Goal: Task Accomplishment & Management: Use online tool/utility

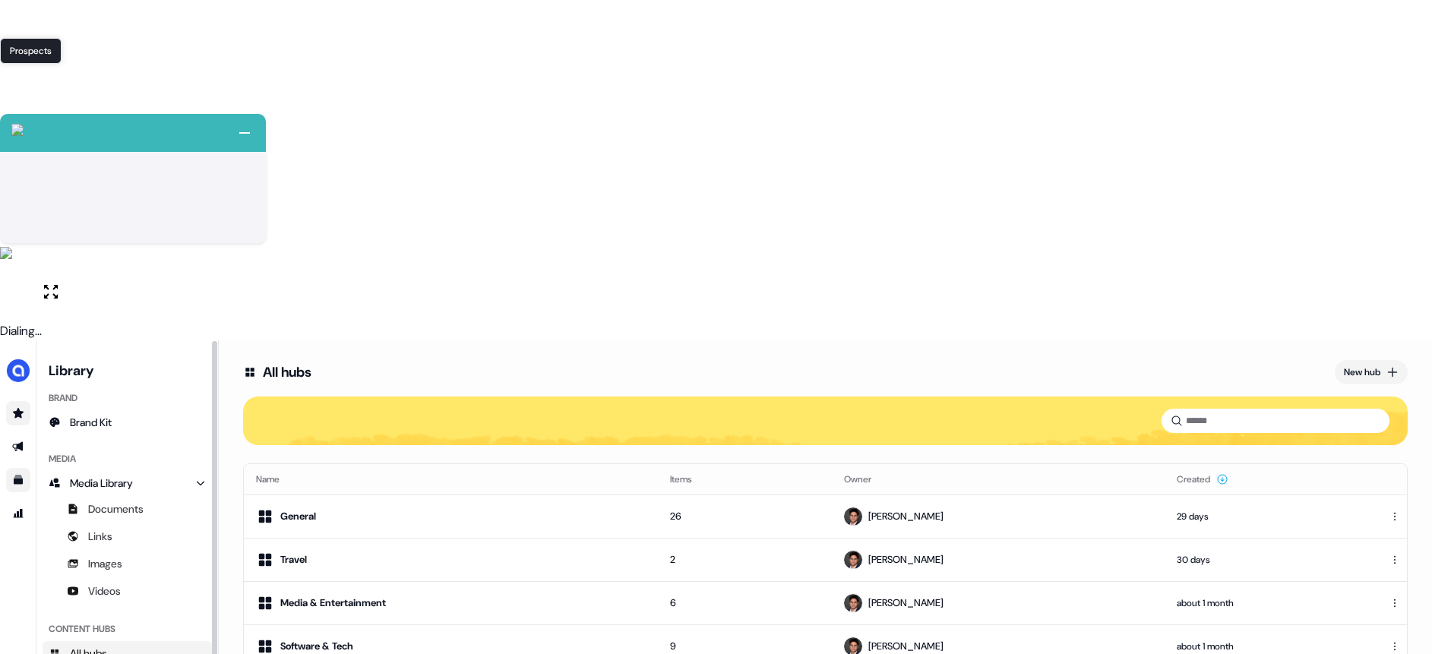
click at [24, 407] on icon "Go to prospects" at bounding box center [18, 413] width 12 height 12
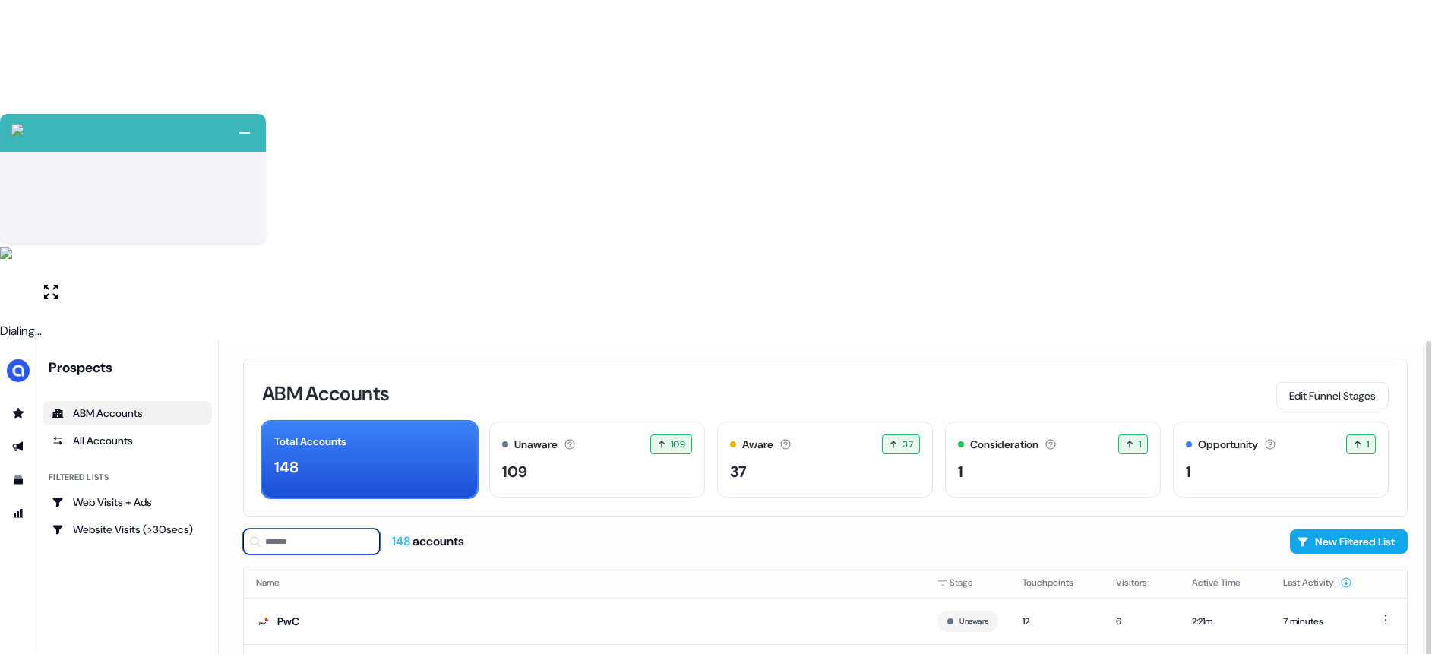
click at [270, 529] on input at bounding box center [311, 542] width 137 height 26
click at [138, 433] on div "All Accounts" at bounding box center [127, 440] width 151 height 15
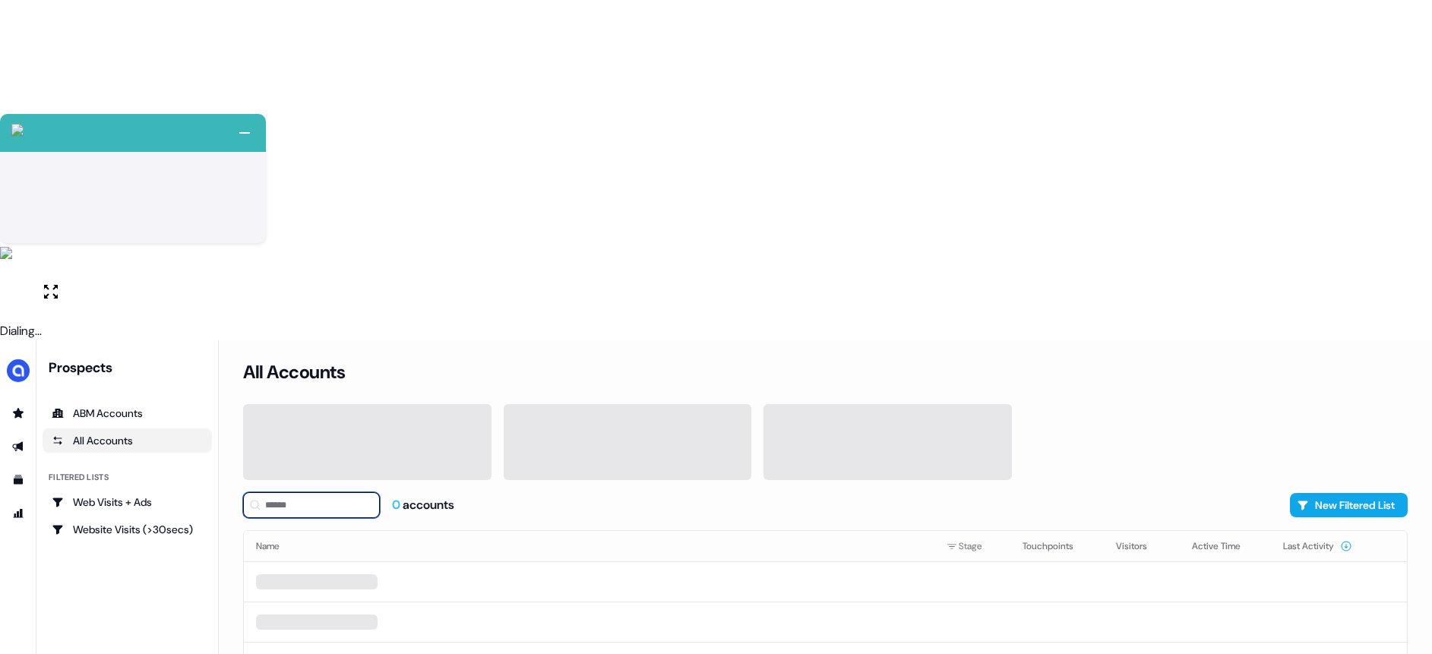
click at [324, 492] on input at bounding box center [311, 505] width 137 height 26
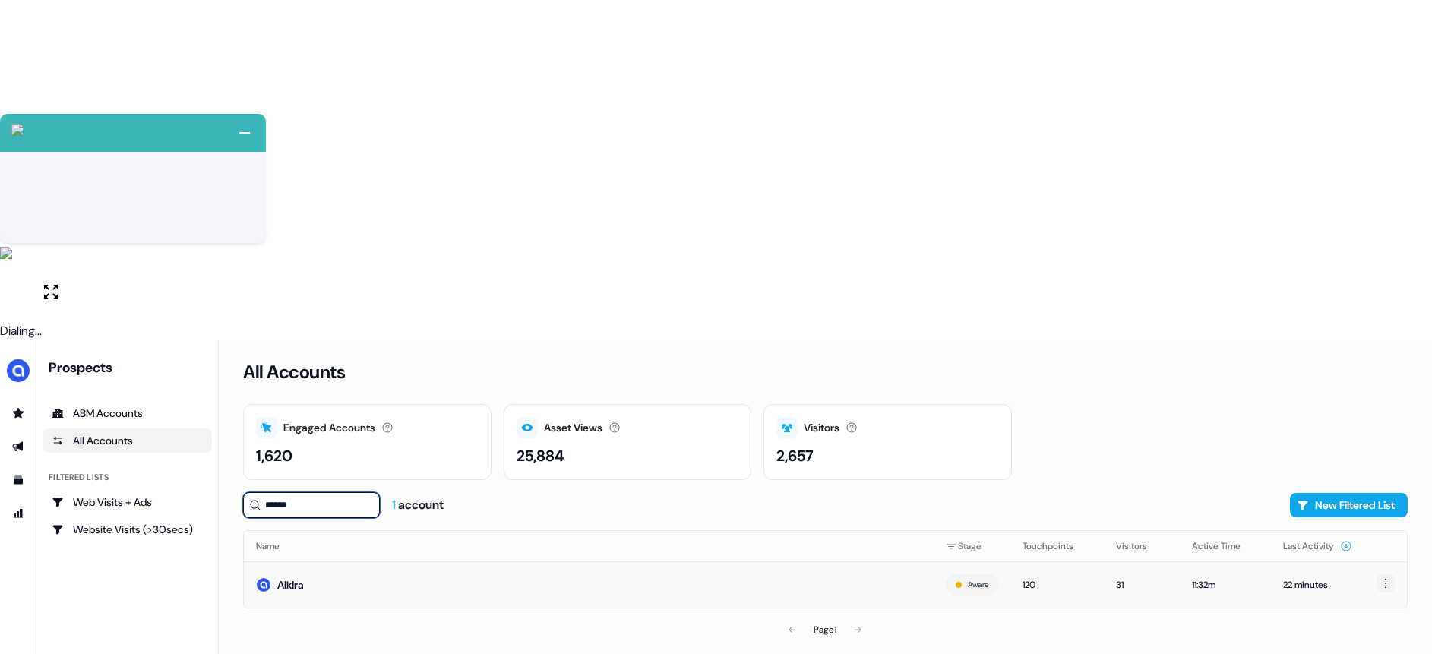
type input "******"
click at [1386, 245] on html "+ Next Auto dialer paused! Go to your dialing tab to continue. 225 Paused" at bounding box center [716, 497] width 1432 height 994
click at [1365, 270] on div "Hide" at bounding box center [1384, 271] width 90 height 24
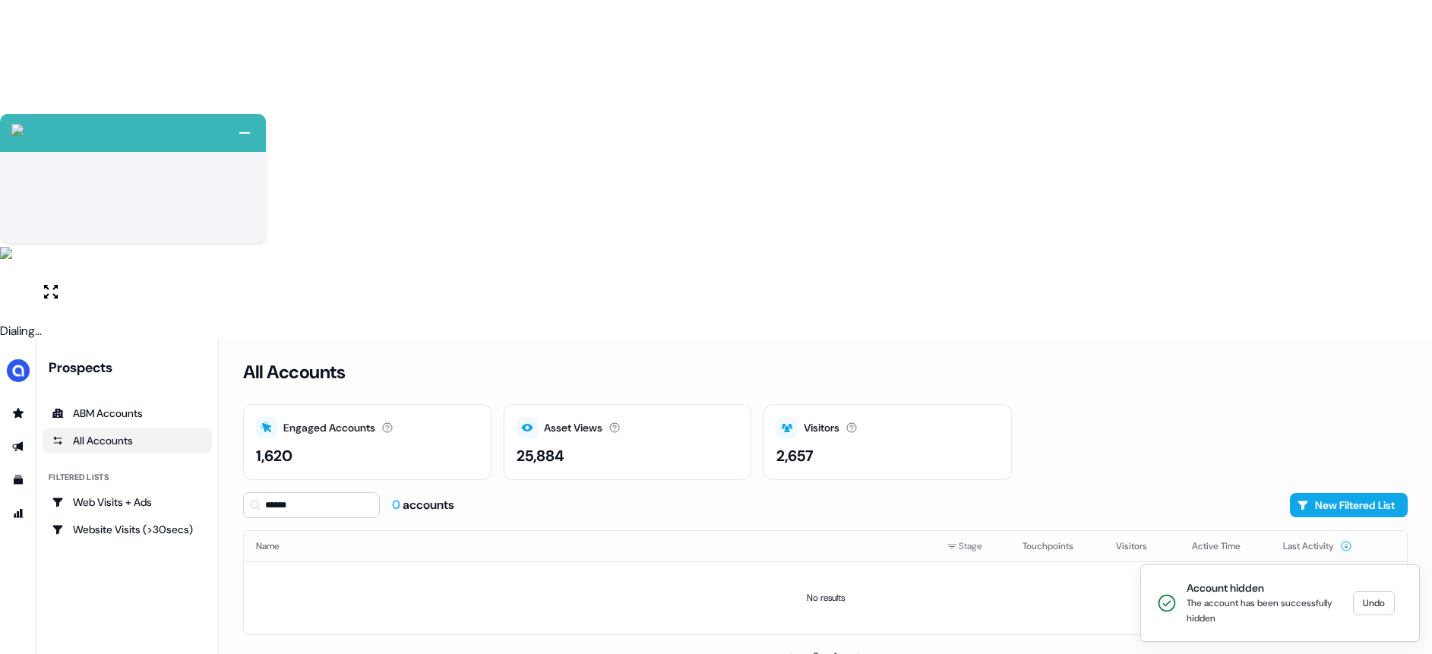
click at [1080, 440] on div "All Accounts Engaged Accounts Accounts that have interacted with an asset. 1,62…" at bounding box center [825, 667] width 1213 height 654
click at [149, 495] on div "Web Visits + Ads" at bounding box center [127, 502] width 151 height 15
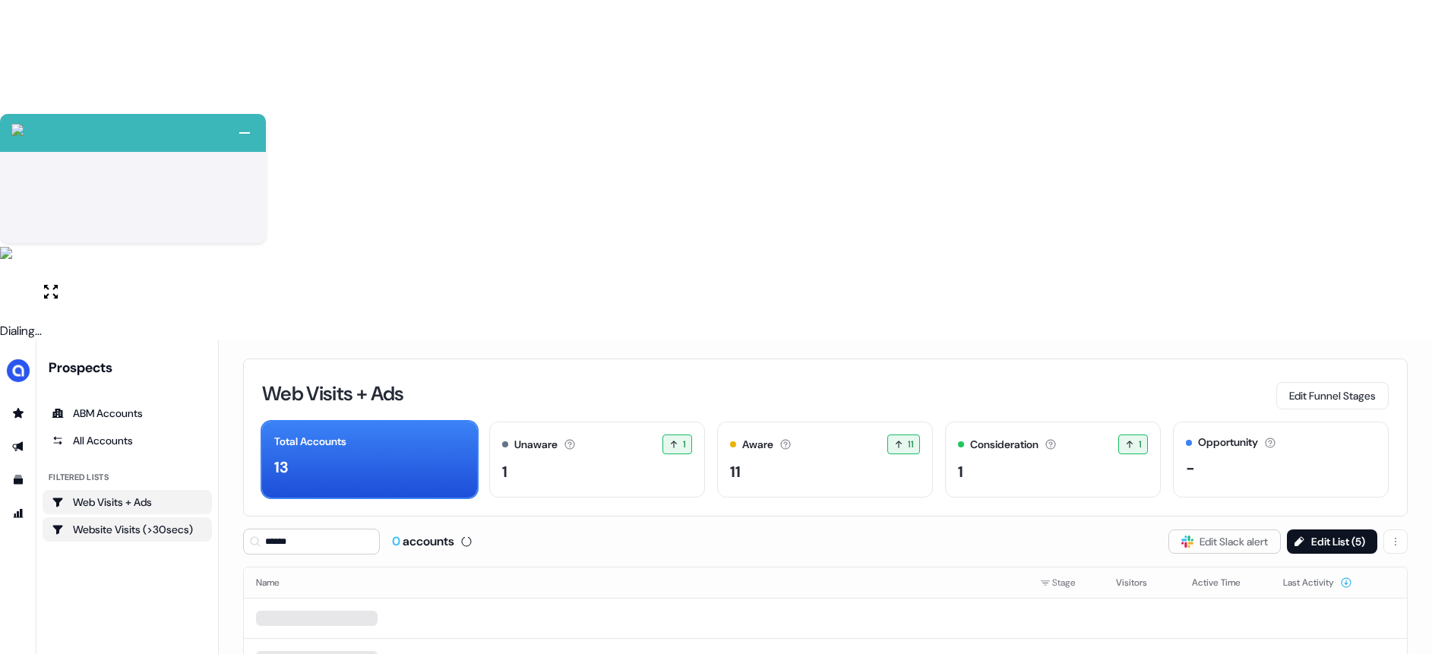
click at [130, 522] on div "Website Visits (>30secs)" at bounding box center [127, 529] width 151 height 15
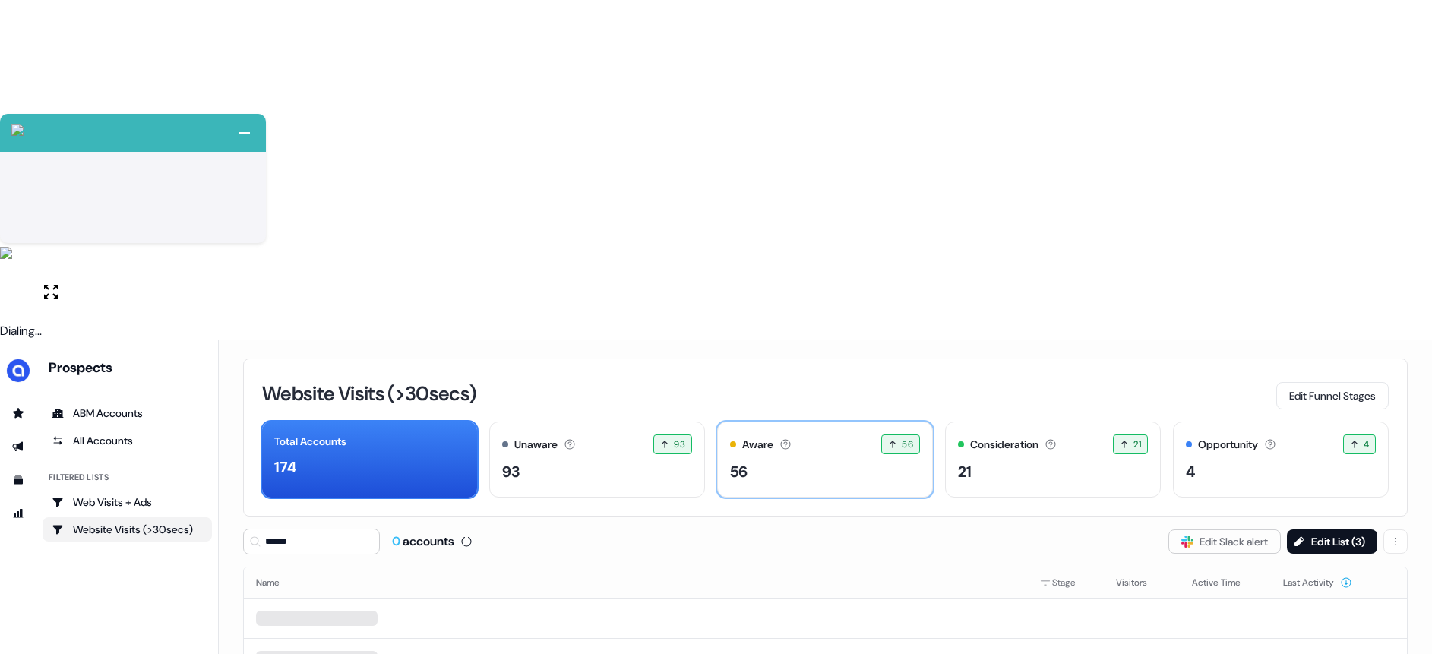
click at [802, 460] on div "56" at bounding box center [825, 471] width 190 height 23
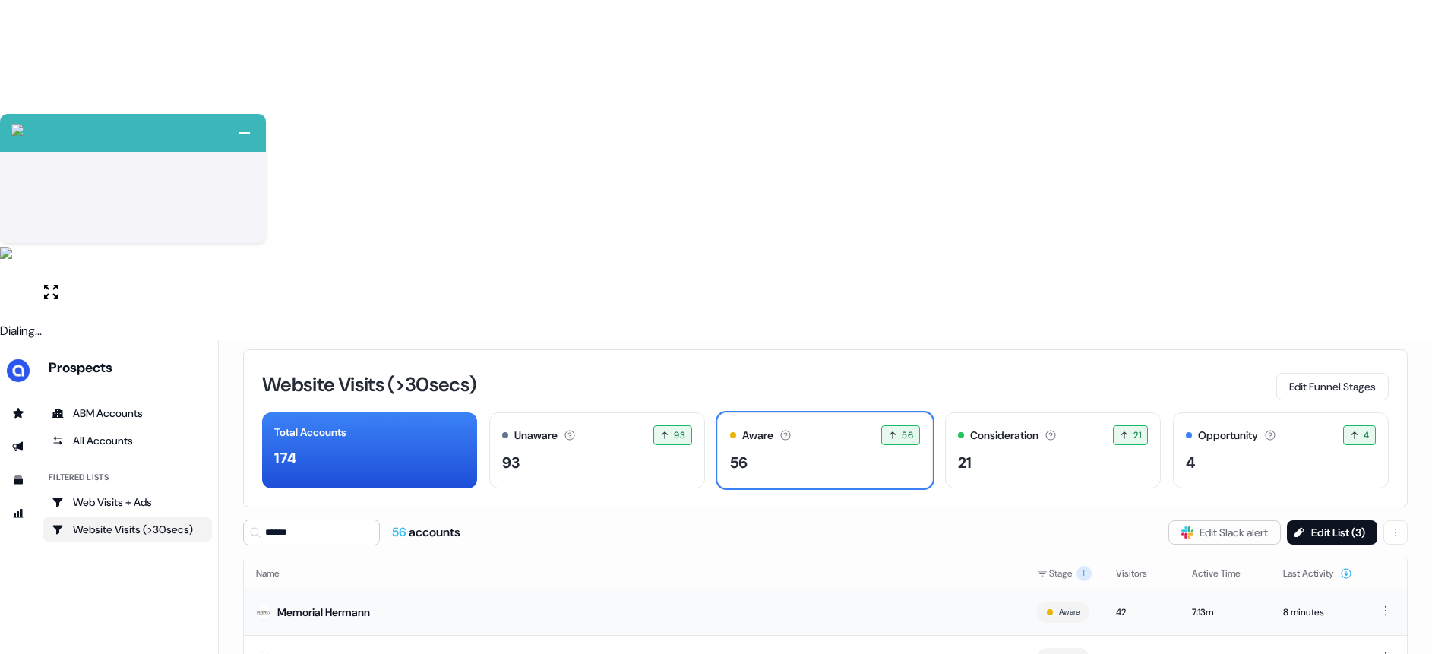
scroll to position [11, 0]
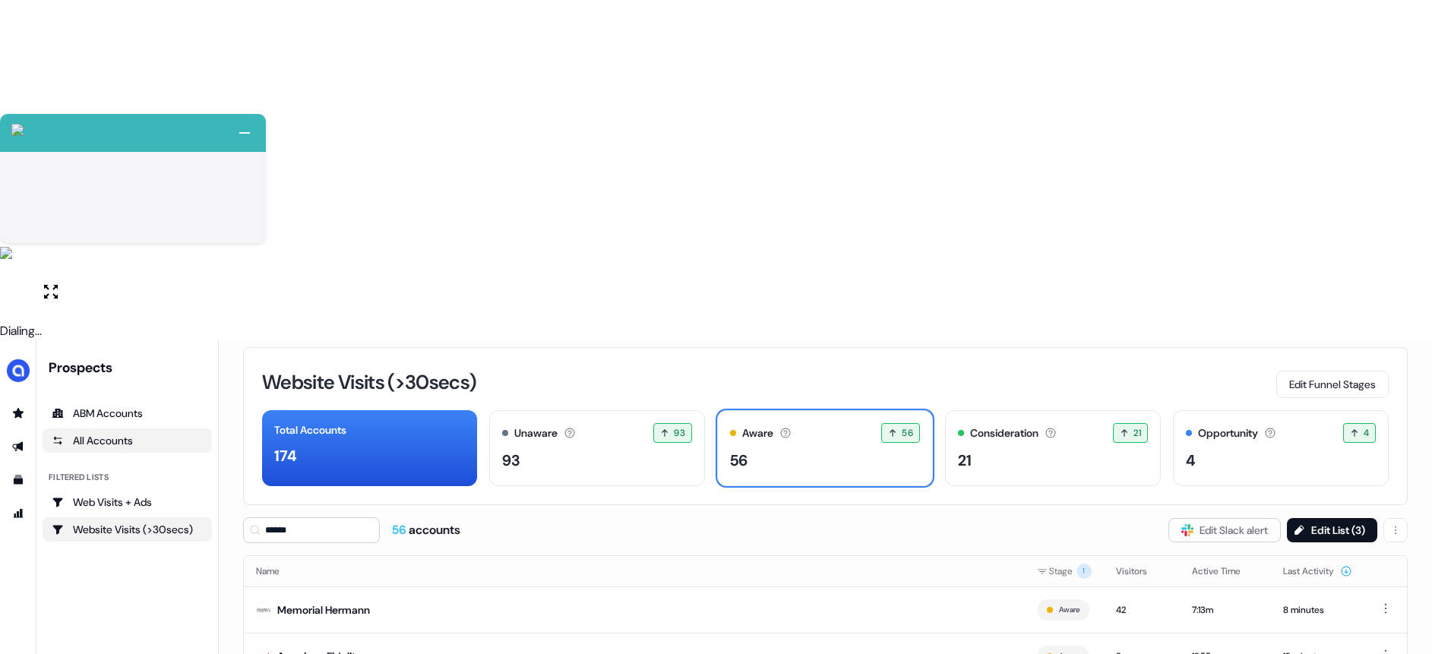
click at [130, 433] on div "All Accounts" at bounding box center [127, 440] width 151 height 15
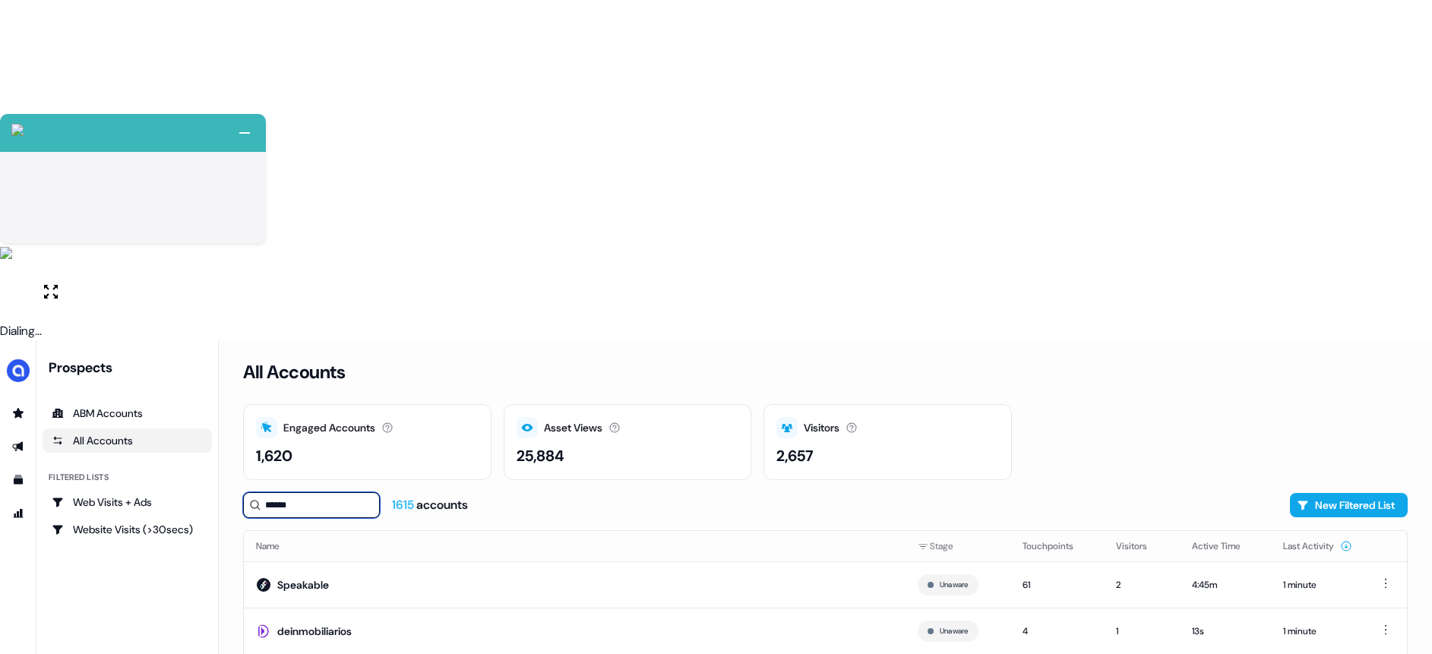
click at [334, 492] on input "******" at bounding box center [311, 505] width 137 height 26
type input "**********"
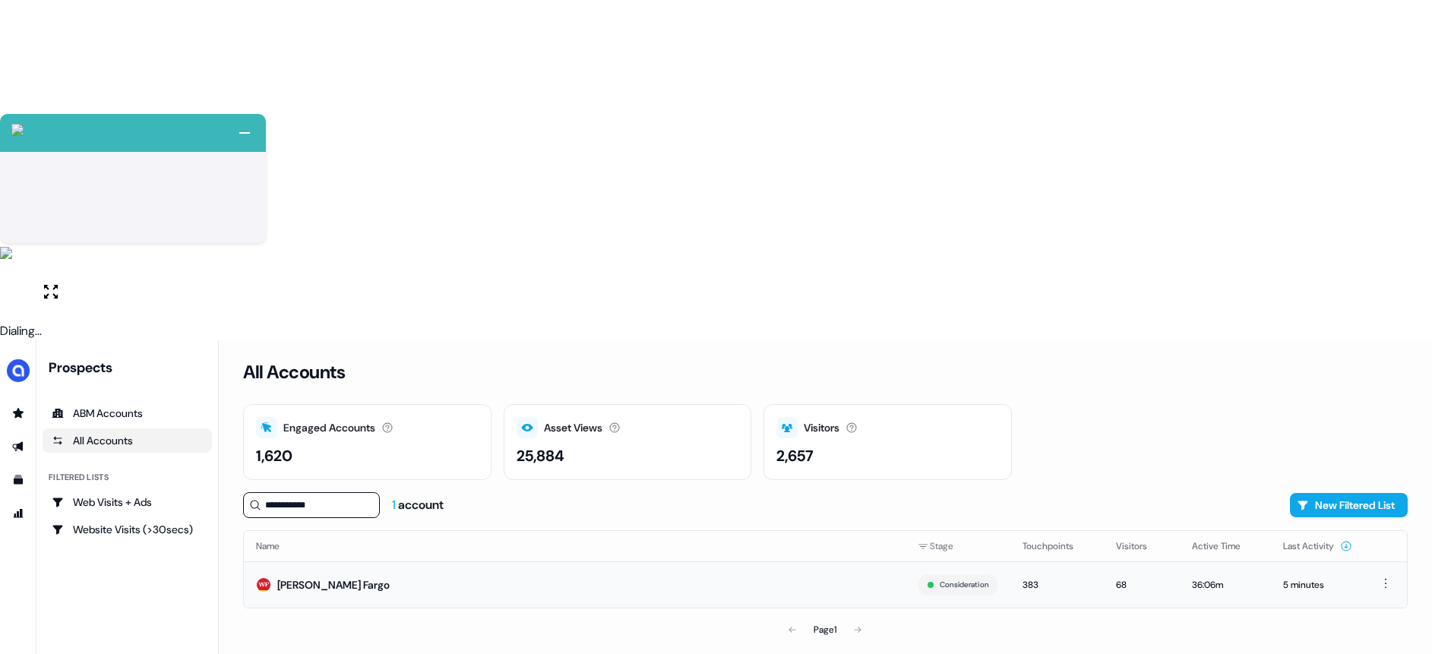
click at [741, 561] on td "Wells Fargo" at bounding box center [575, 584] width 662 height 46
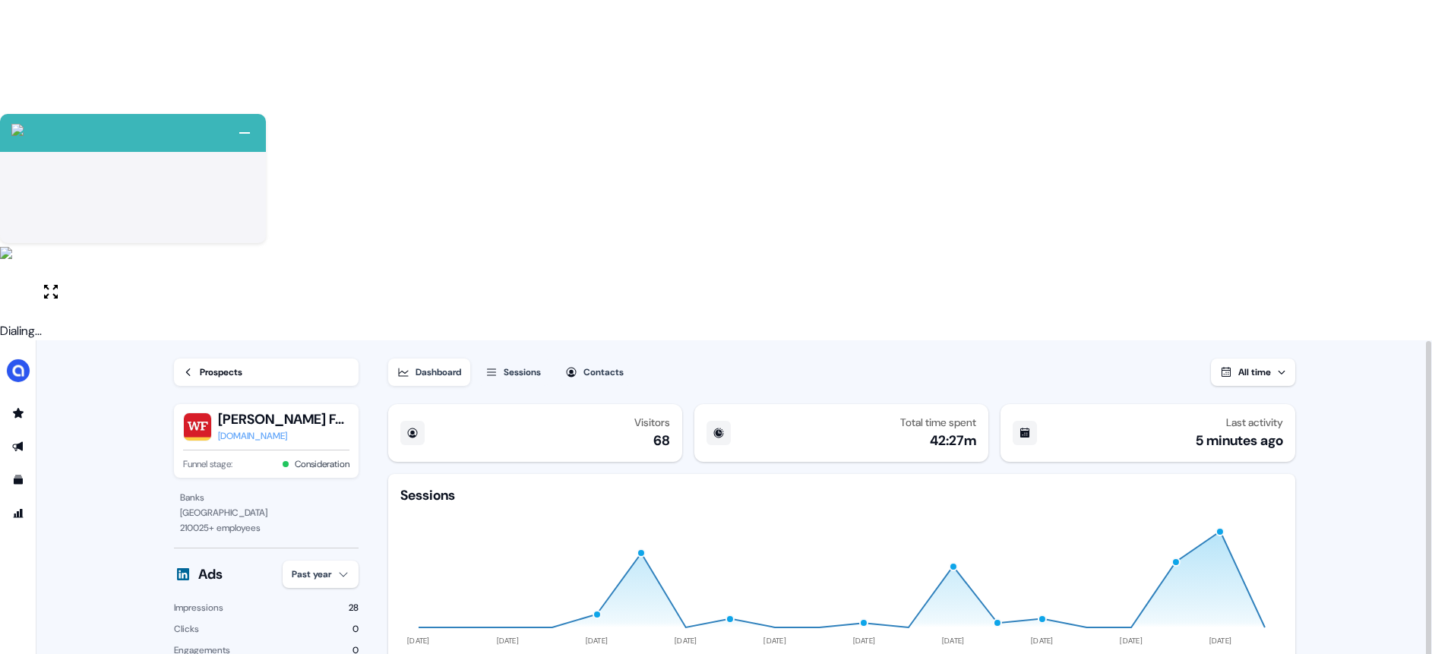
click at [535, 365] on div "Sessions" at bounding box center [522, 372] width 37 height 15
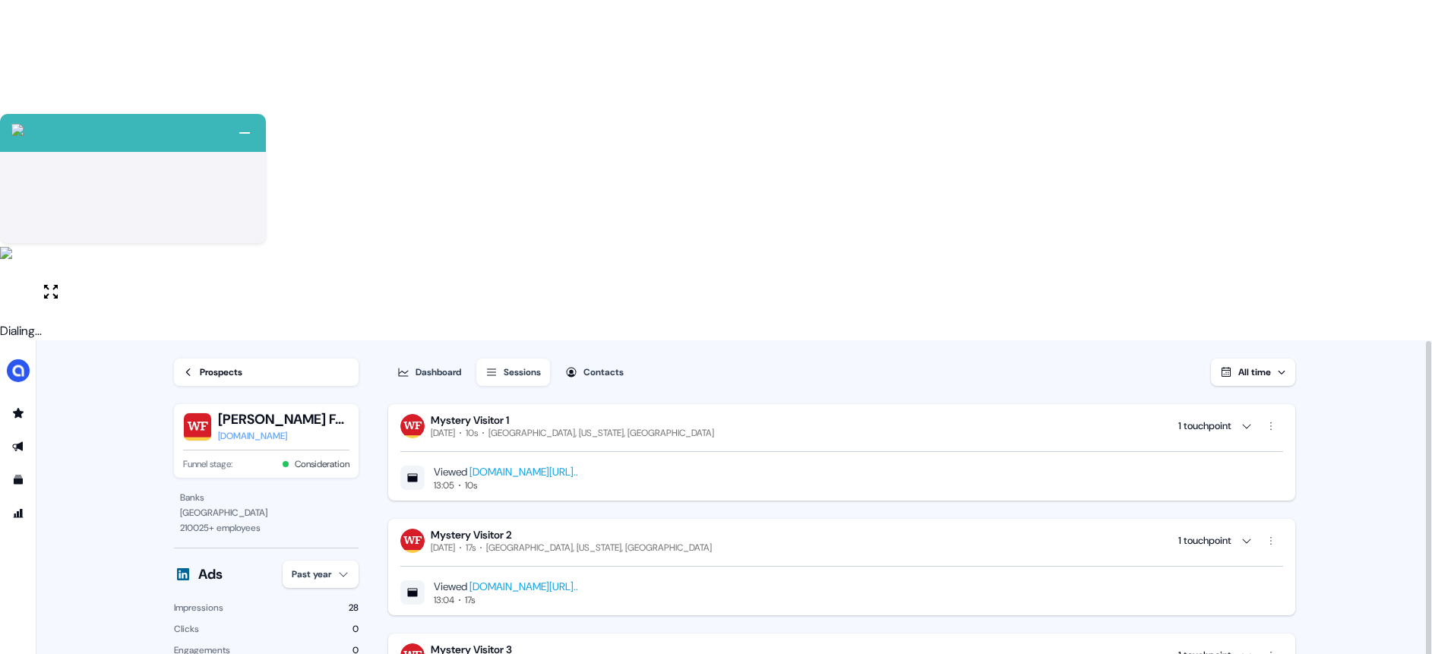
click at [578, 465] on link "www.alkira.com/?utm_campaign=22379686-WB-Q3-FY26-09-25-Security-Webinar&utm_med…" at bounding box center [523, 472] width 109 height 14
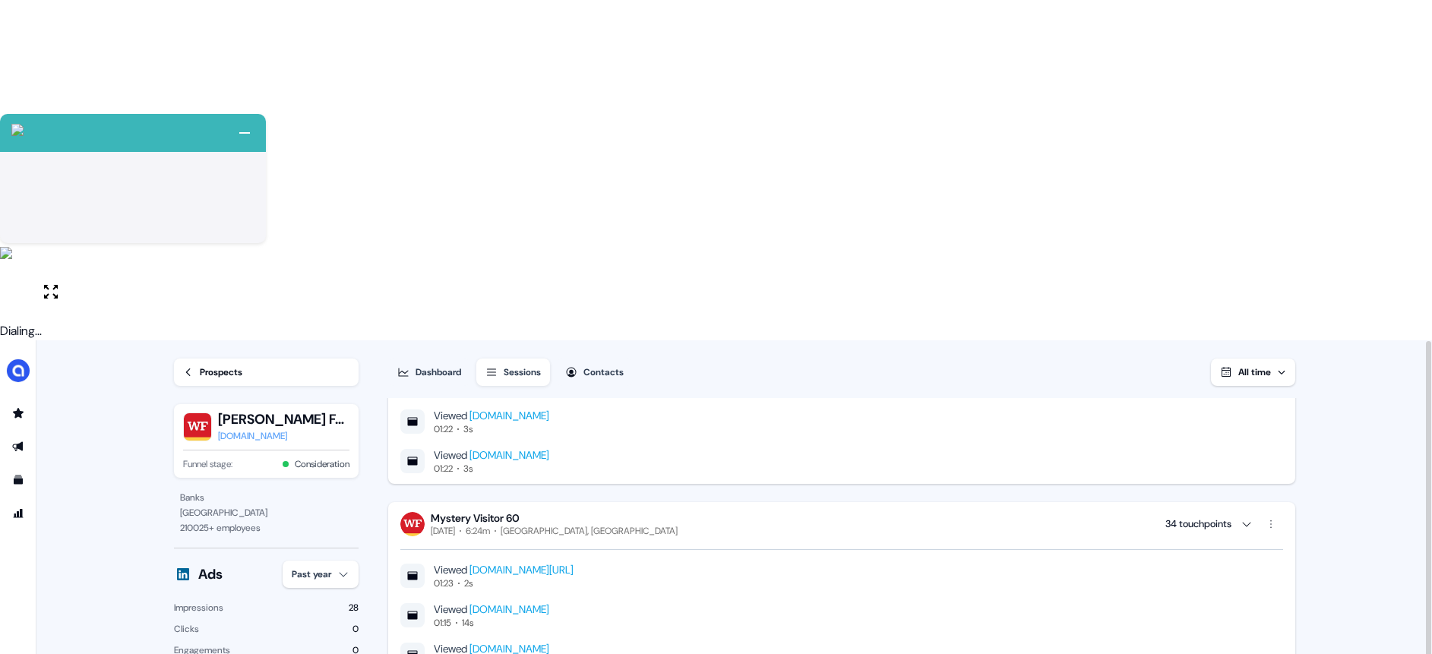
scroll to position [11579, 0]
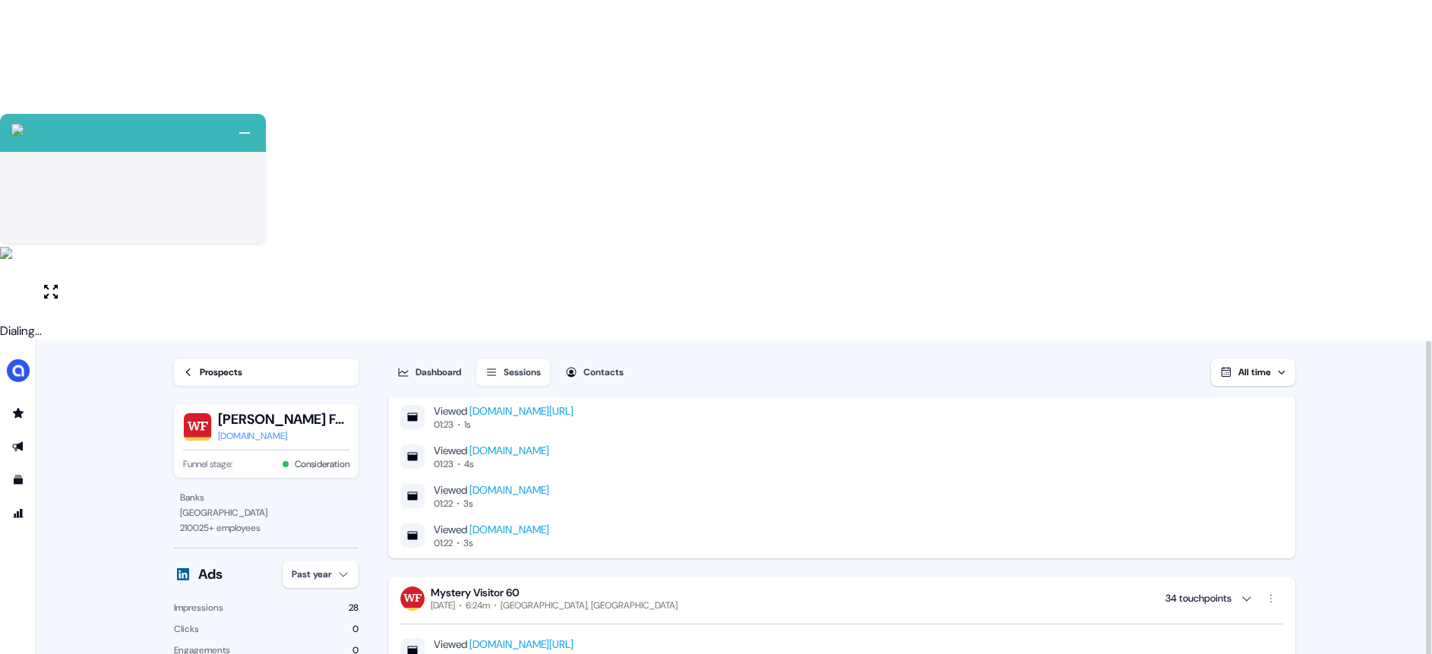
click at [190, 367] on icon at bounding box center [188, 372] width 11 height 11
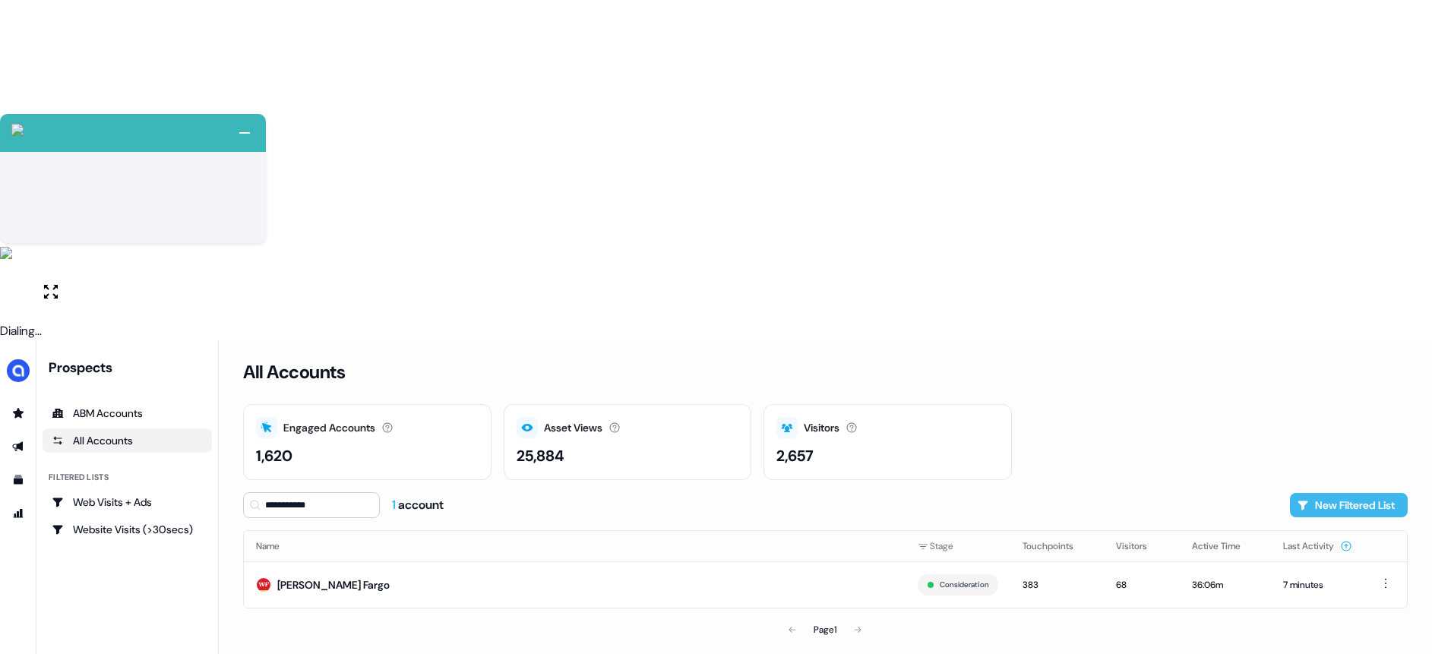
click at [1317, 493] on button "New Filtered List" at bounding box center [1349, 505] width 118 height 24
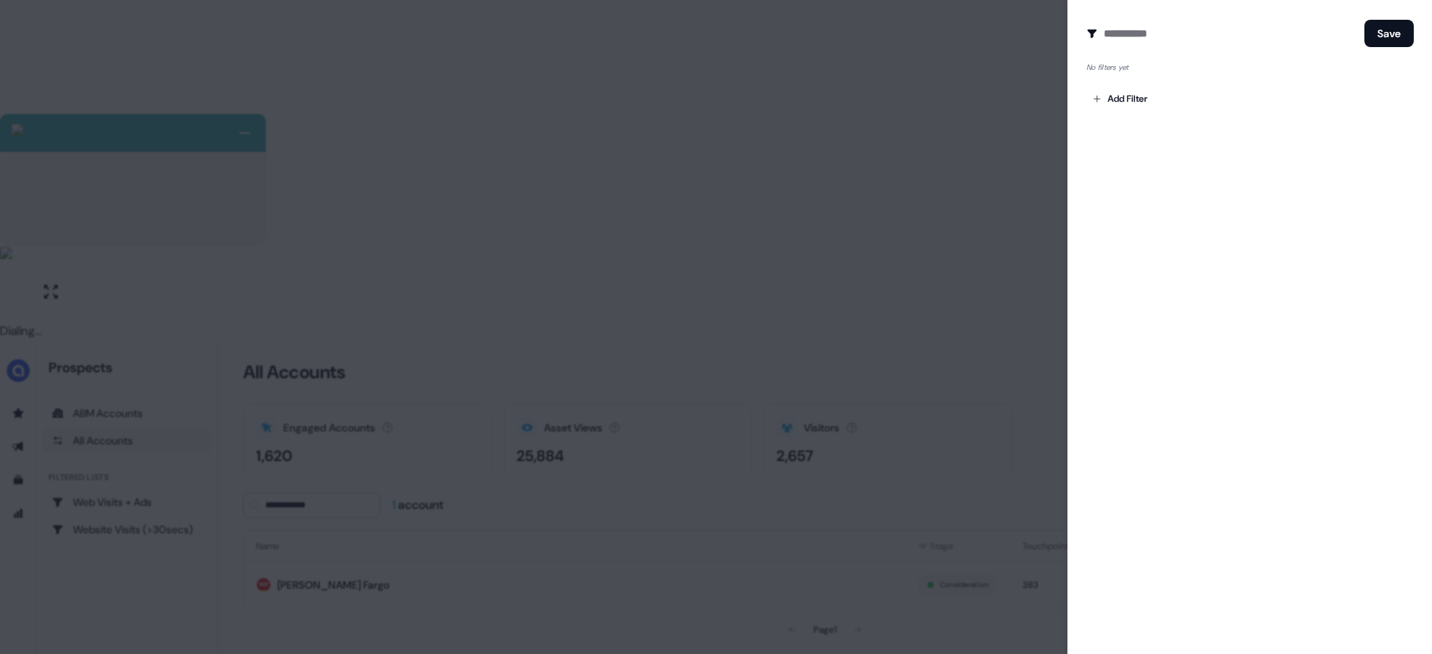
click at [1143, 112] on div "Create Audience Filter Create a new audience by setting a name and configuring …" at bounding box center [1249, 327] width 365 height 654
click at [1140, 97] on body "+ Next Auto dialer paused! Go to your dialing tab to continue. 225 Paused" at bounding box center [716, 497] width 1432 height 994
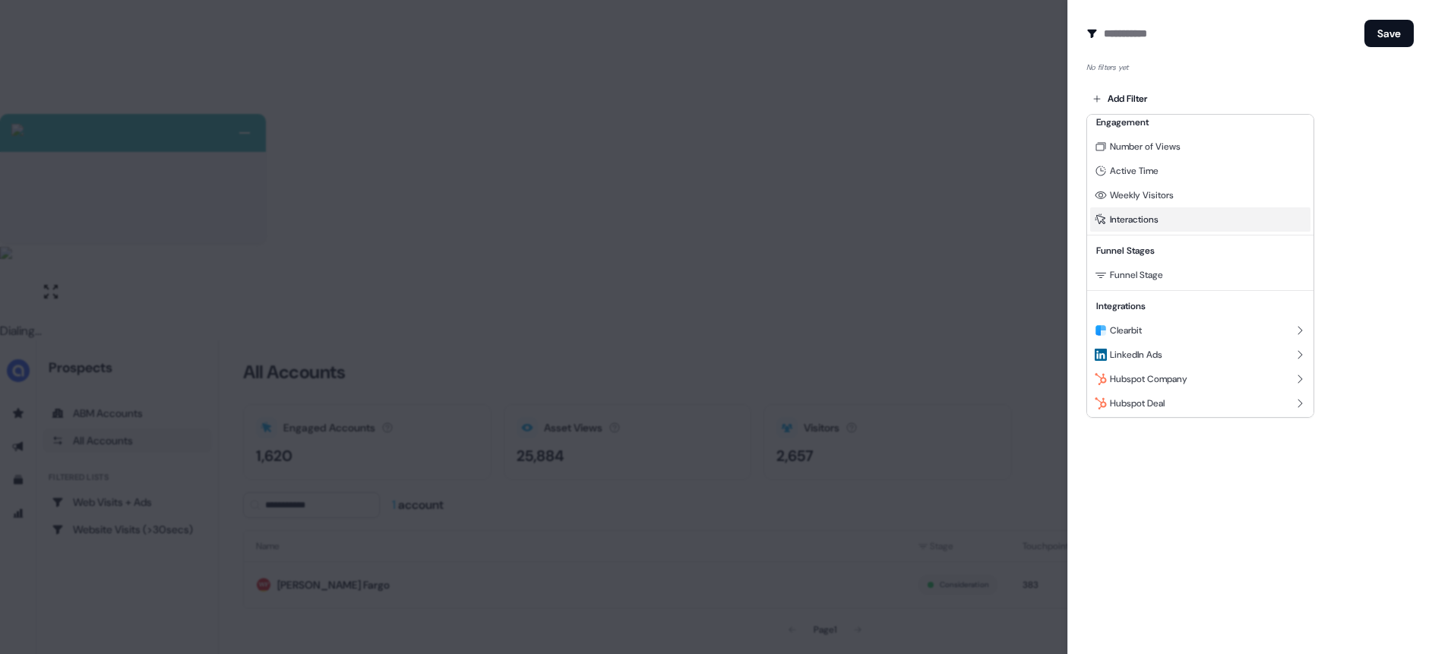
scroll to position [138, 0]
click at [1270, 381] on div "Hubspot Company" at bounding box center [1200, 377] width 220 height 24
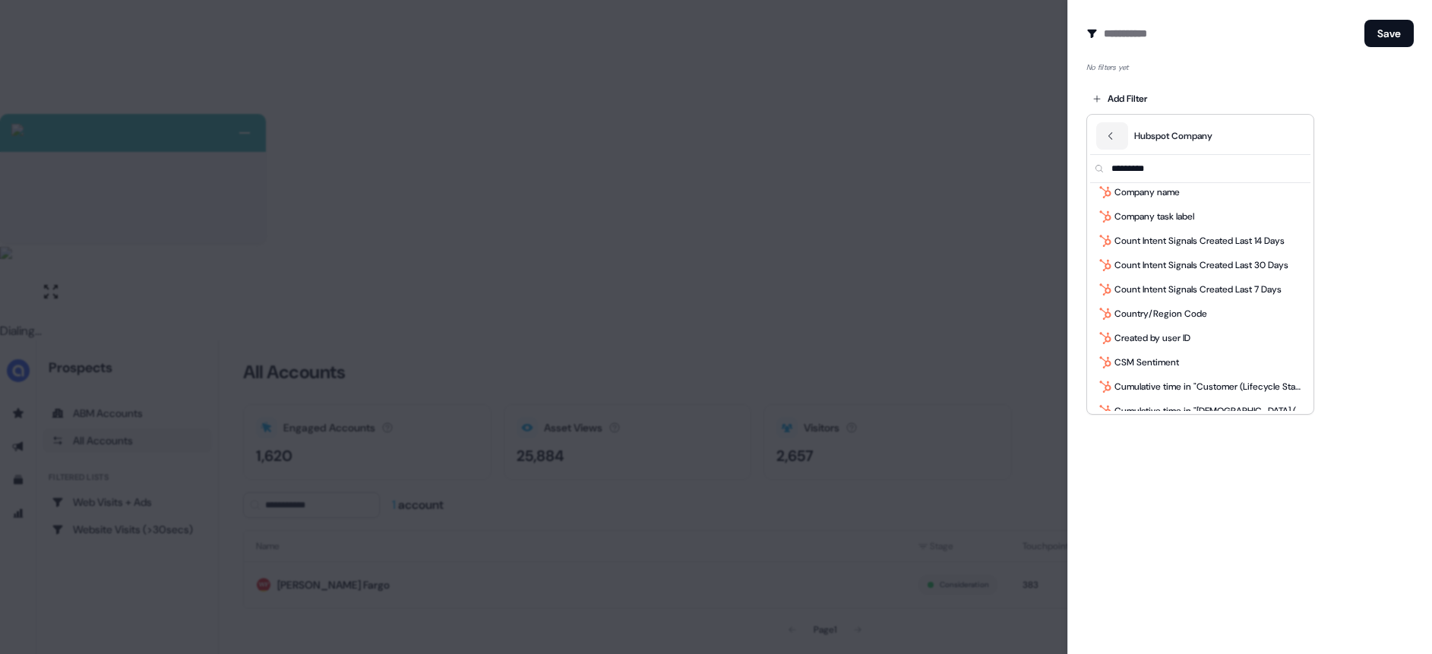
scroll to position [447, 0]
click at [597, 503] on div at bounding box center [716, 327] width 1432 height 654
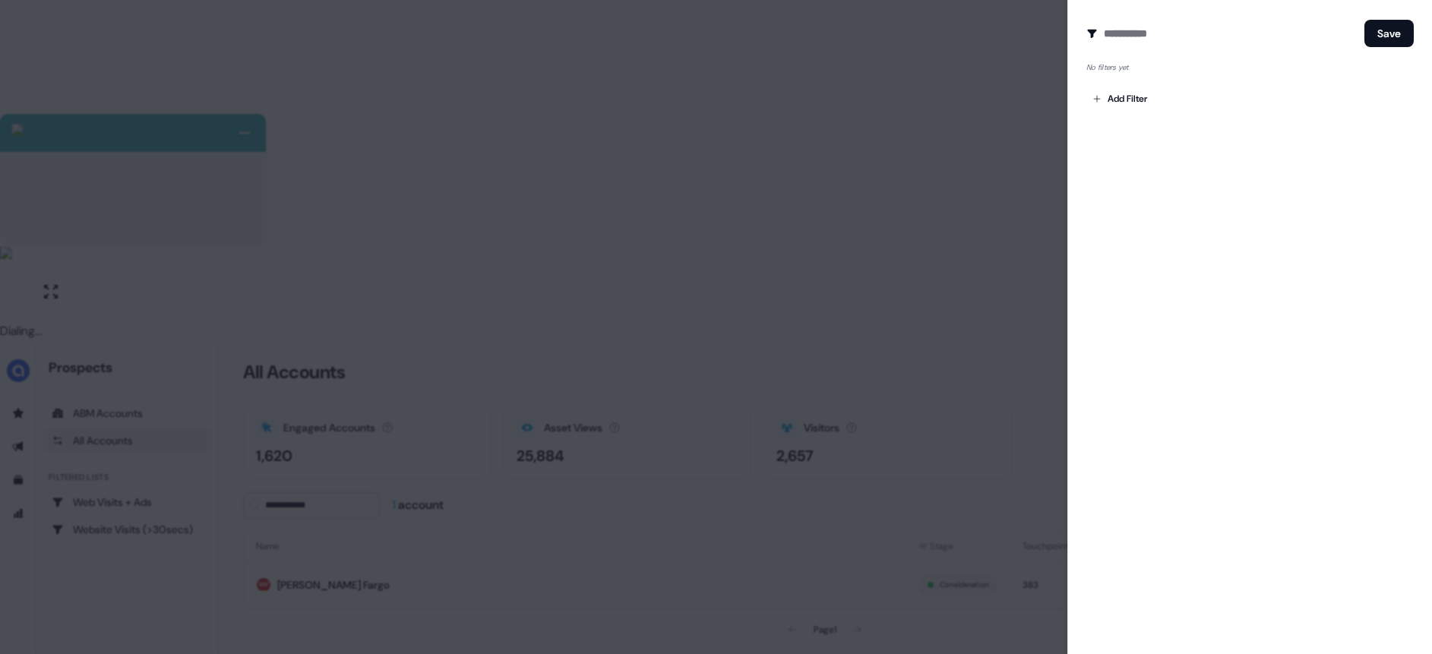
click at [467, 453] on div at bounding box center [716, 327] width 1432 height 654
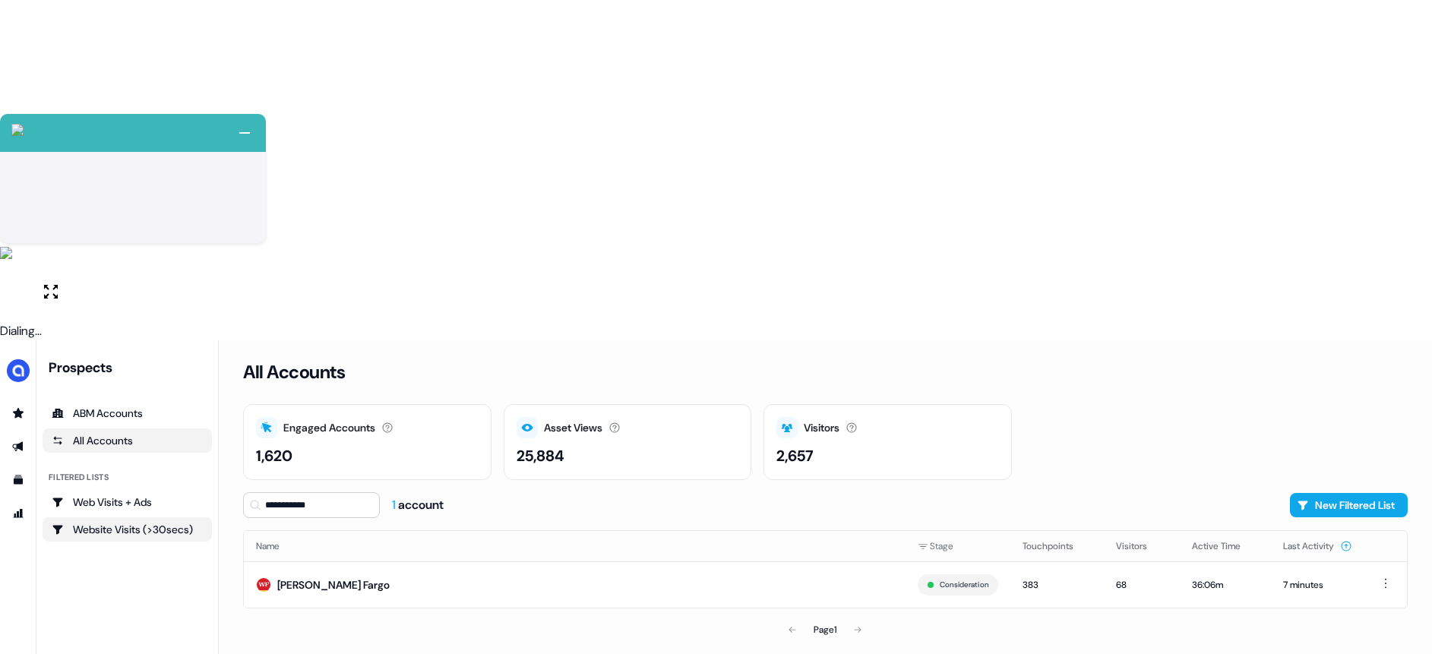
click at [143, 522] on div "Website Visits (>30secs)" at bounding box center [127, 529] width 151 height 15
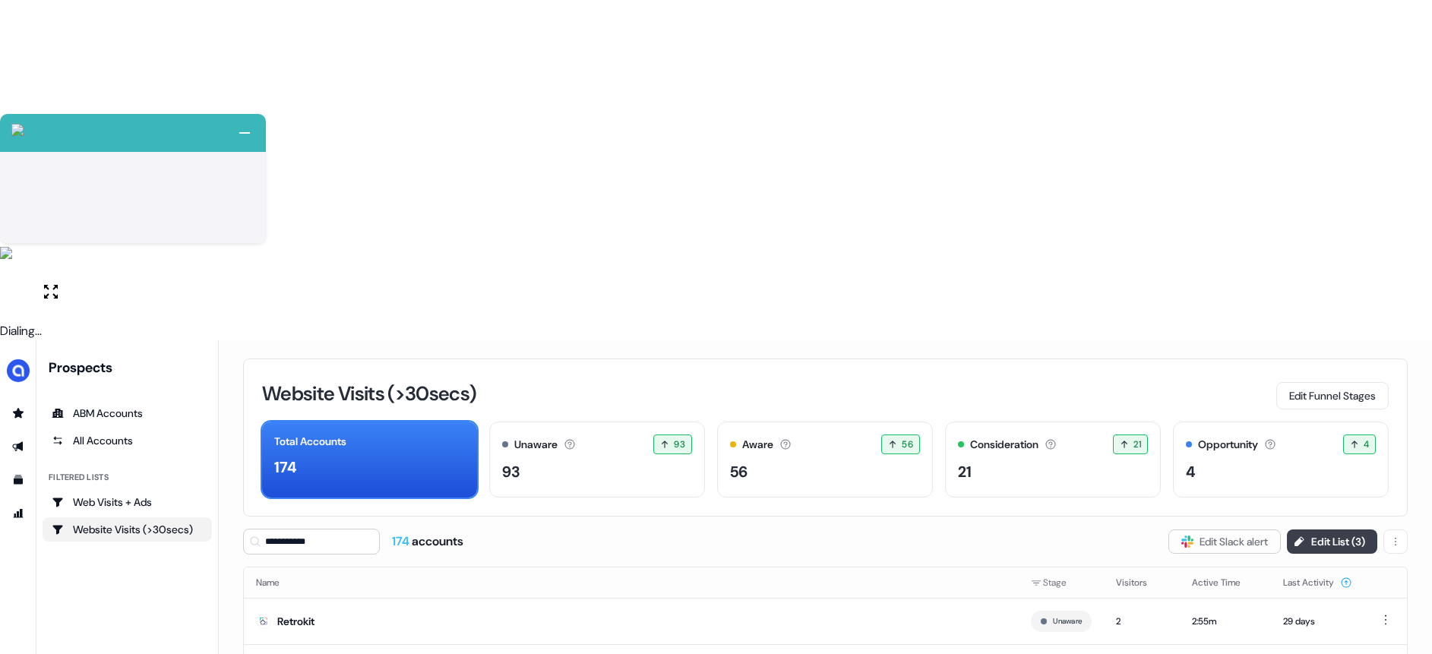
click at [1309, 530] on button "Edit List ( 3 )" at bounding box center [1332, 542] width 90 height 24
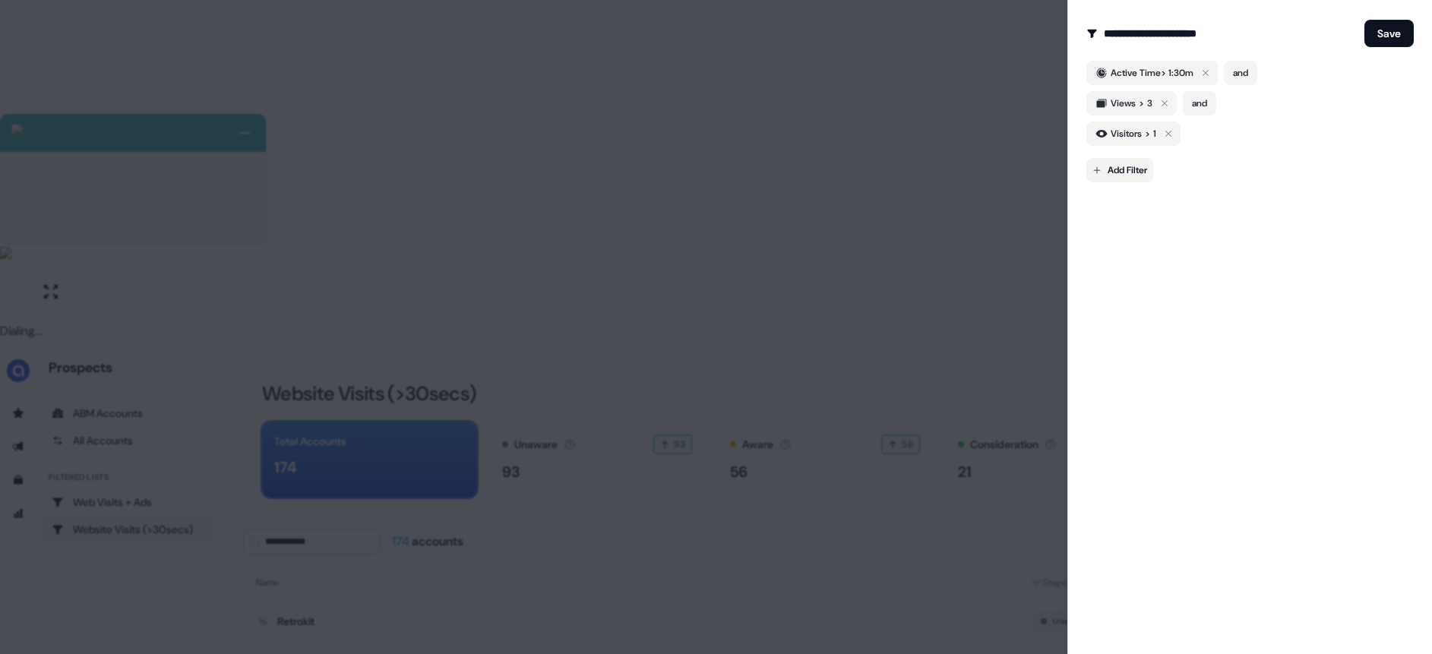
click at [1130, 172] on body "+ Next Auto dialer paused! Go to your dialing tab to continue. 225 Paused" at bounding box center [716, 497] width 1432 height 994
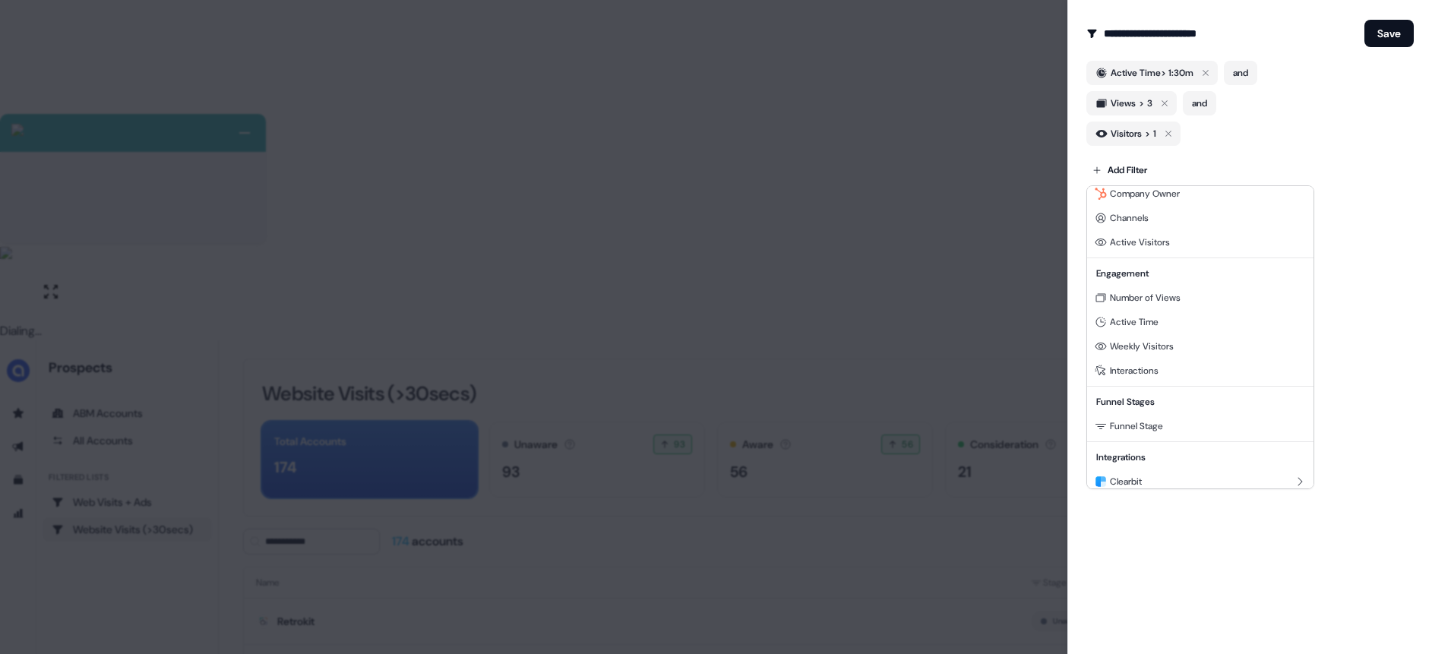
scroll to position [138, 0]
click at [1155, 451] on span "Hubspot Company" at bounding box center [1148, 449] width 77 height 12
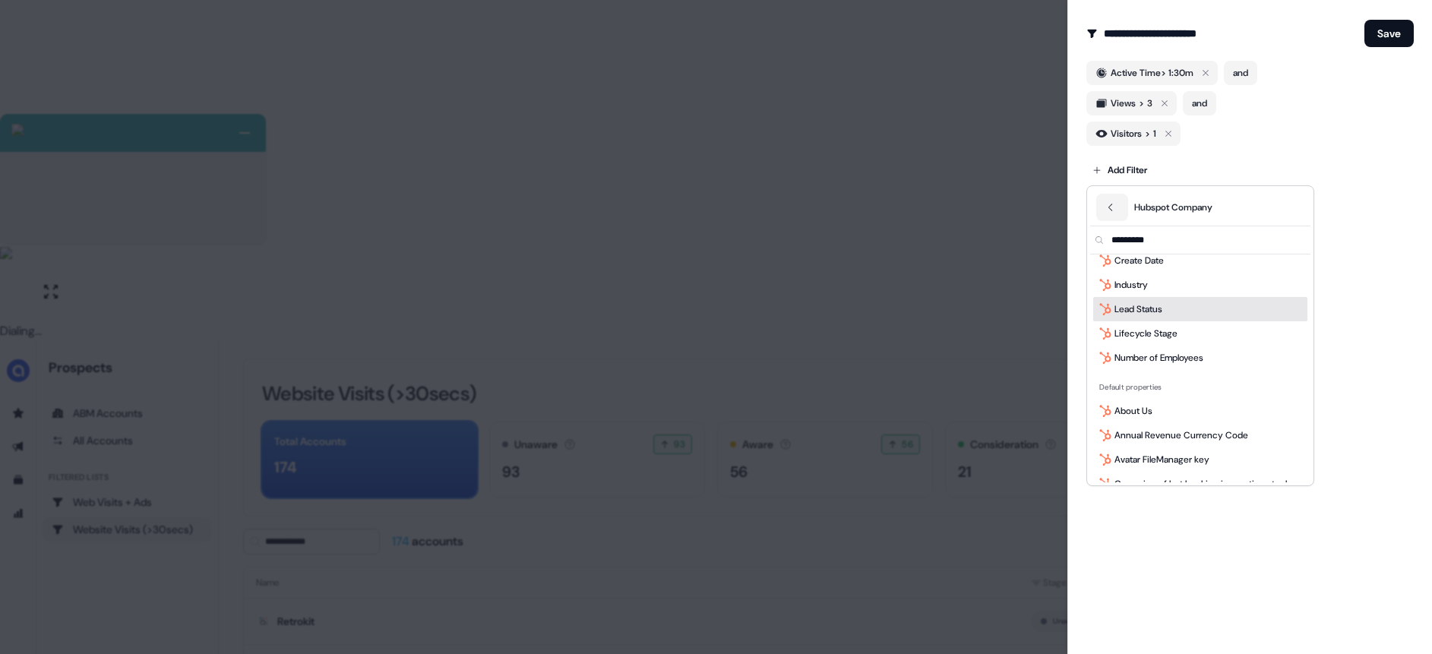
scroll to position [135, 0]
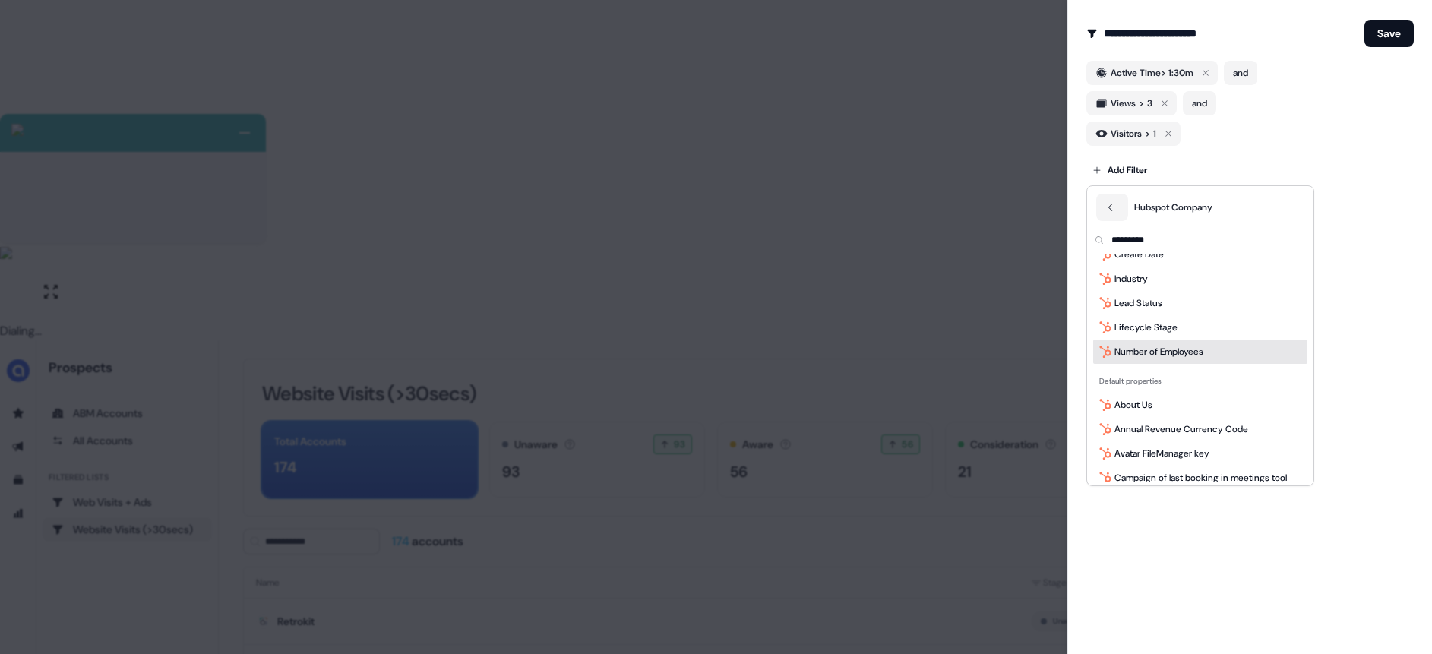
click at [1181, 342] on div "Number of Employees" at bounding box center [1200, 352] width 214 height 24
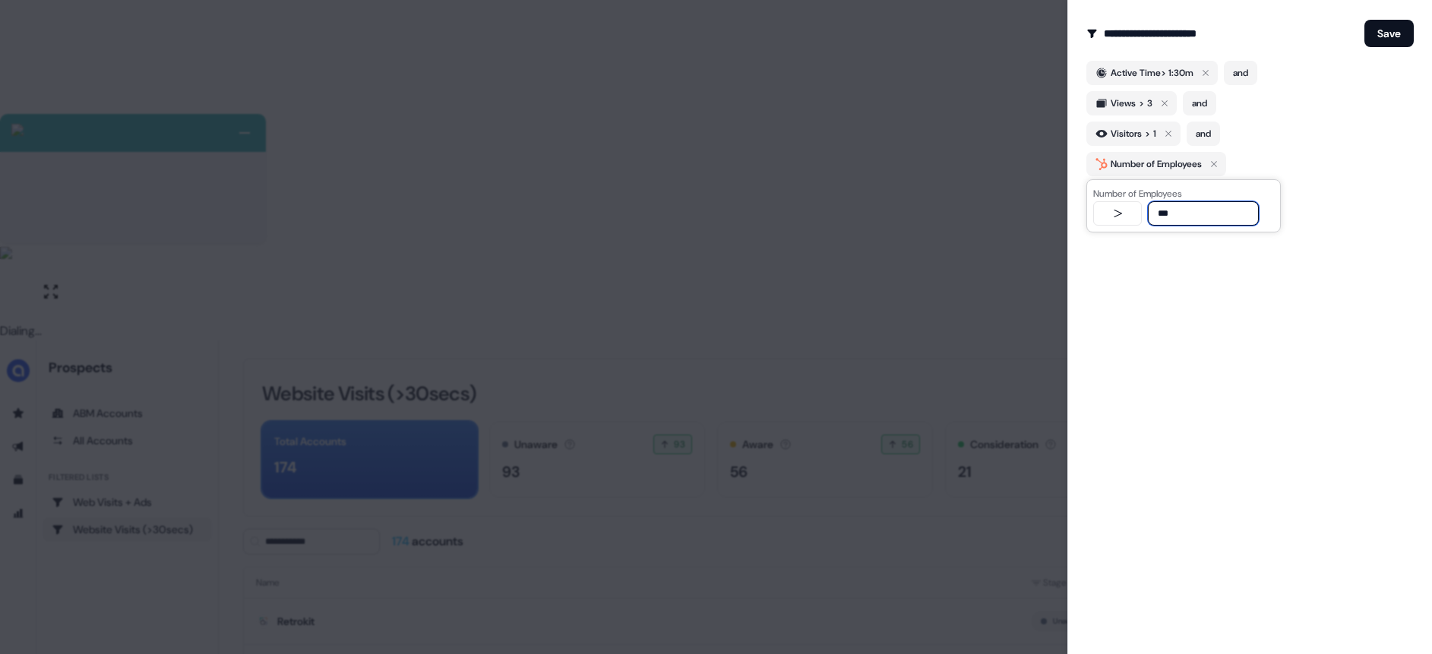
type input "***"
click at [1165, 318] on div "**********" at bounding box center [1249, 327] width 365 height 654
click at [1384, 36] on button "Save" at bounding box center [1388, 33] width 49 height 27
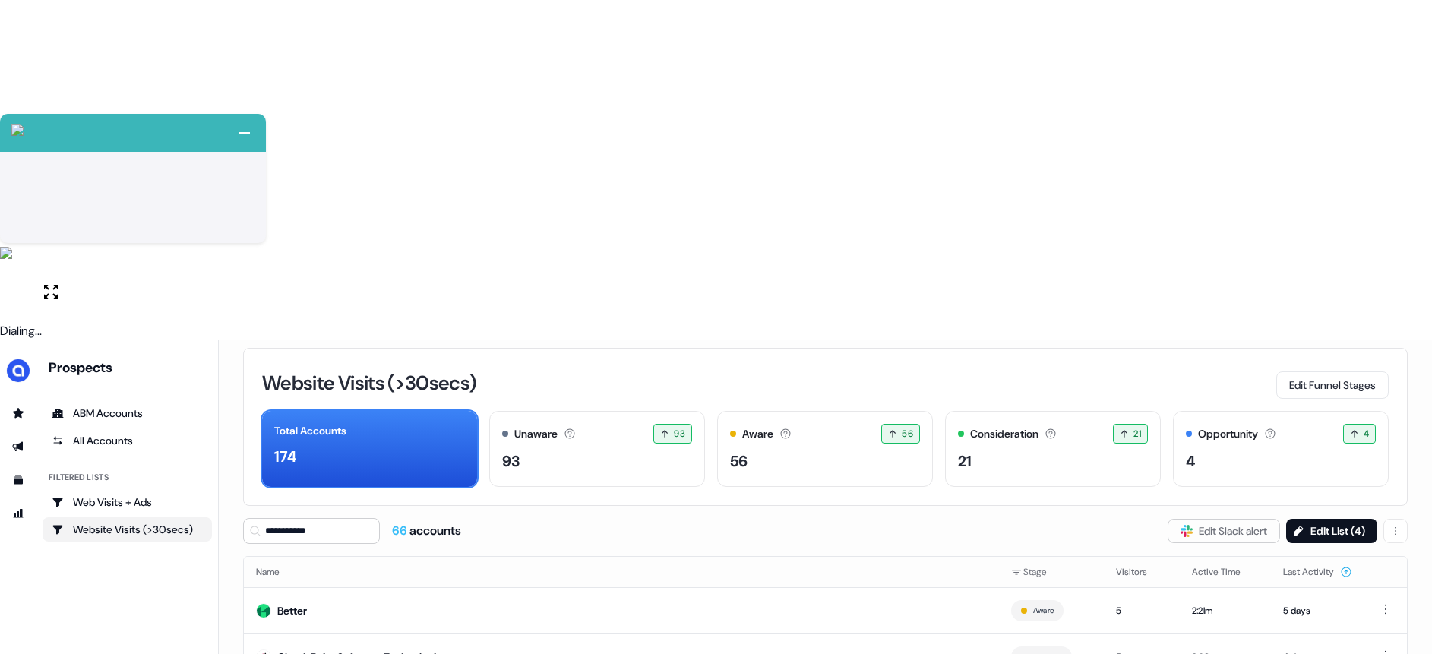
scroll to position [11, 0]
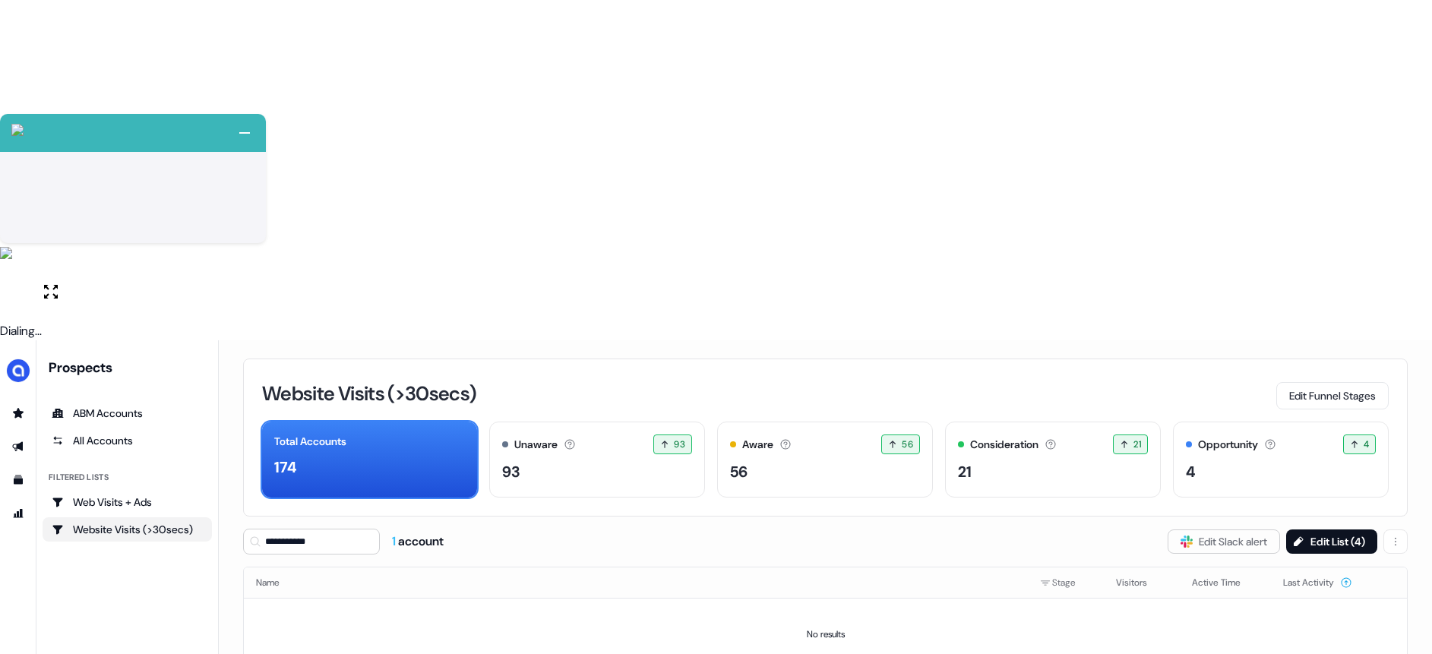
click at [321, 614] on div "Wells Fargo" at bounding box center [333, 621] width 112 height 15
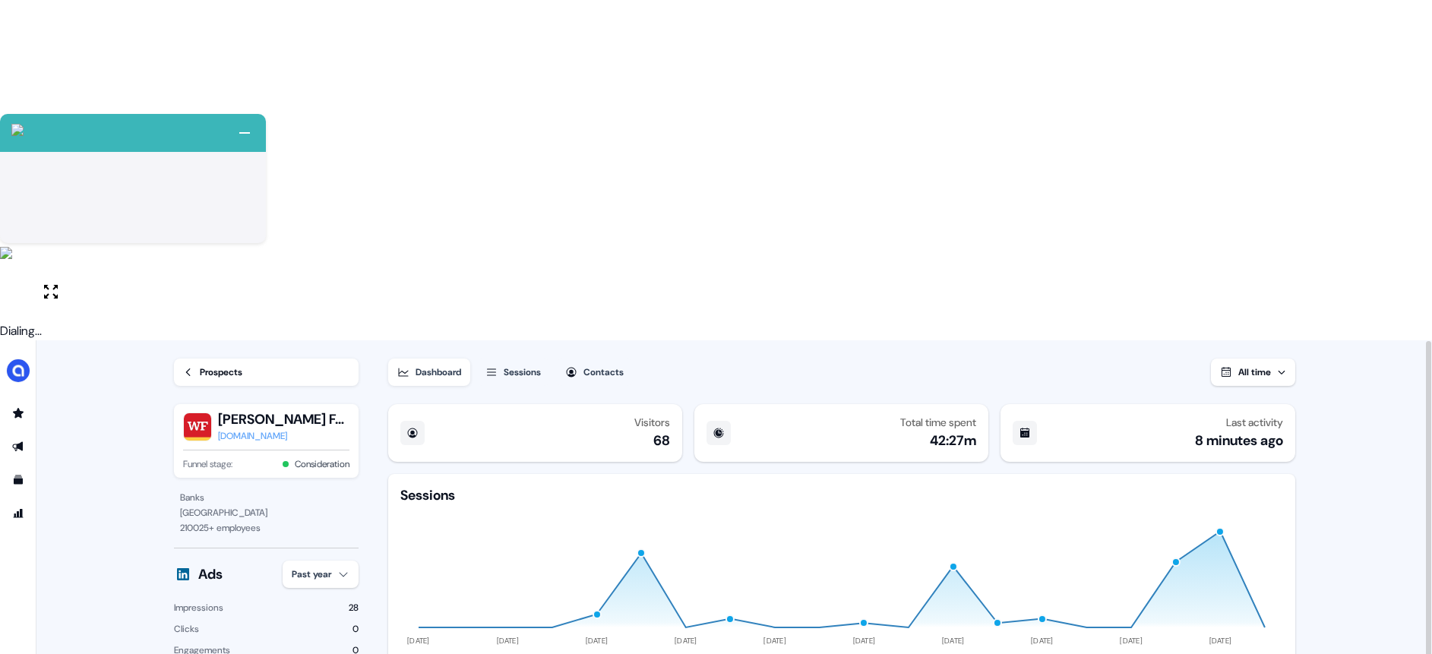
click at [194, 359] on link "Prospects" at bounding box center [266, 372] width 185 height 27
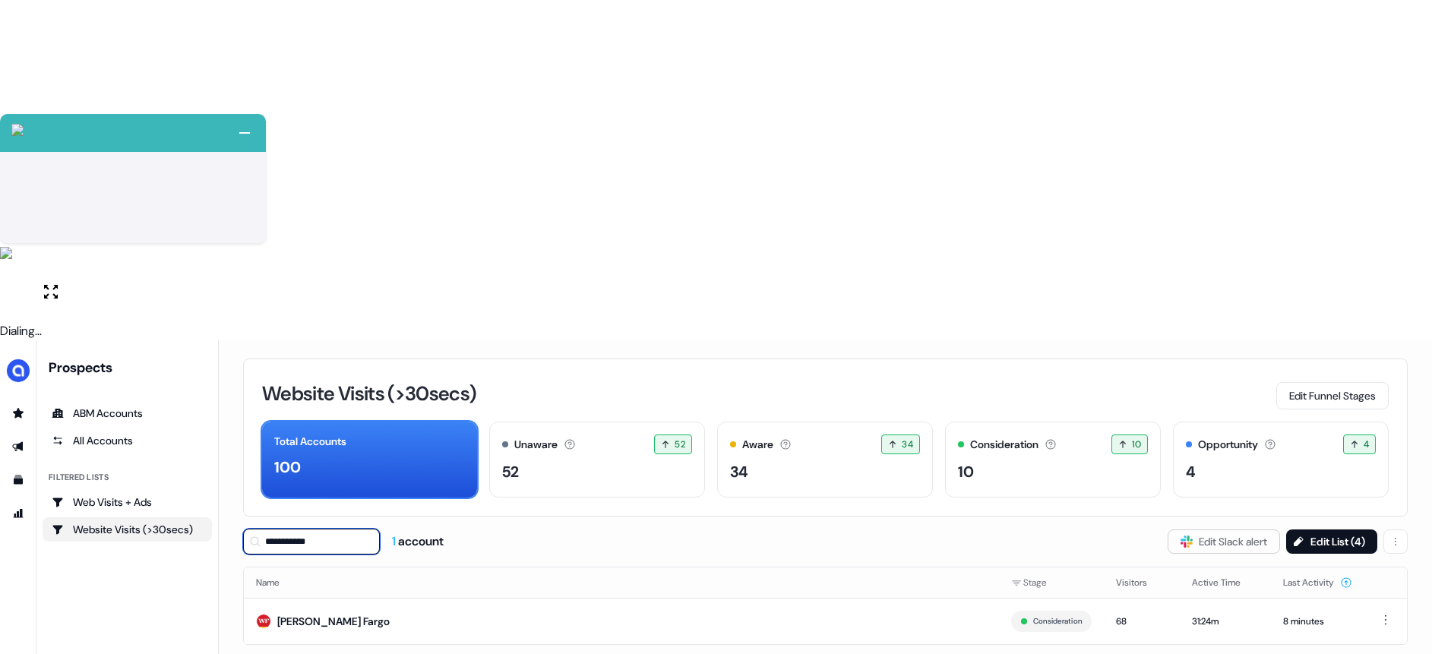
click at [279, 529] on input "**********" at bounding box center [311, 542] width 137 height 26
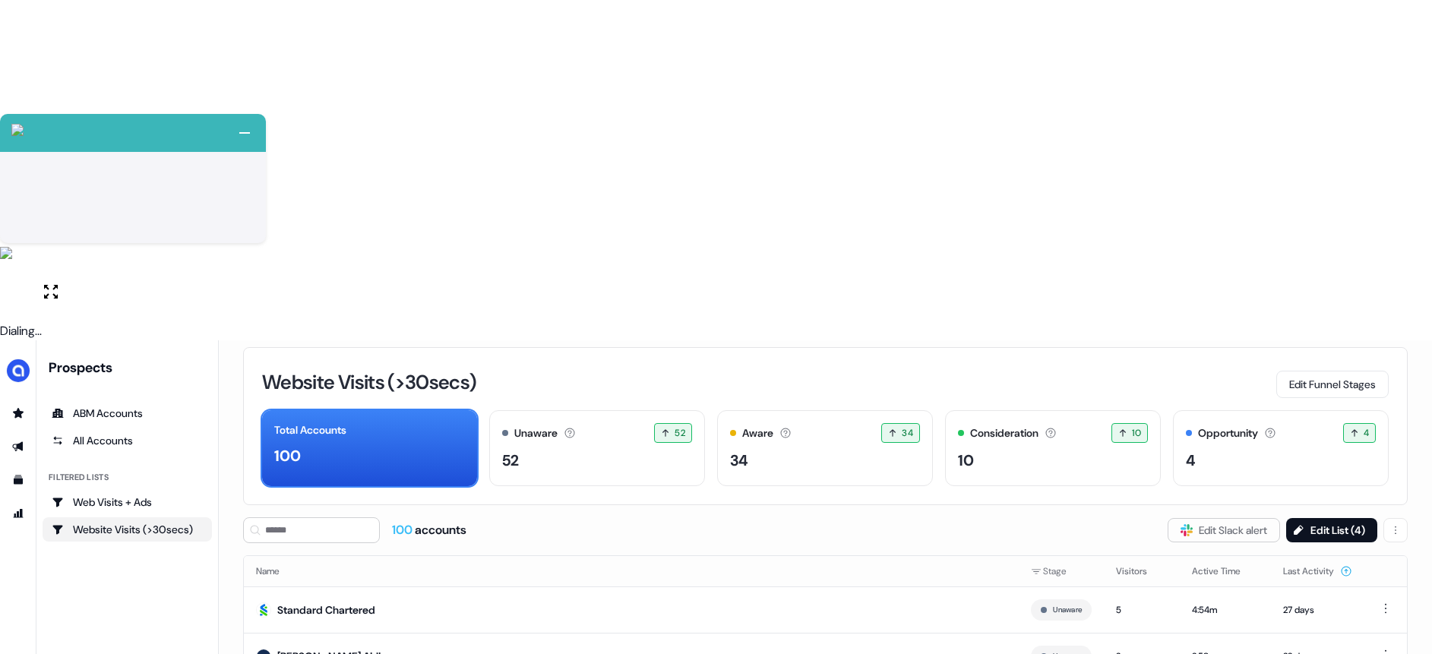
click at [148, 522] on div "Website Visits (>30secs)" at bounding box center [127, 529] width 151 height 15
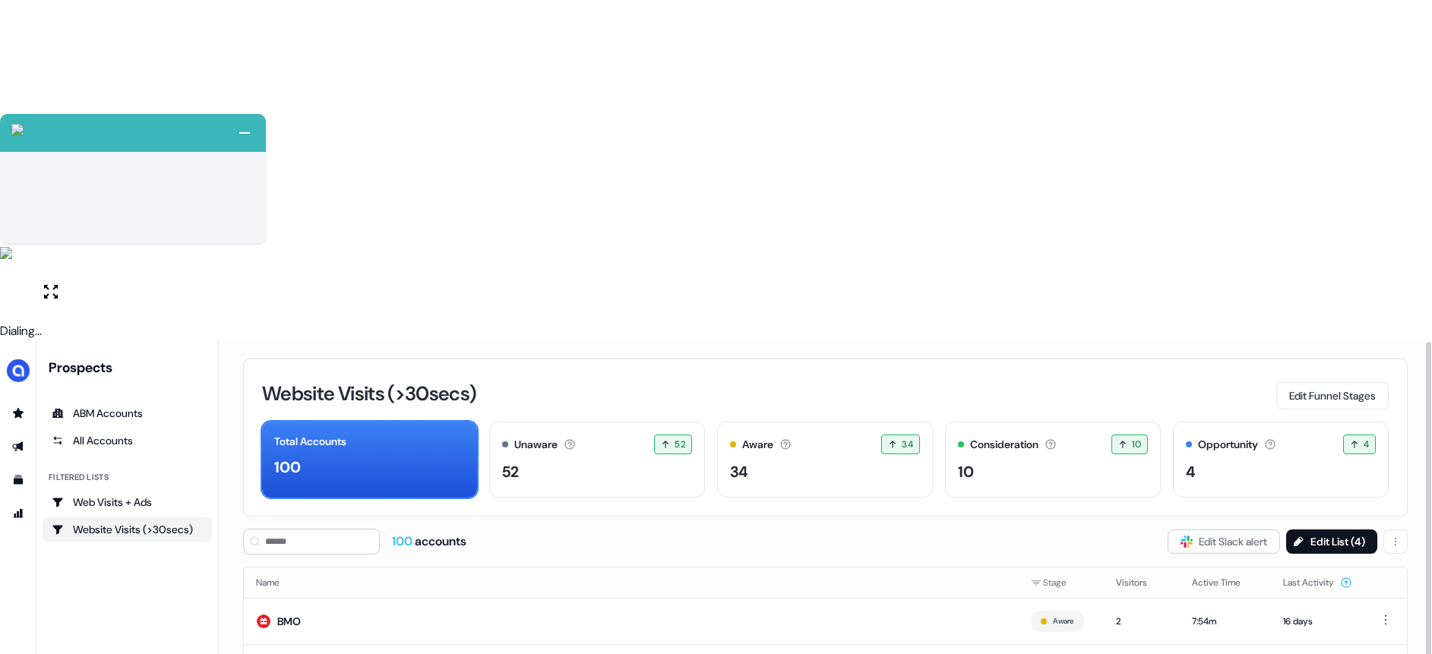
scroll to position [11, 0]
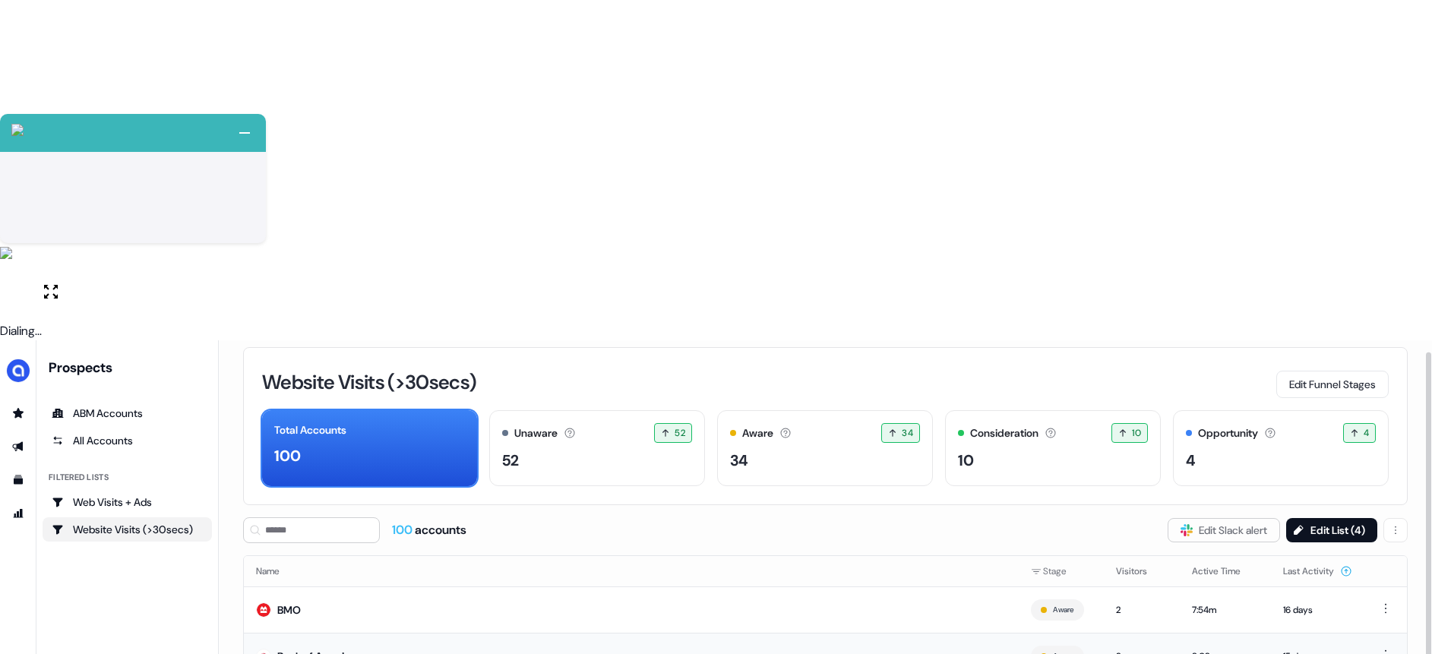
click at [353, 649] on div "Bank of America" at bounding box center [316, 656] width 79 height 15
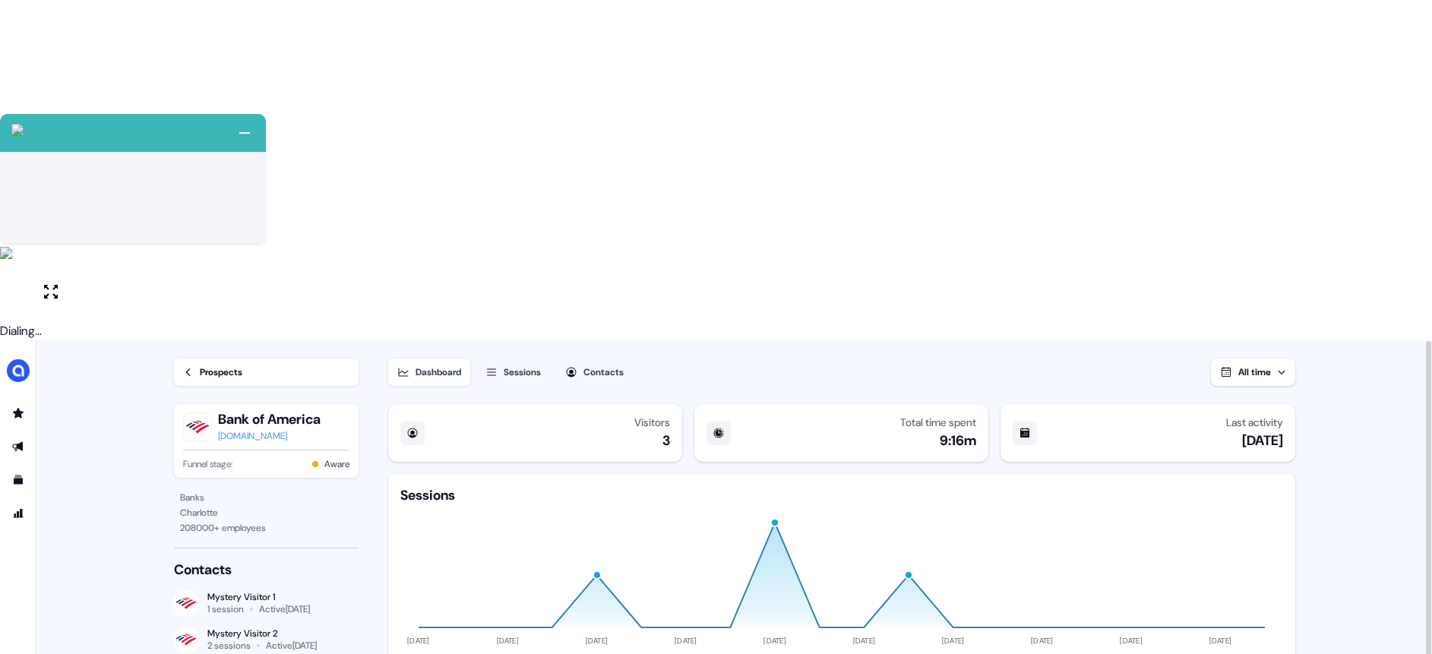
click at [197, 359] on link "Prospects" at bounding box center [266, 372] width 185 height 27
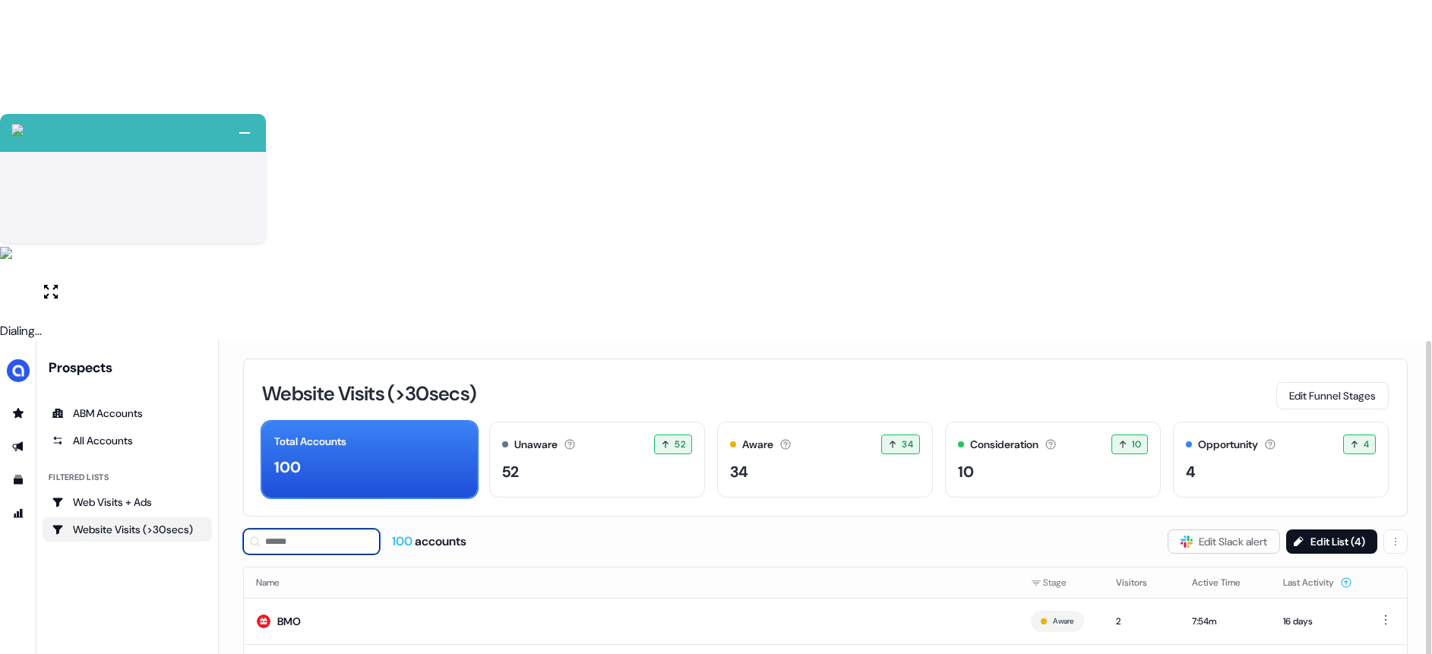
click at [308, 529] on input at bounding box center [311, 542] width 137 height 26
click at [334, 529] on input "********" at bounding box center [311, 542] width 137 height 26
click at [347, 529] on input "********" at bounding box center [311, 542] width 137 height 26
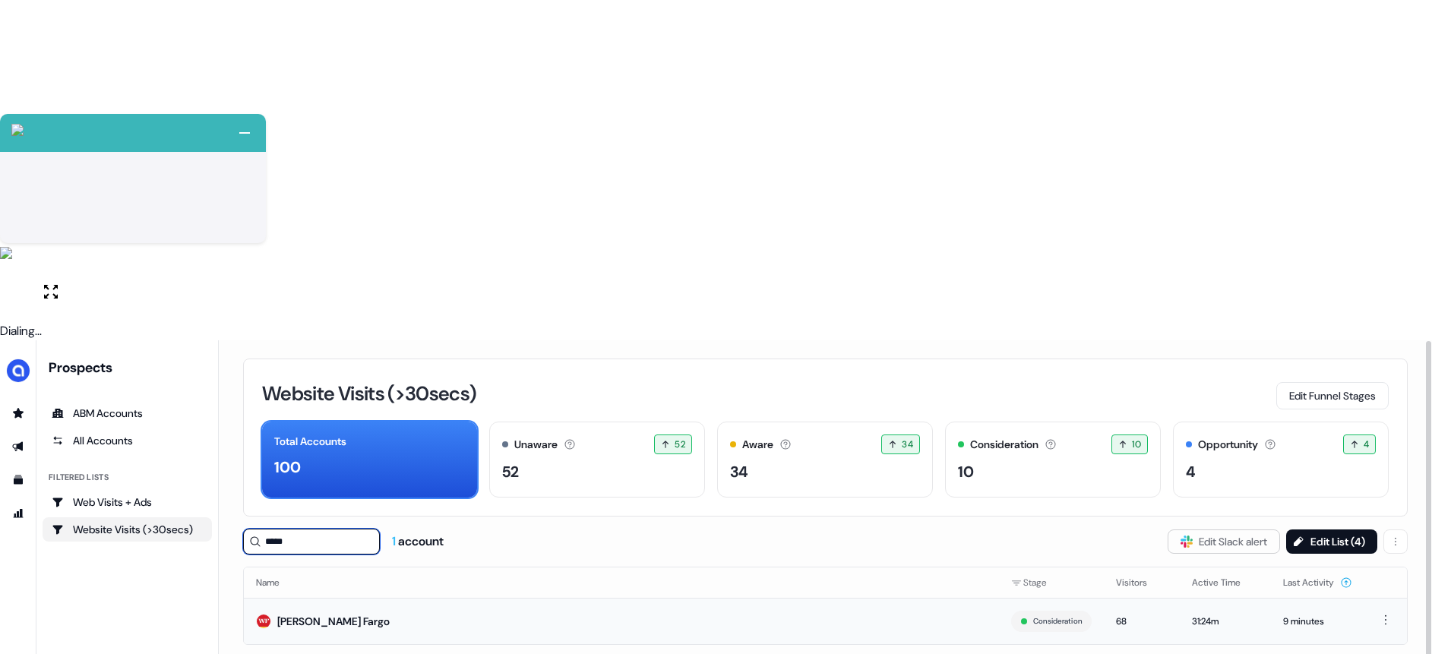
type input "*****"
click at [341, 598] on td "Wells Fargo" at bounding box center [621, 621] width 755 height 46
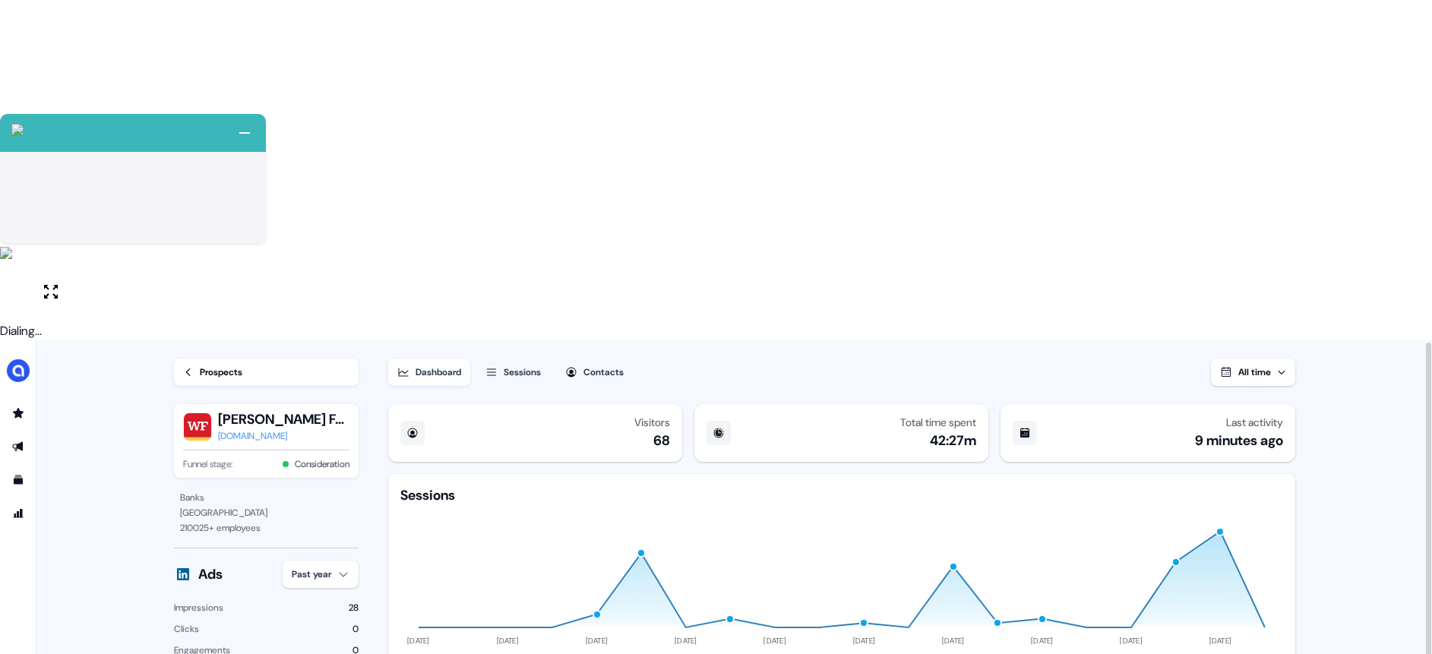
scroll to position [2, 0]
click at [509, 363] on div "Sessions" at bounding box center [522, 370] width 37 height 15
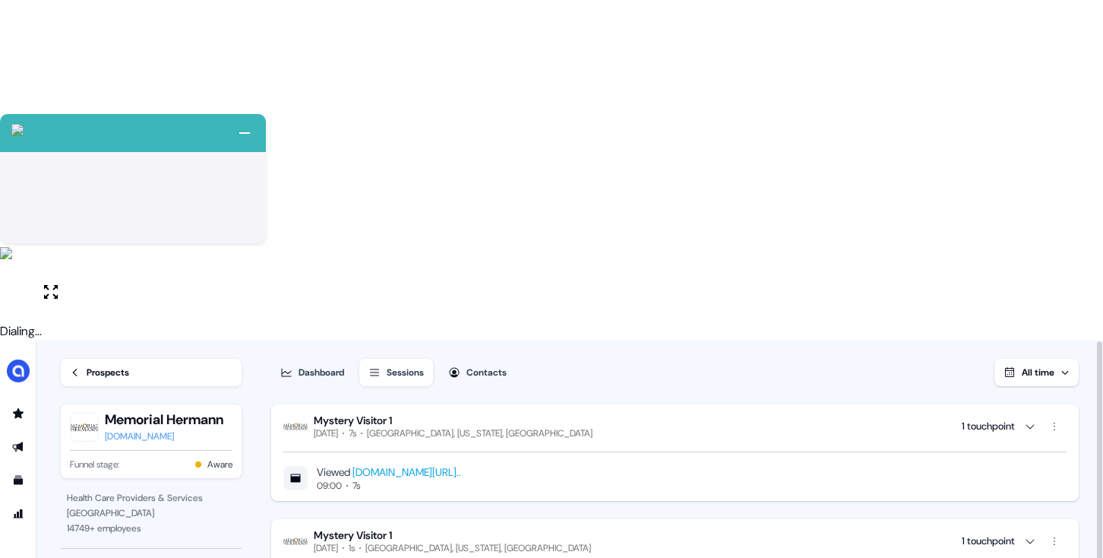
click at [106, 365] on div "Prospects" at bounding box center [108, 372] width 43 height 15
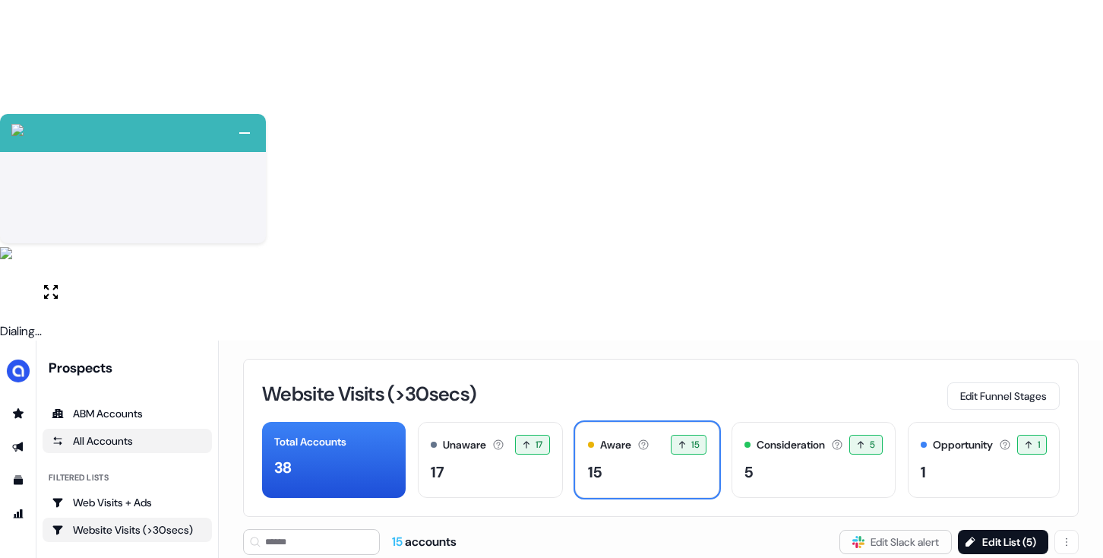
click at [142, 433] on div "All Accounts" at bounding box center [127, 440] width 151 height 15
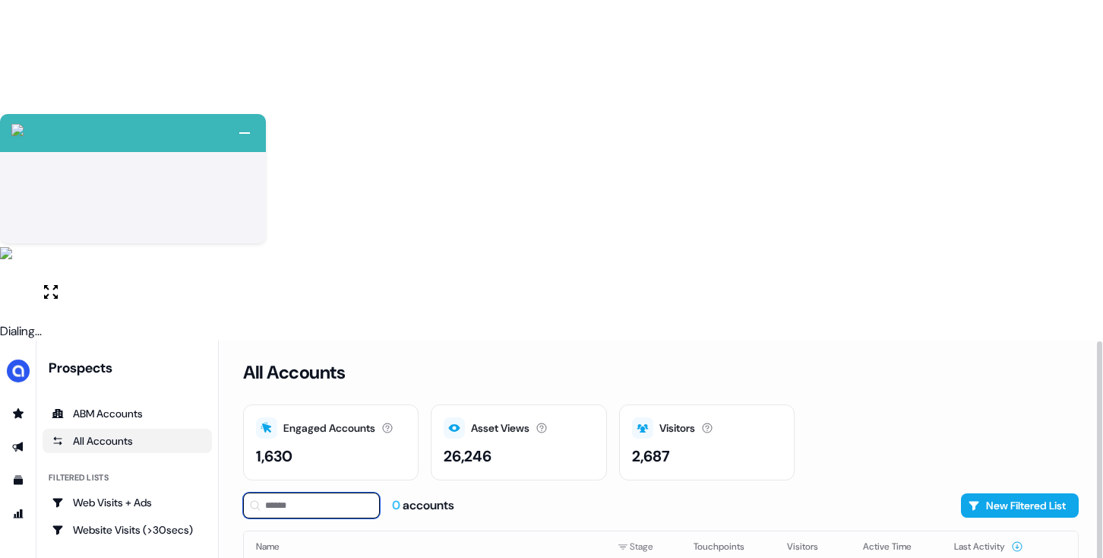
click at [303, 492] on input at bounding box center [311, 505] width 137 height 26
click at [340, 492] on input "****" at bounding box center [311, 505] width 137 height 26
type input "****"
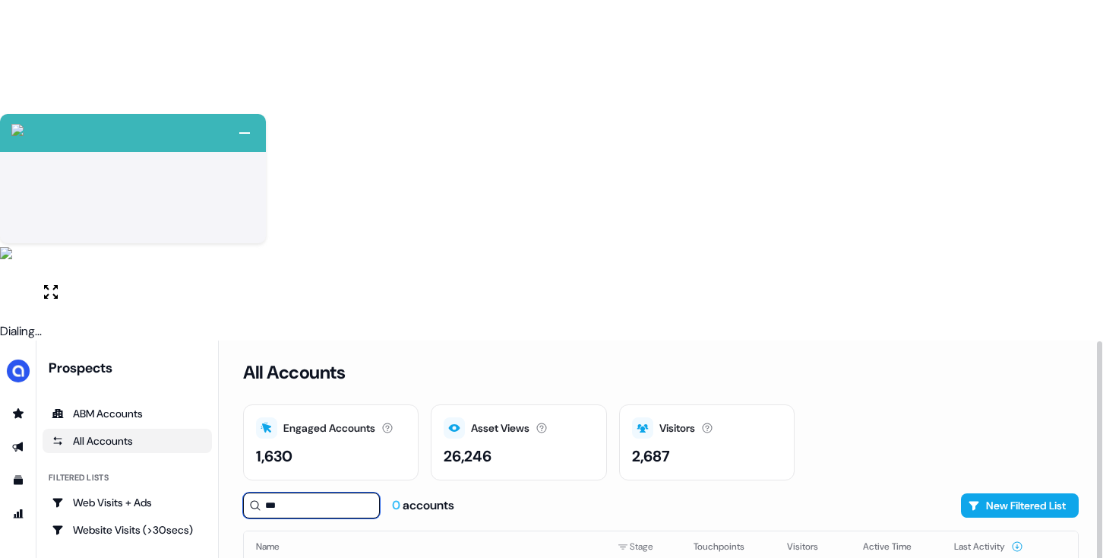
type input "****"
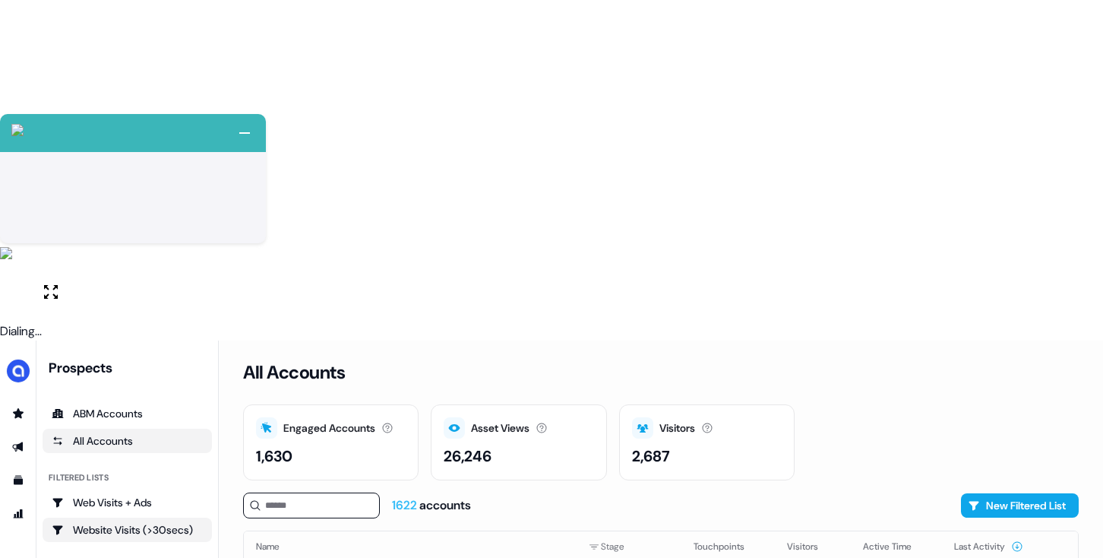
click at [95, 522] on div "Website Visits (>30secs)" at bounding box center [127, 529] width 151 height 15
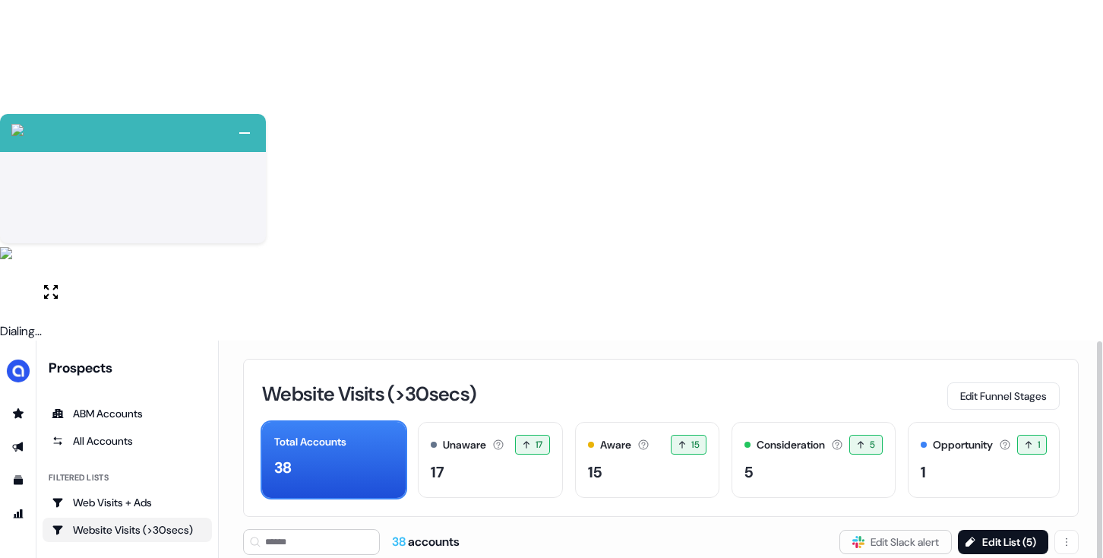
click at [451, 359] on div "Website Visits (>30secs) Edit Funnel Stages Total Accounts 38 Unaware The defau…" at bounding box center [661, 438] width 836 height 158
click at [436, 384] on h3 "Website Visits (>30secs)" at bounding box center [368, 394] width 213 height 20
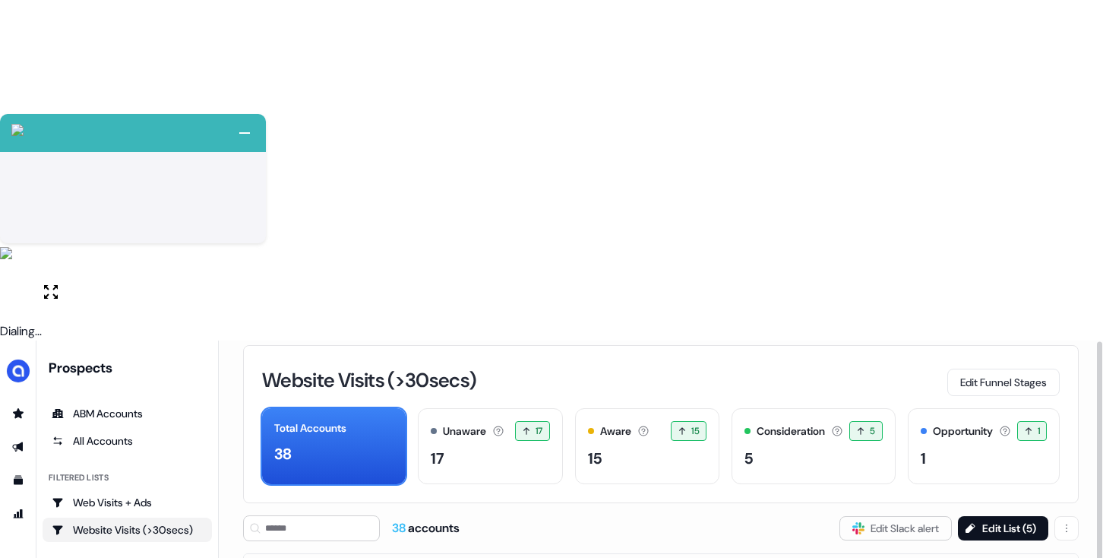
scroll to position [17, 0]
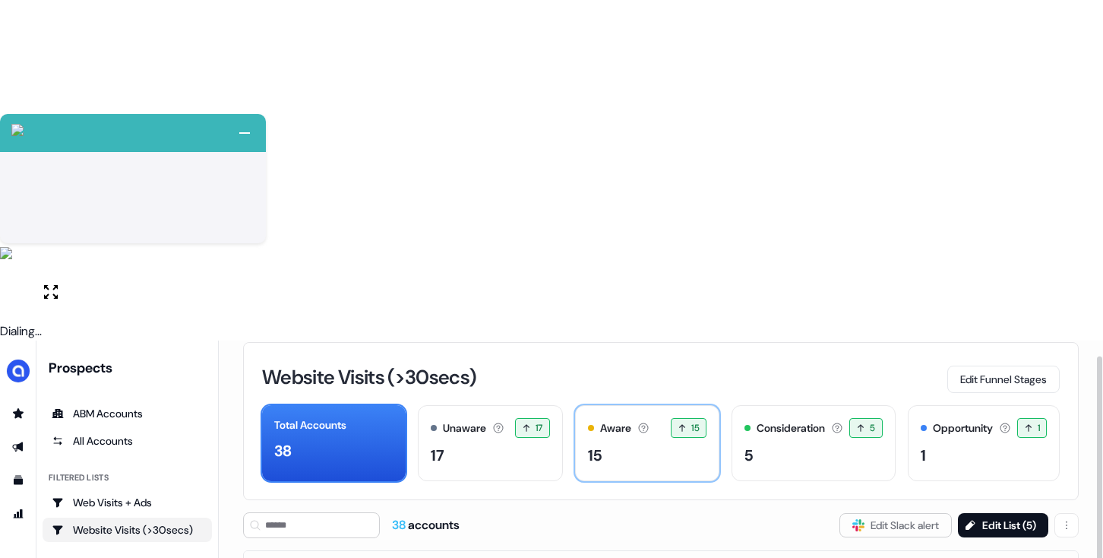
click at [636, 444] on div "15" at bounding box center [647, 455] width 119 height 23
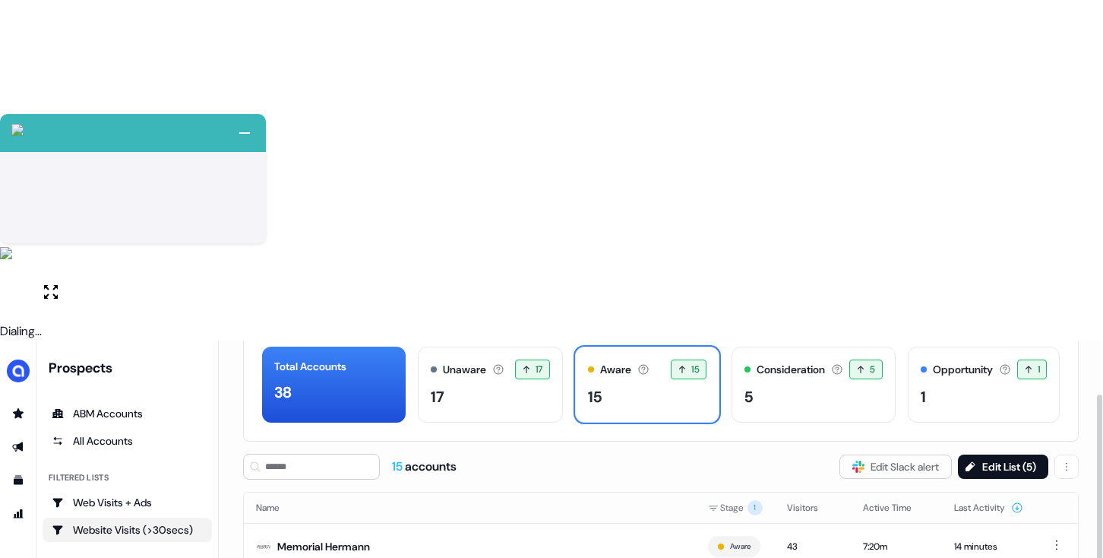
scroll to position [107, 0]
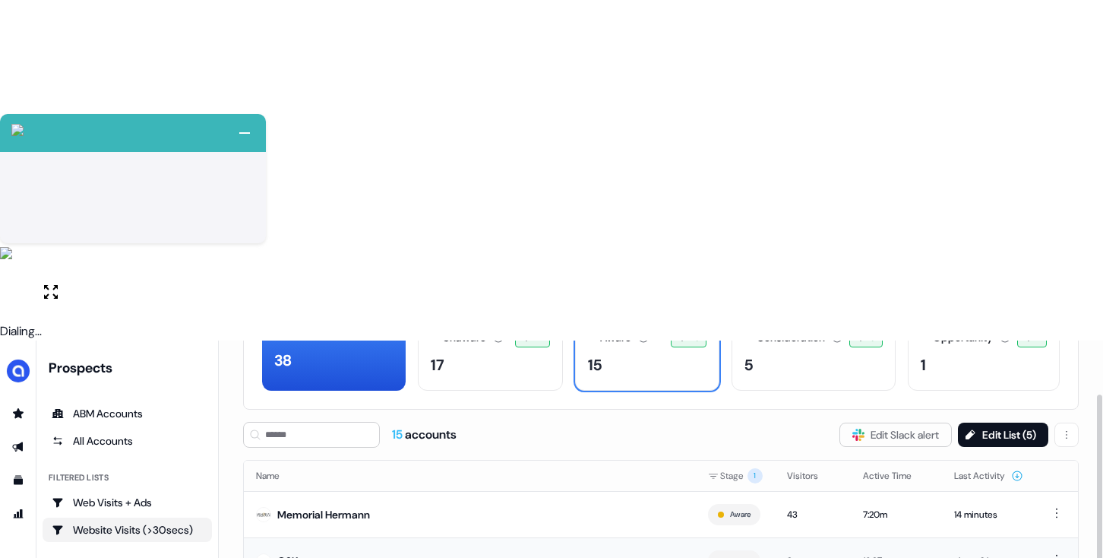
click at [569, 537] on td "GSK" at bounding box center [470, 560] width 452 height 46
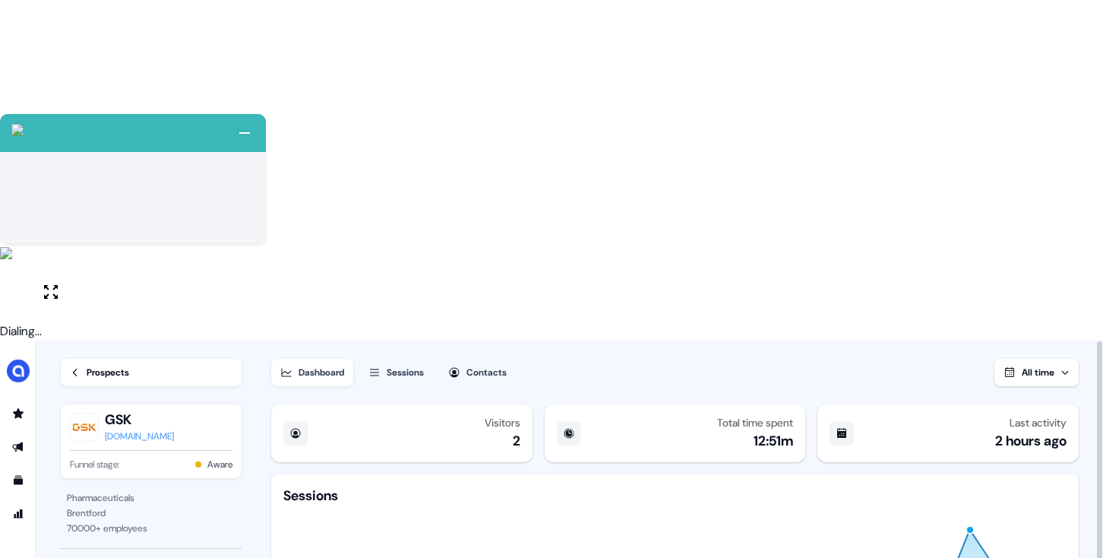
click at [474, 365] on div "Contacts" at bounding box center [486, 372] width 40 height 15
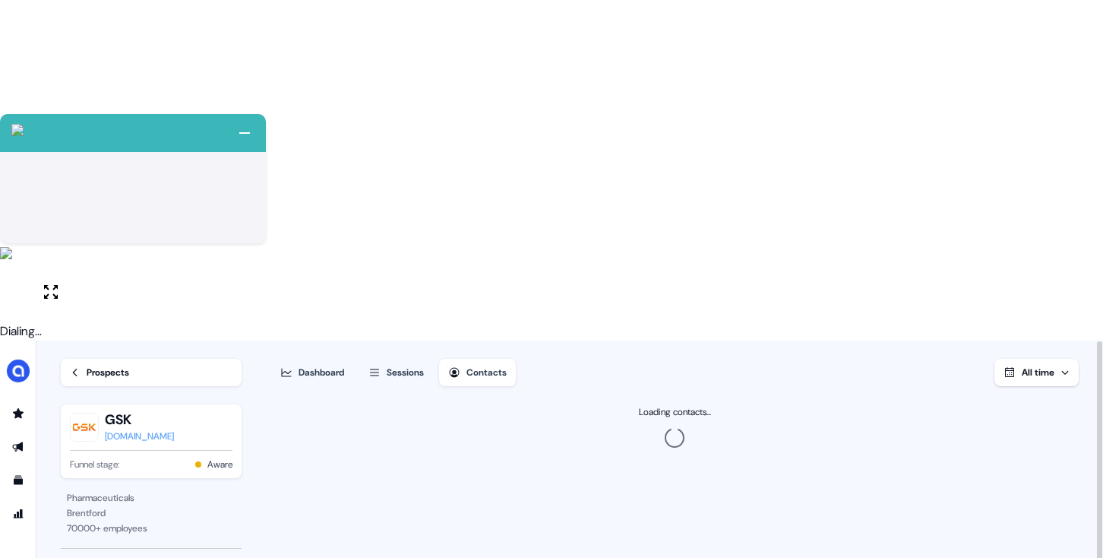
click at [400, 359] on button "Sessions" at bounding box center [396, 372] width 74 height 27
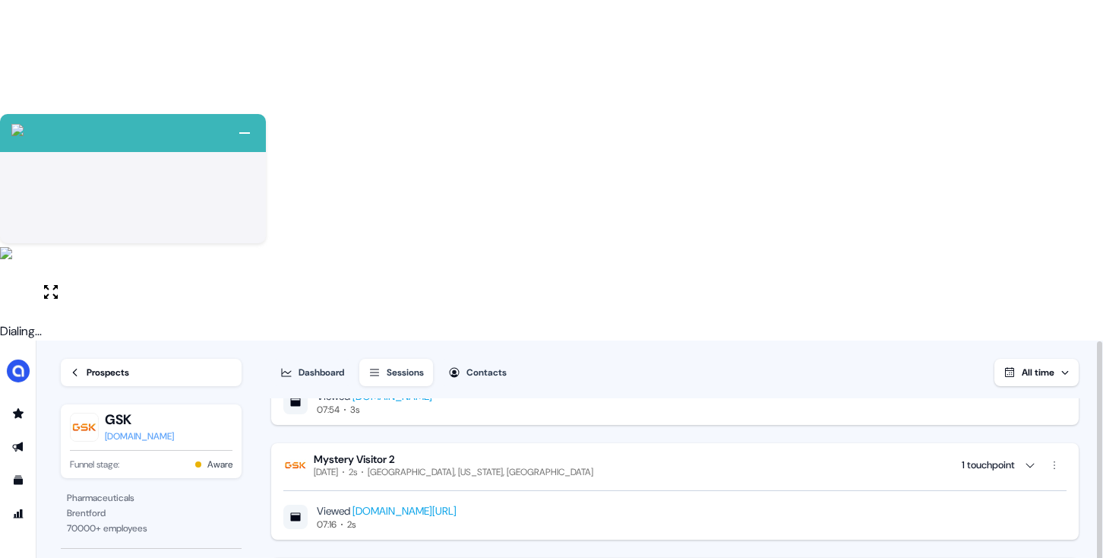
scroll to position [656, 0]
click at [1051, 366] on span "All time" at bounding box center [1038, 372] width 33 height 12
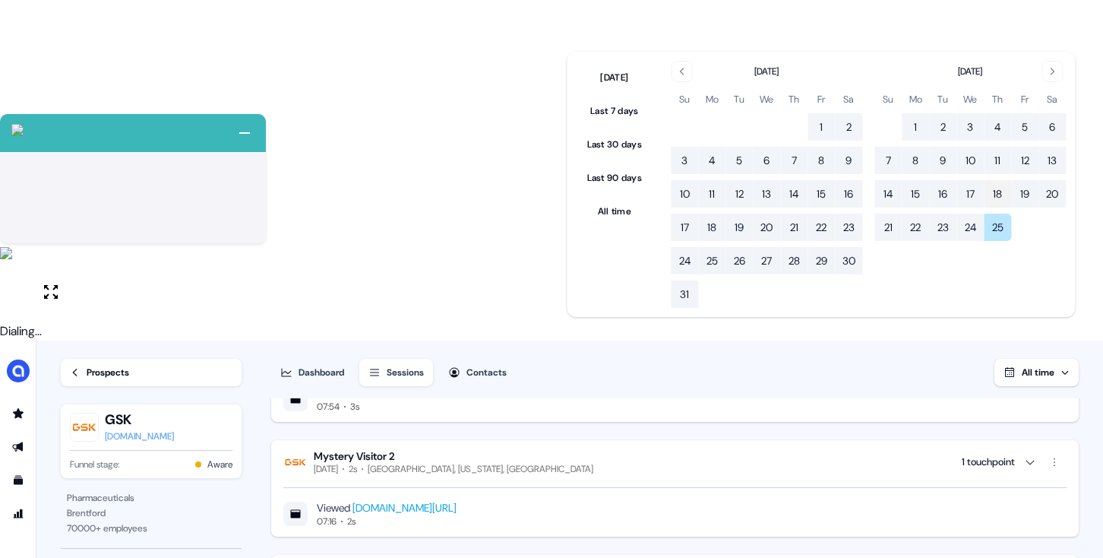
click at [997, 191] on button "18" at bounding box center [997, 193] width 27 height 27
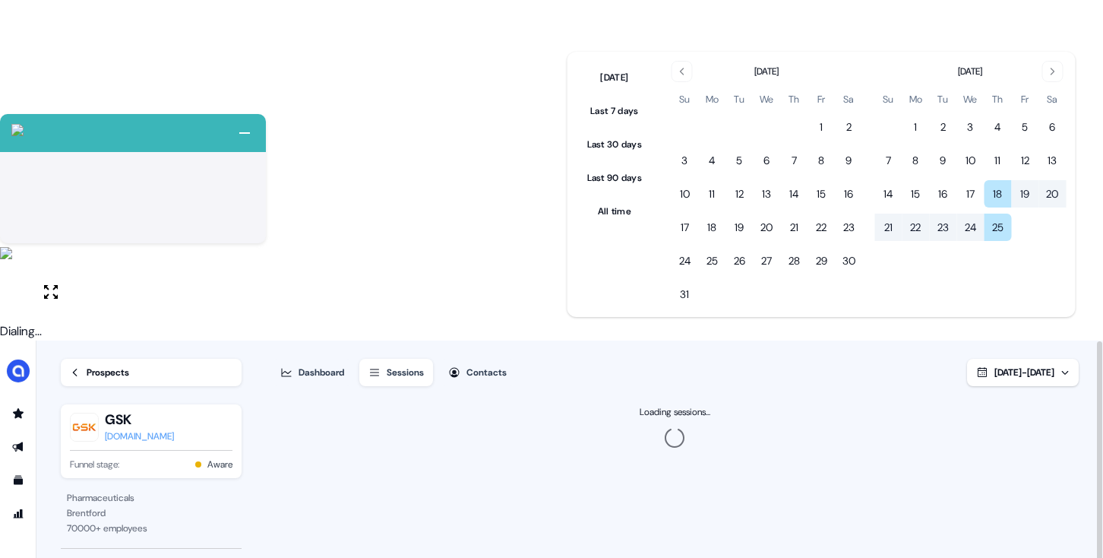
click at [682, 340] on div "Dashboard Sessions Contacts Sep 18, 2025 - Sep 25, 2025" at bounding box center [675, 363] width 808 height 46
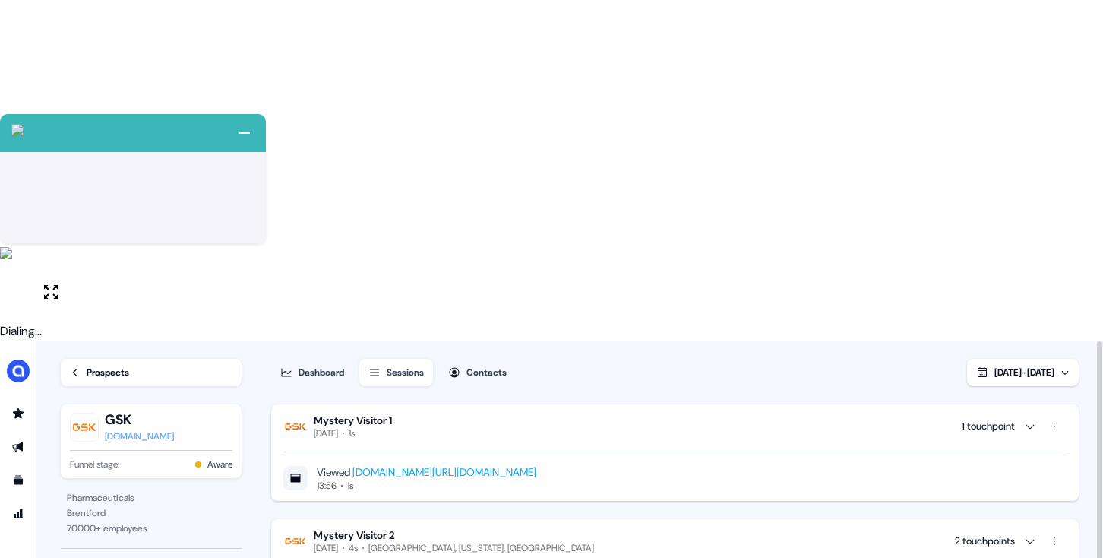
click at [326, 365] on div "Dashboard" at bounding box center [322, 372] width 46 height 15
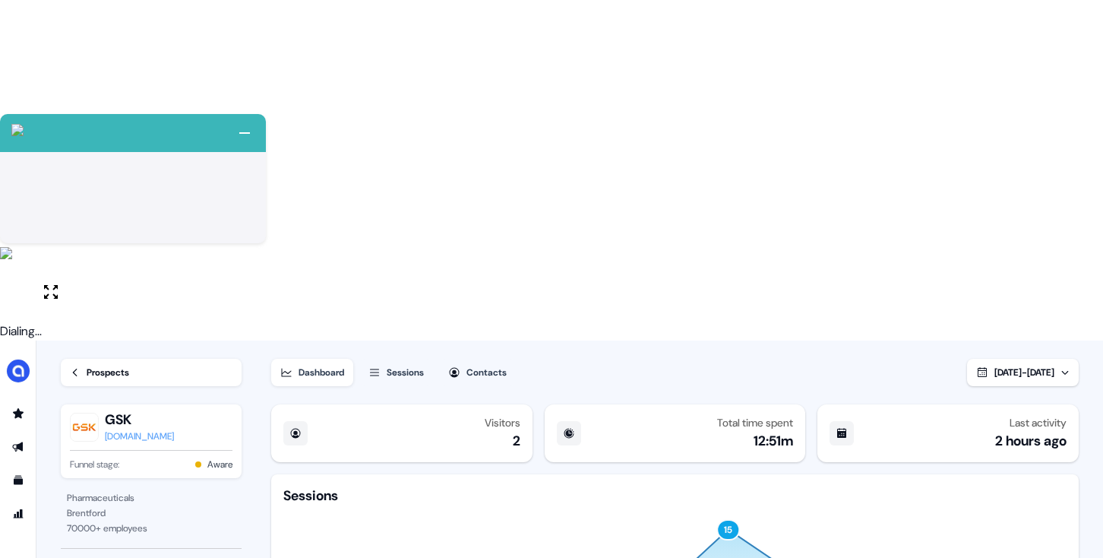
click at [409, 365] on div "Sessions" at bounding box center [405, 372] width 37 height 15
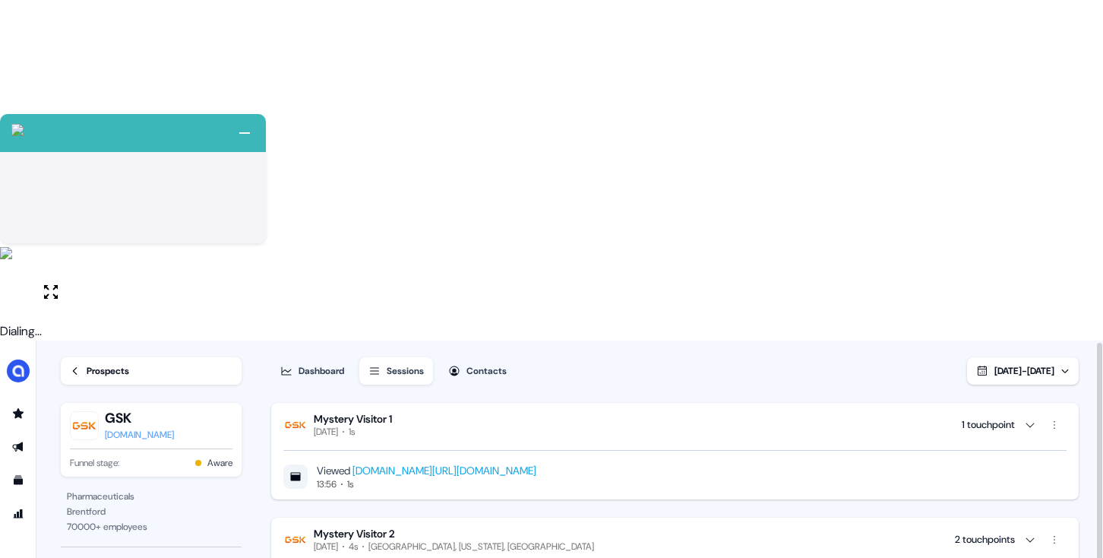
click at [96, 363] on div "Prospects" at bounding box center [108, 370] width 43 height 15
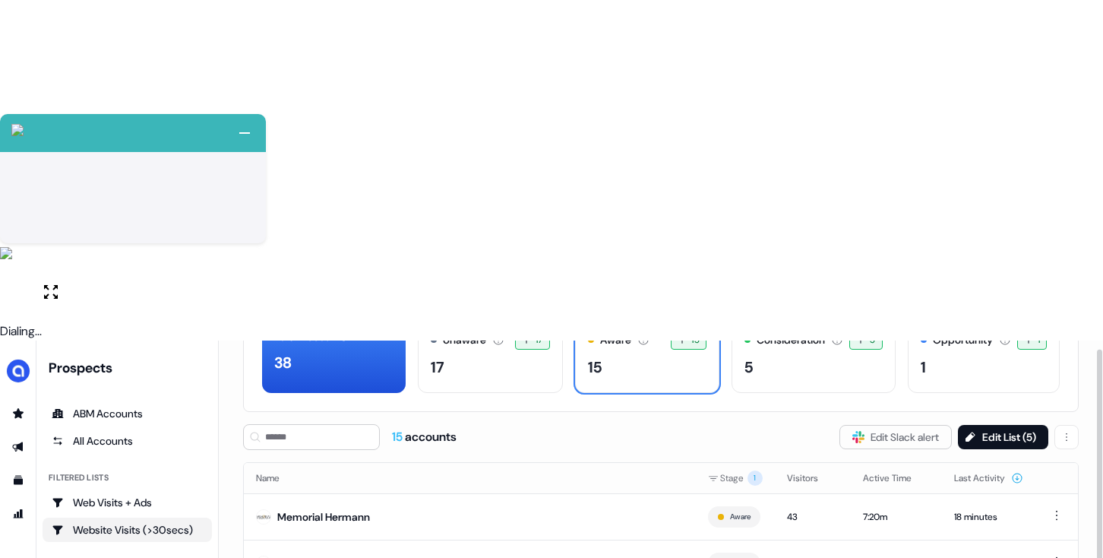
scroll to position [107, 0]
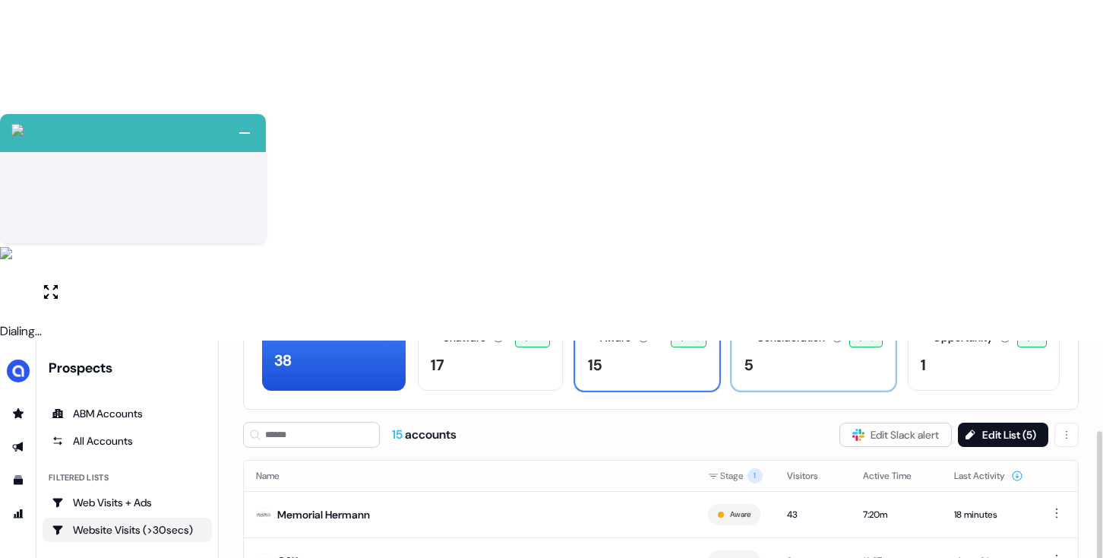
click at [814, 353] on div "5" at bounding box center [814, 364] width 138 height 23
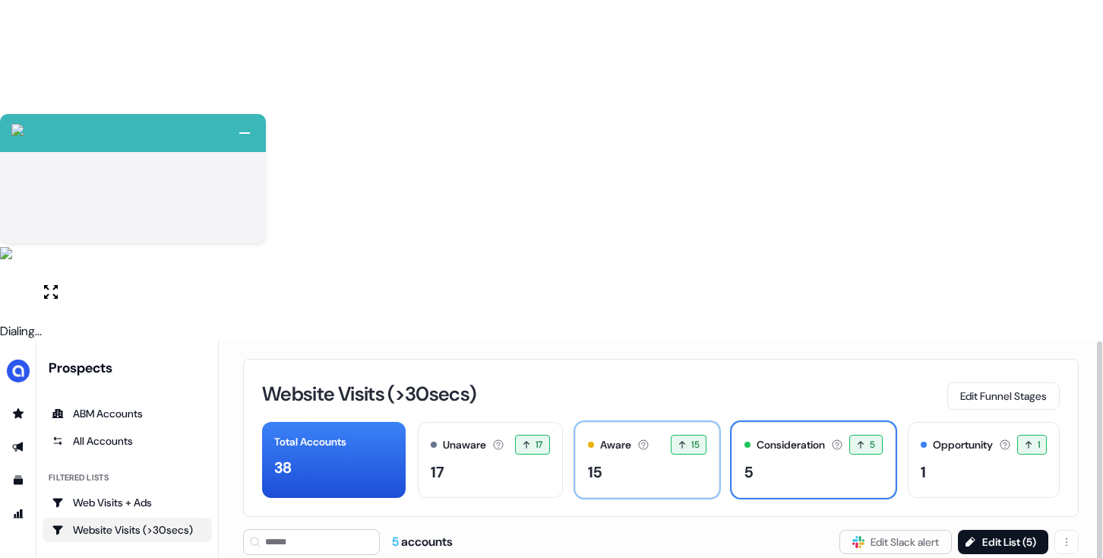
click at [608, 460] on div "15" at bounding box center [647, 471] width 119 height 23
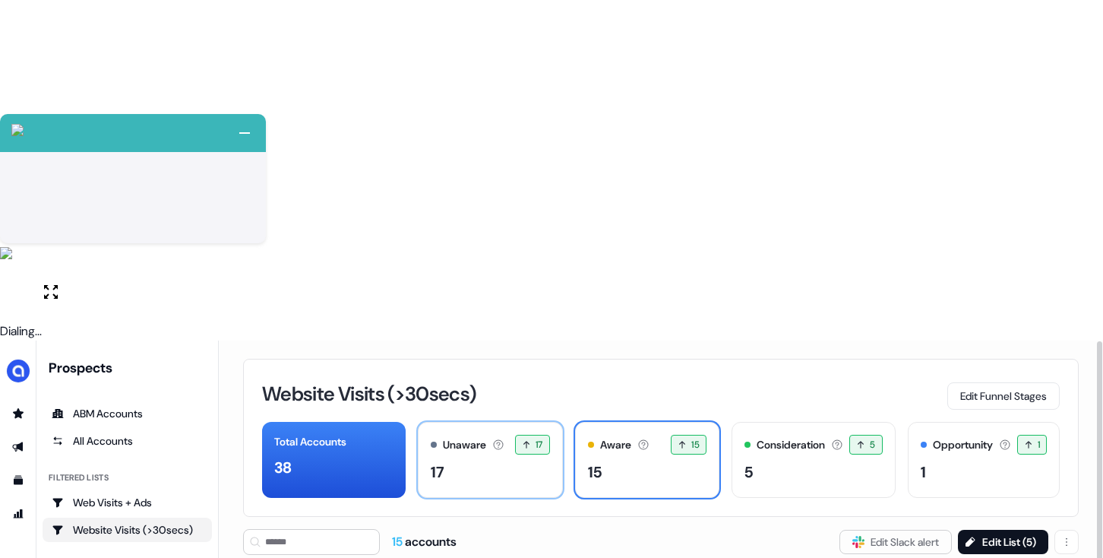
click at [476, 460] on div "17" at bounding box center [490, 471] width 119 height 23
click at [663, 460] on div "15" at bounding box center [647, 471] width 119 height 23
click at [757, 460] on div "5" at bounding box center [814, 471] width 138 height 23
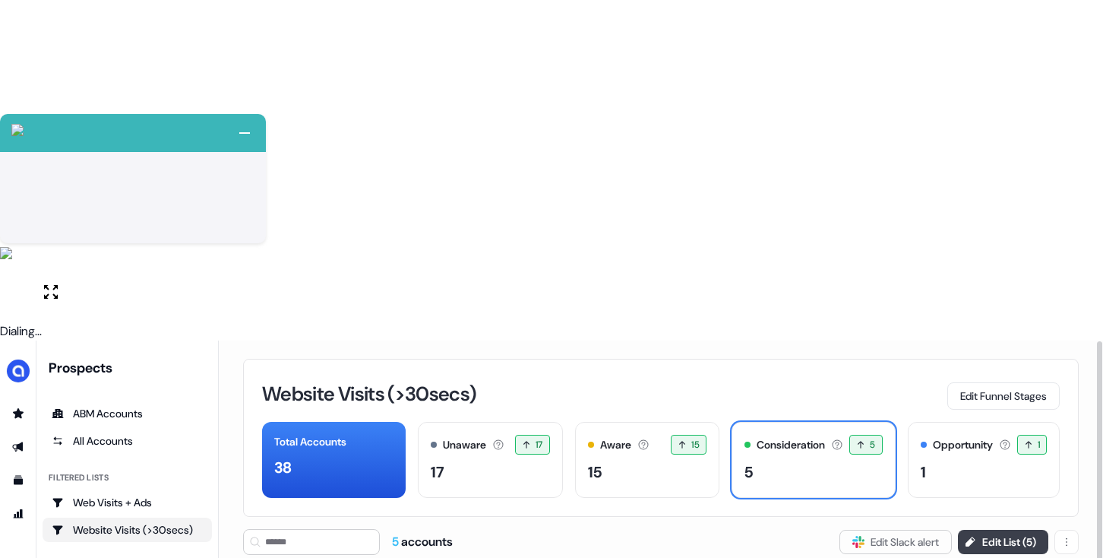
click at [984, 530] on button "Edit List ( 5 )" at bounding box center [1003, 542] width 90 height 24
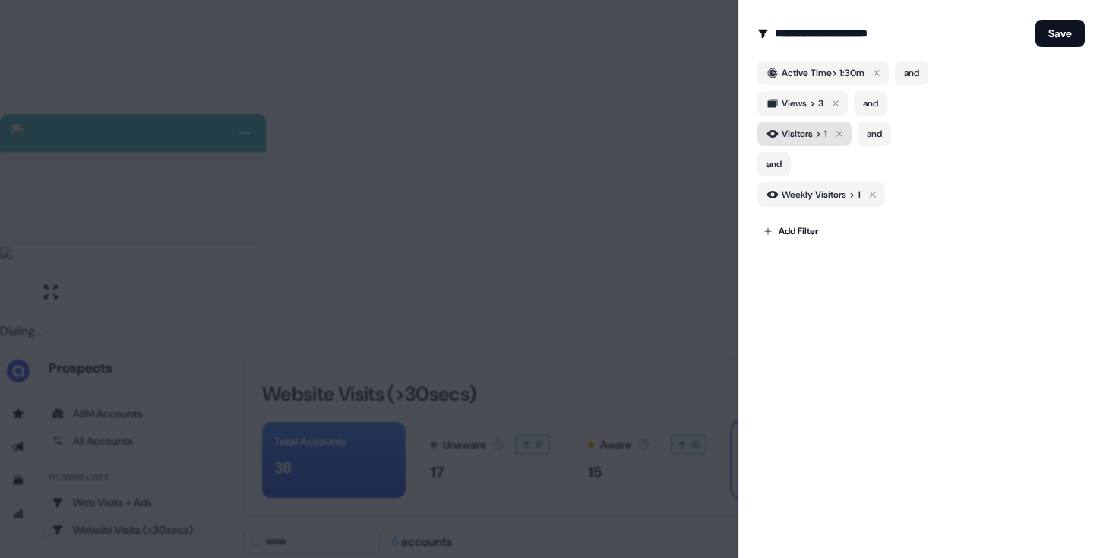
click at [799, 137] on span "Visitors" at bounding box center [797, 133] width 31 height 15
click at [855, 279] on div "**********" at bounding box center [920, 279] width 365 height 558
click at [782, 232] on body "+ Next Auto dialer paused! Go to your dialing tab to continue. 225 Paused" at bounding box center [551, 449] width 1103 height 898
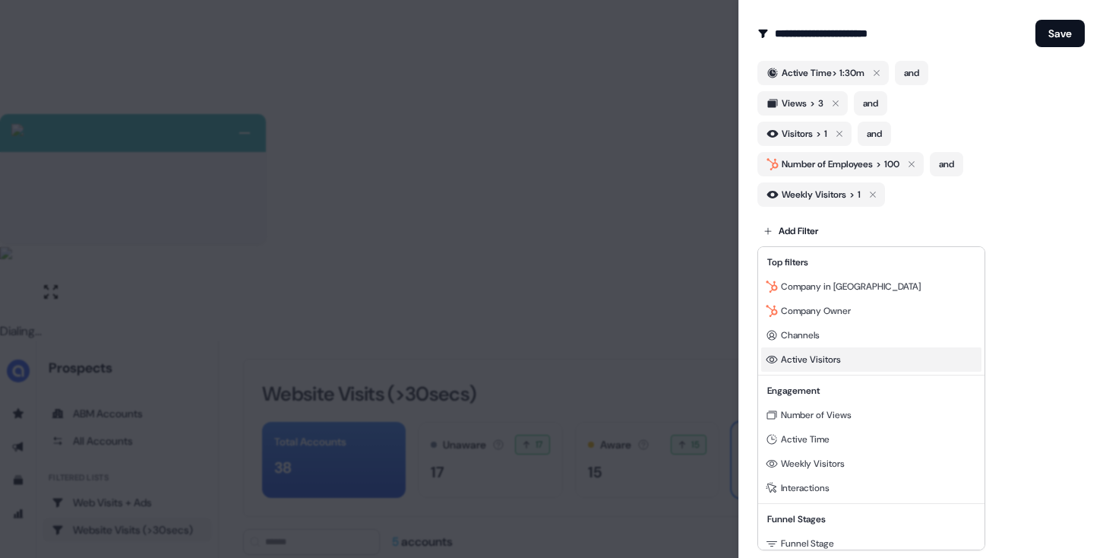
click at [845, 354] on div "Active Visitors" at bounding box center [871, 359] width 220 height 24
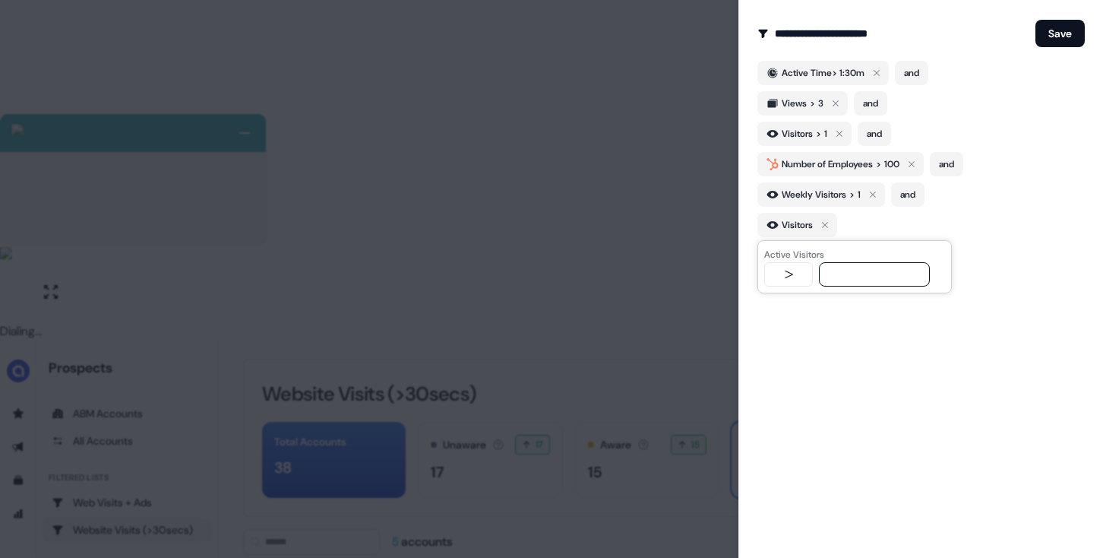
click at [792, 277] on icon "button" at bounding box center [788, 274] width 18 height 12
select select "**"
click at [869, 273] on input "text" at bounding box center [874, 274] width 111 height 24
type input "**"
click at [933, 356] on div "**********" at bounding box center [920, 279] width 365 height 558
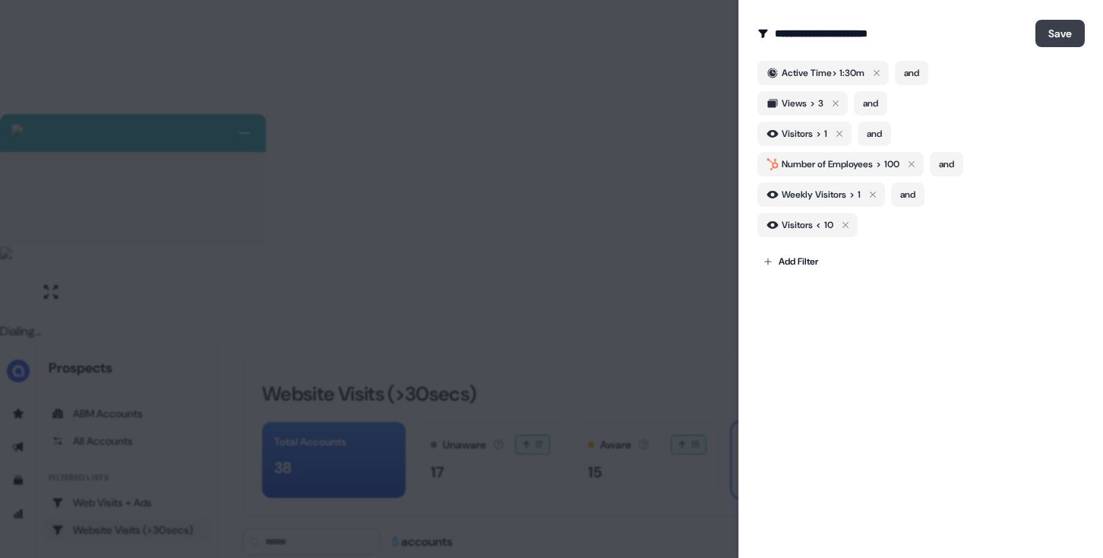
click at [1060, 32] on button "Save" at bounding box center [1059, 33] width 49 height 27
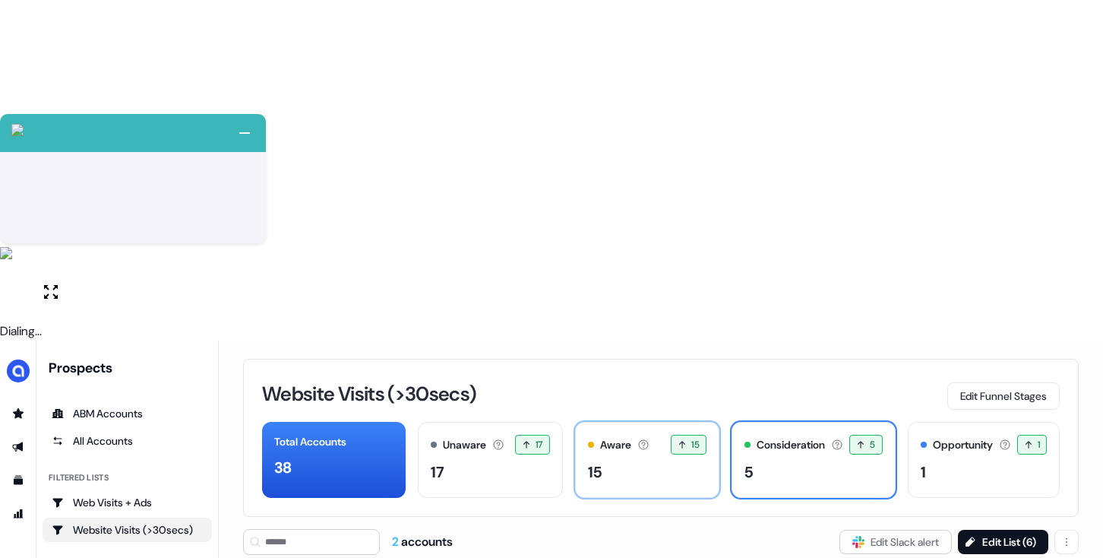
click at [599, 422] on div "Aware Accounts with 5+ minutes of usage or significant LinkedIn ad engagement! …" at bounding box center [647, 460] width 144 height 76
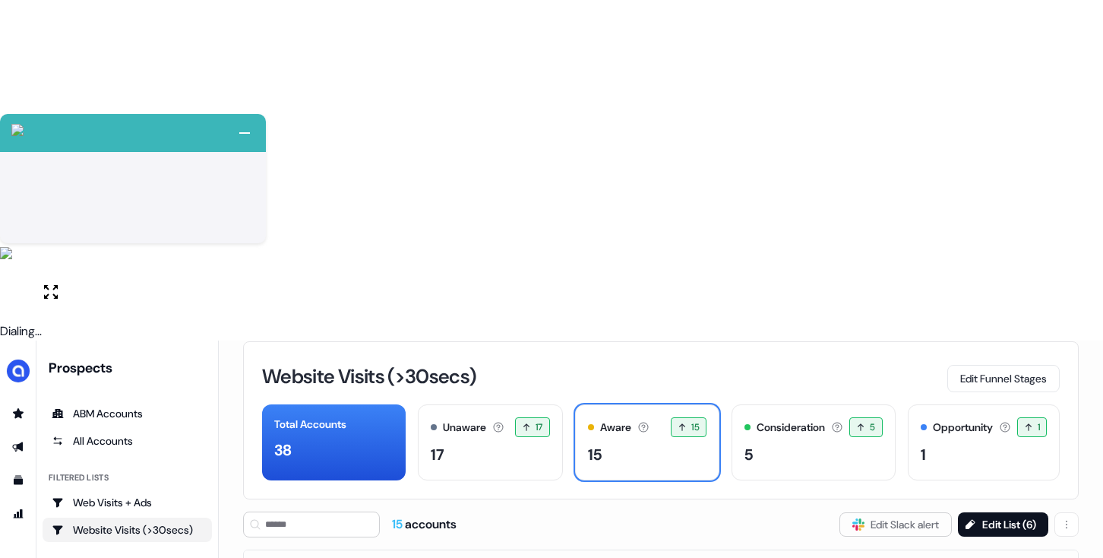
scroll to position [17, 0]
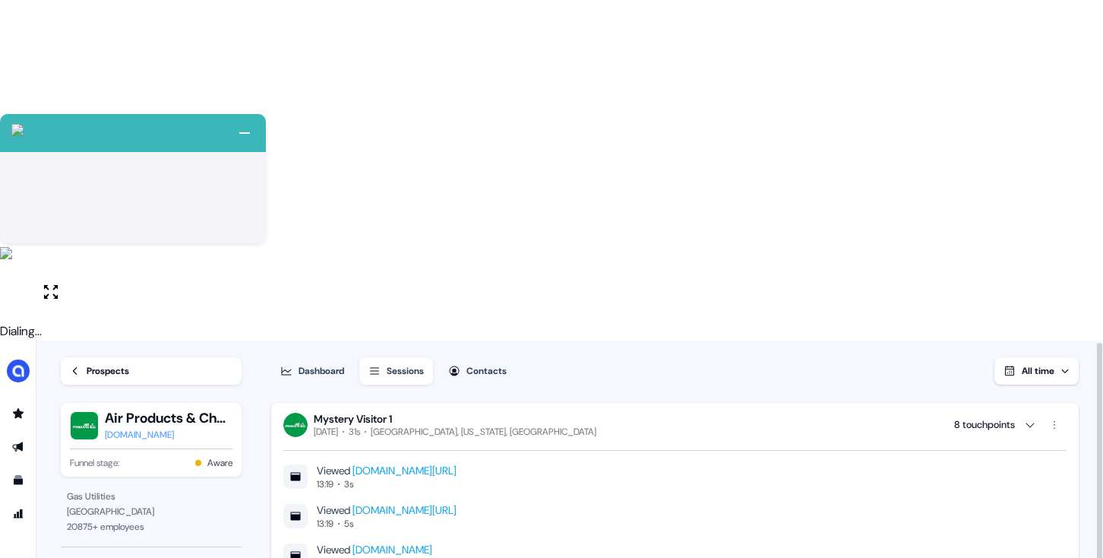
click at [1035, 365] on span "All time" at bounding box center [1038, 371] width 33 height 12
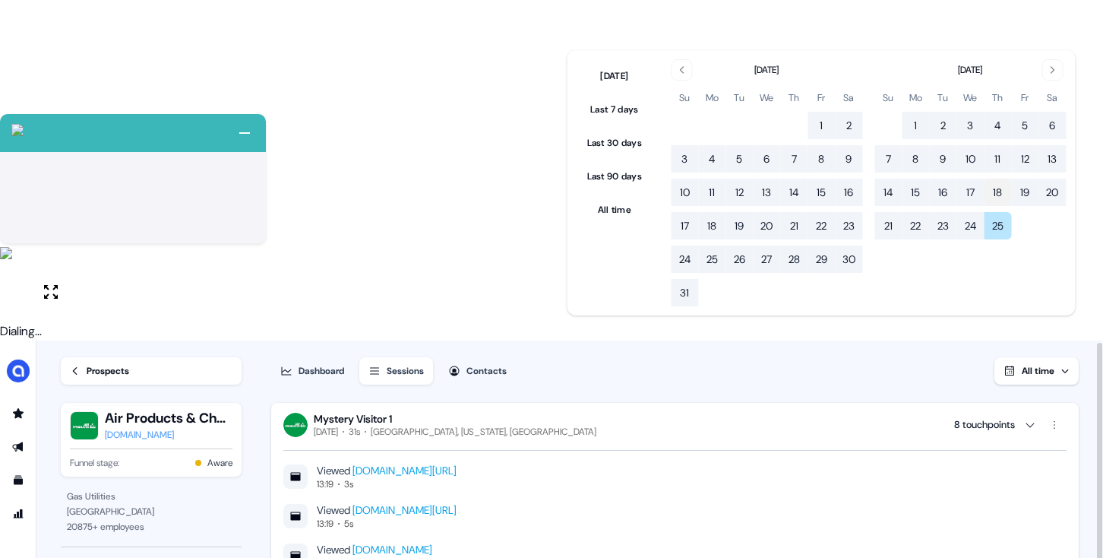
click at [993, 194] on button "18" at bounding box center [997, 192] width 27 height 27
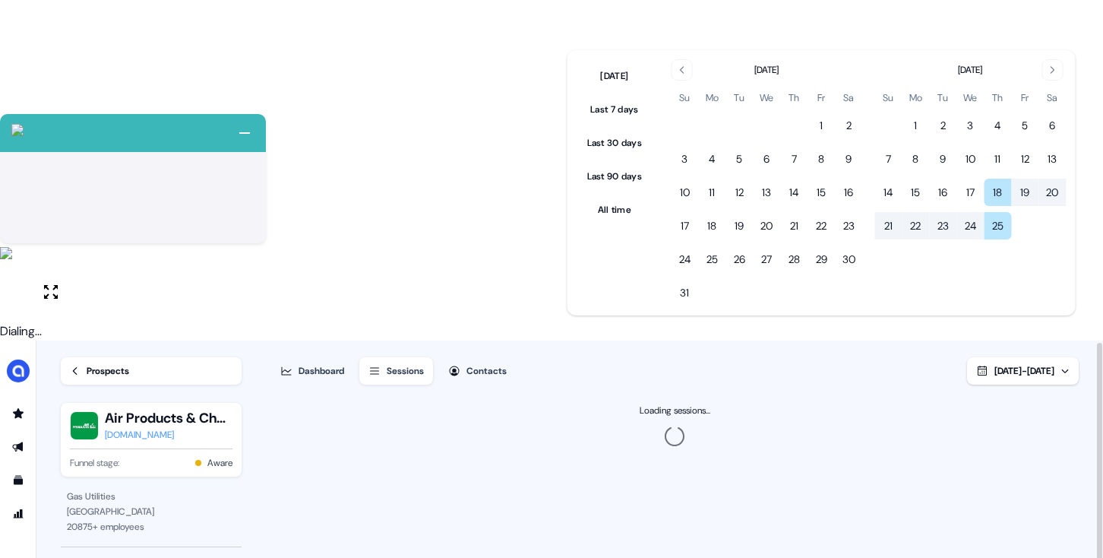
click at [574, 339] on div "Dashboard Sessions Contacts Sep 18, 2025 - Sep 25, 2025" at bounding box center [675, 362] width 808 height 46
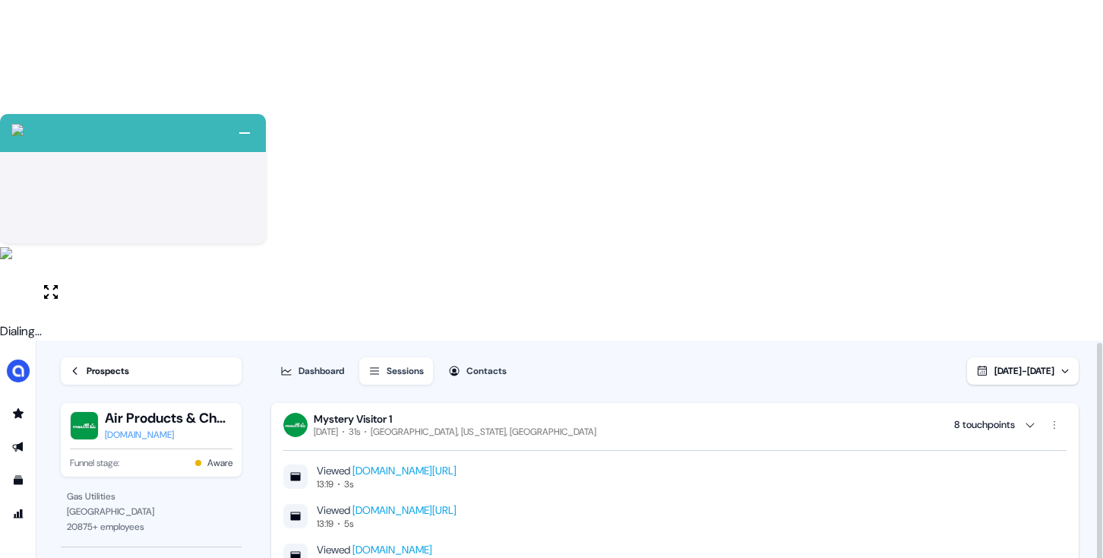
click at [299, 363] on div "Dashboard" at bounding box center [322, 370] width 46 height 15
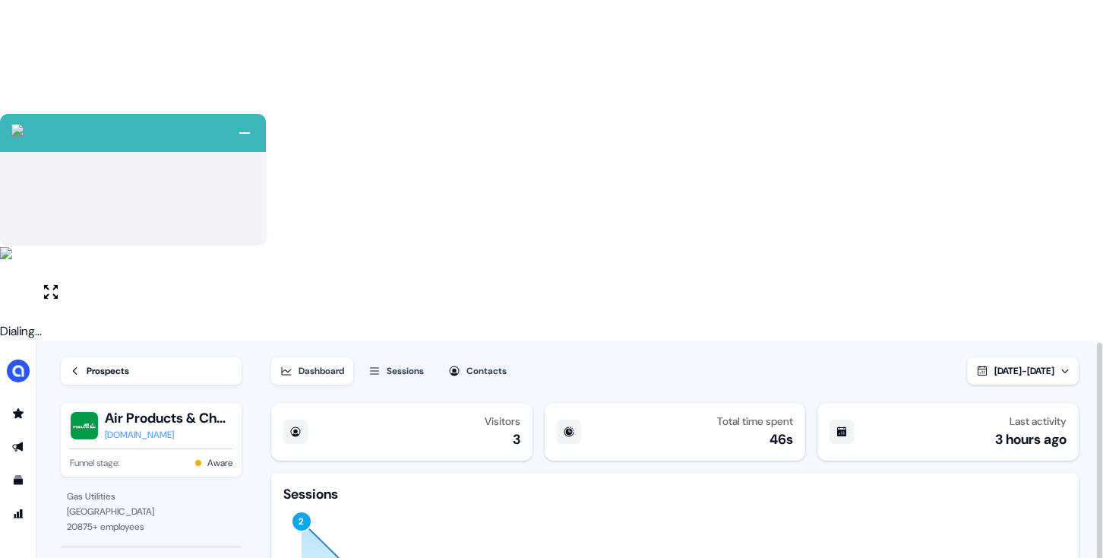
click at [415, 363] on div "Sessions" at bounding box center [405, 370] width 37 height 15
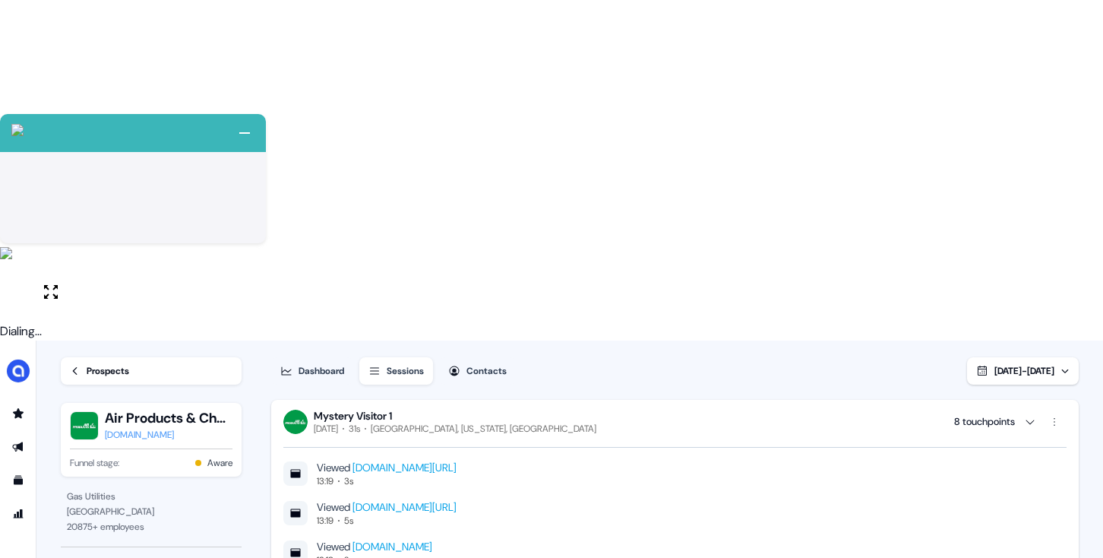
scroll to position [6, 0]
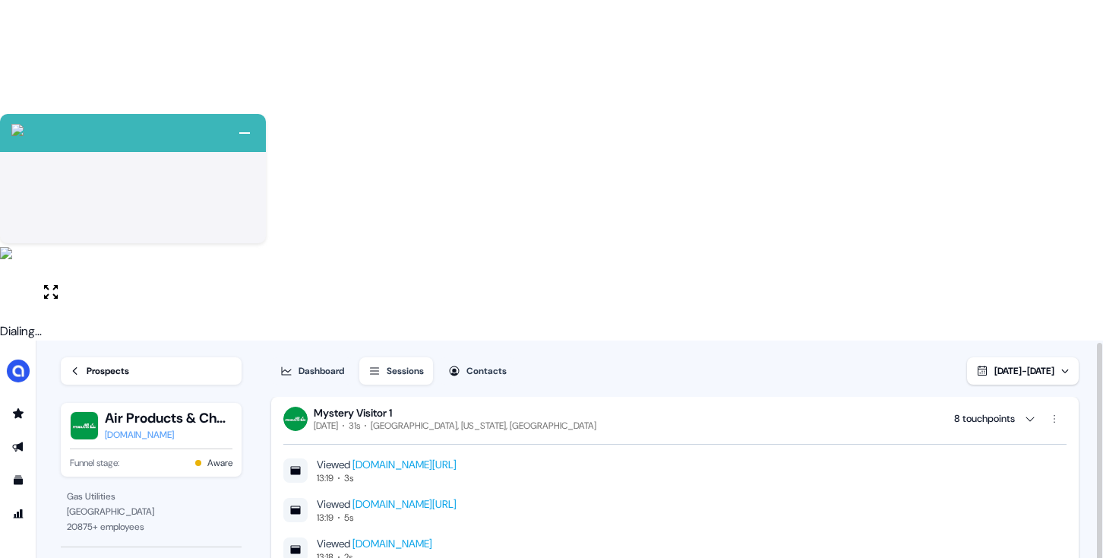
click at [111, 363] on div "Prospects" at bounding box center [108, 370] width 43 height 15
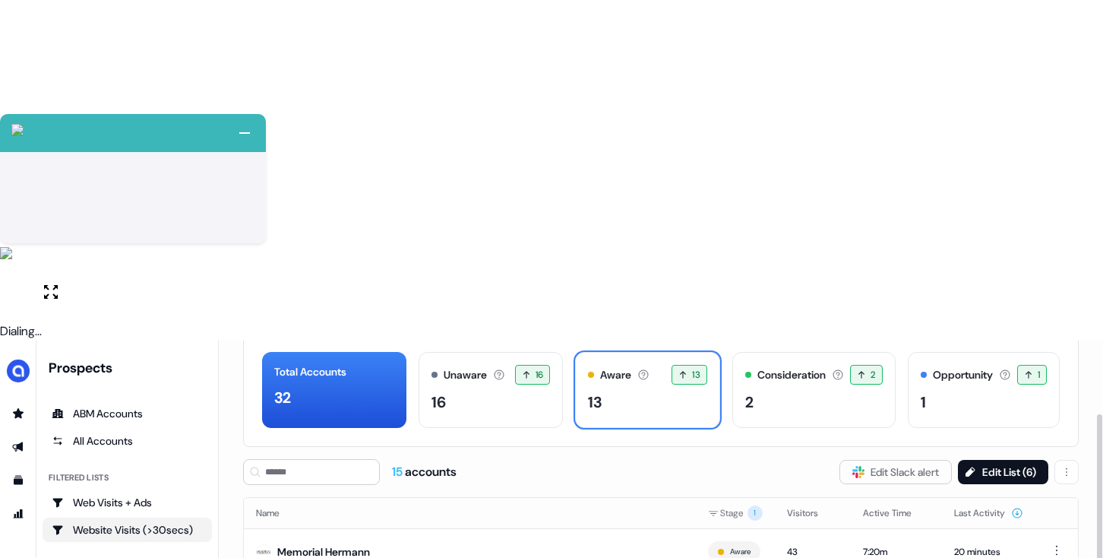
scroll to position [103, 0]
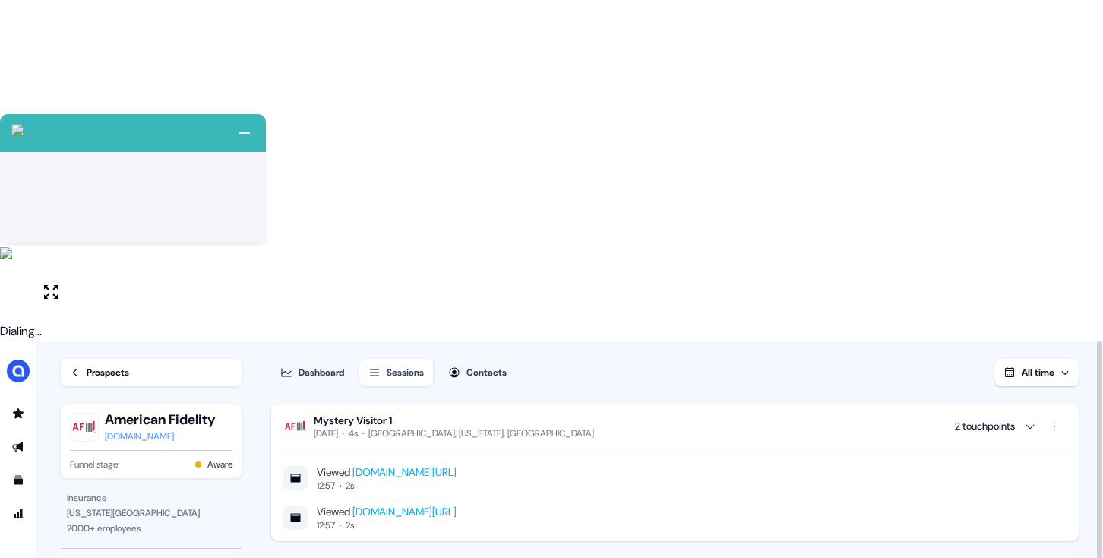
click at [1035, 359] on button "All time" at bounding box center [1036, 372] width 84 height 27
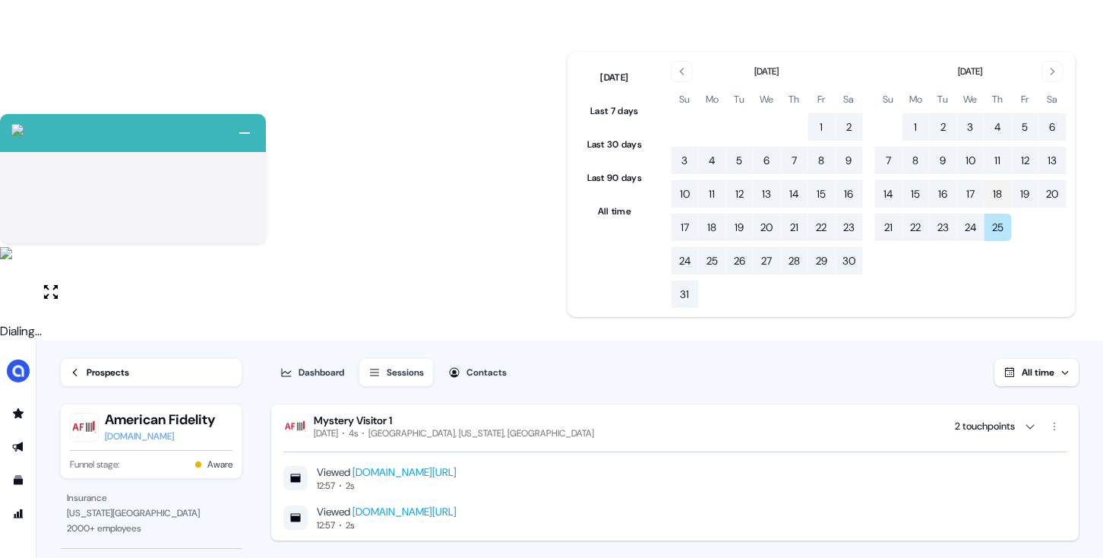
click at [999, 191] on button "18" at bounding box center [997, 193] width 27 height 27
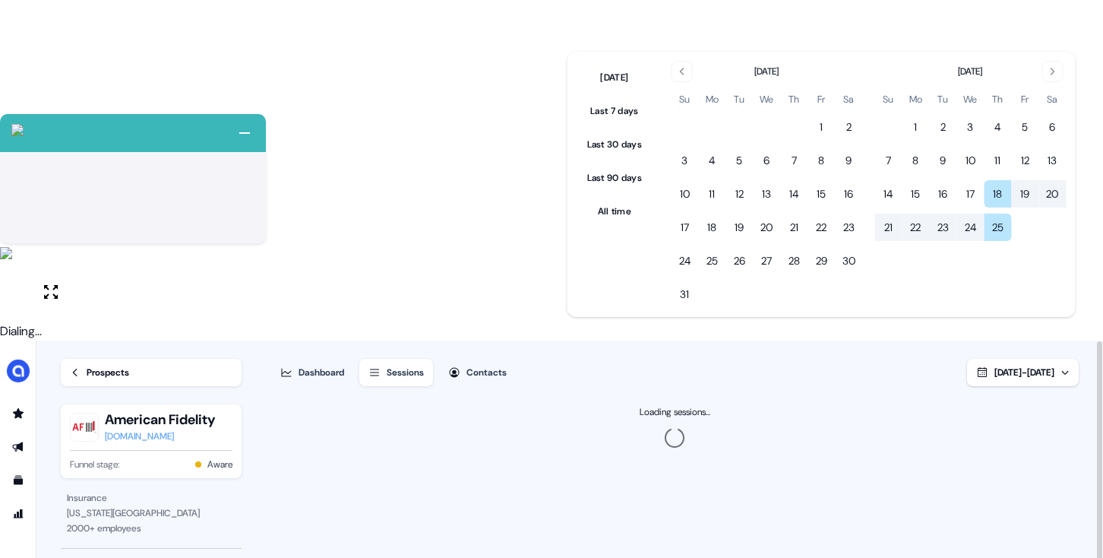
click at [576, 340] on div "Dashboard Sessions Contacts Sep 18, 2025 - Sep 25, 2025" at bounding box center [675, 363] width 808 height 46
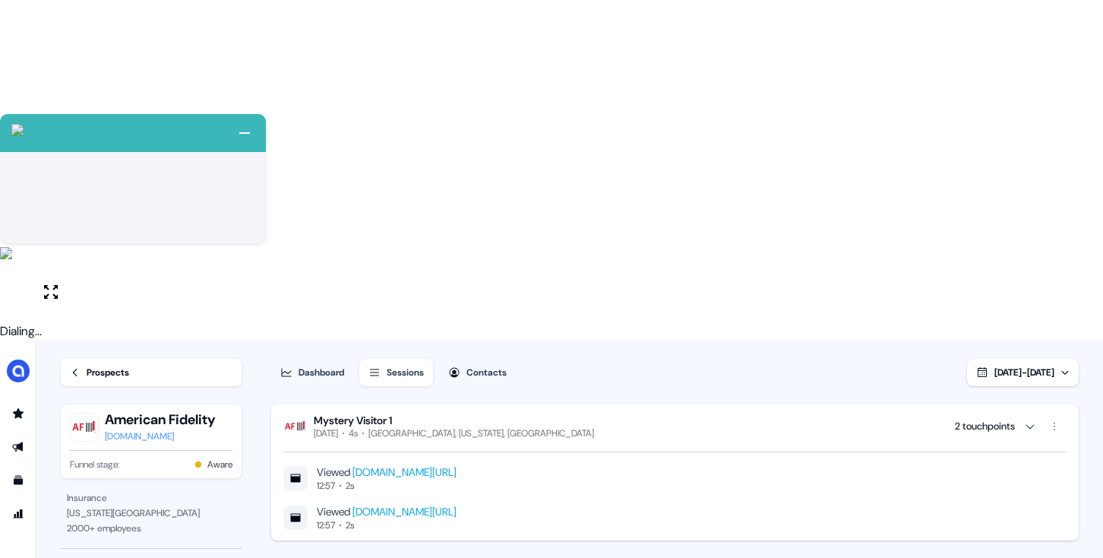
click at [302, 365] on div "Dashboard" at bounding box center [322, 372] width 46 height 15
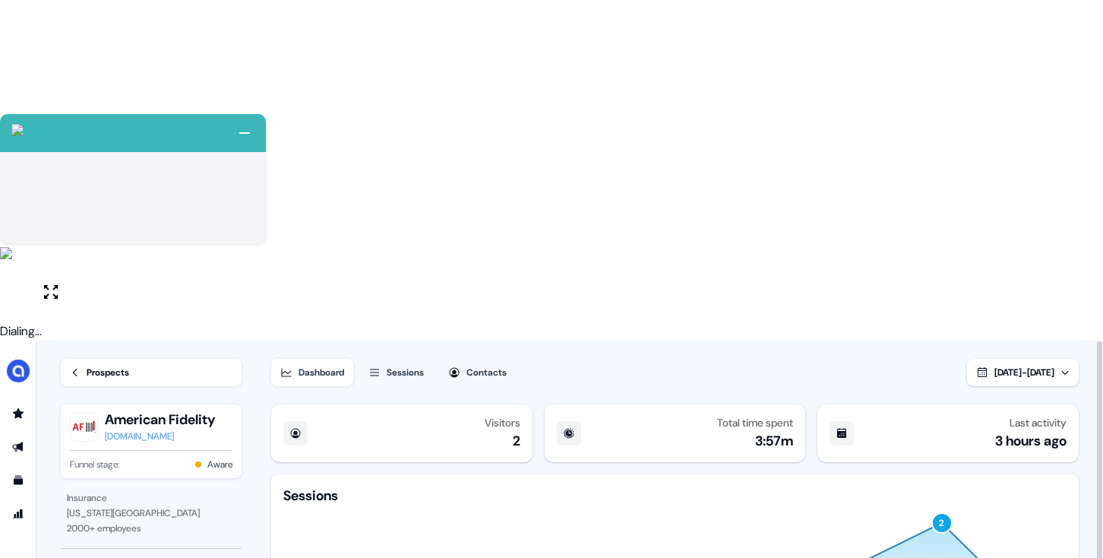
click at [406, 365] on div "Sessions" at bounding box center [405, 372] width 37 height 15
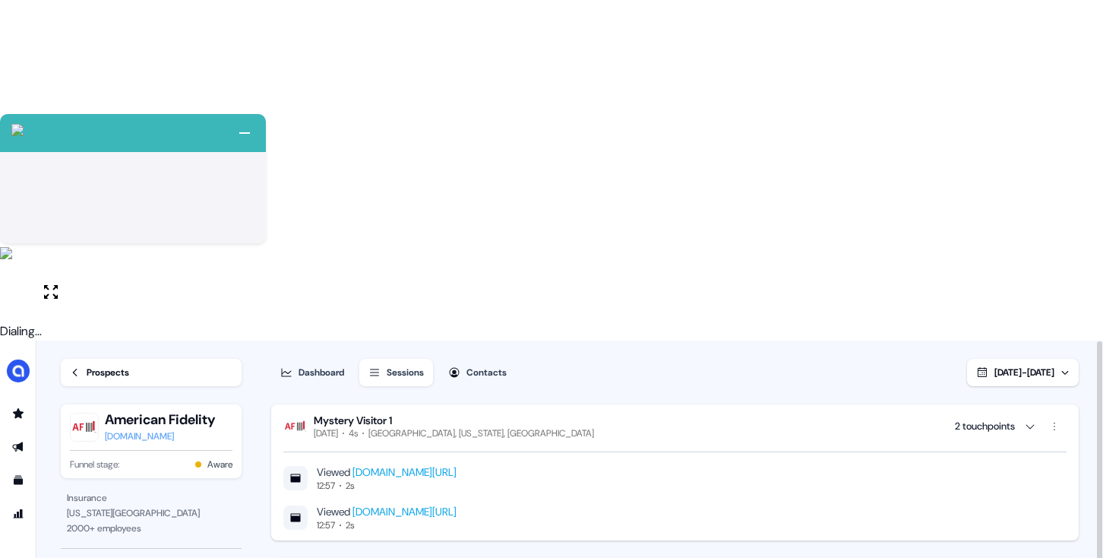
click at [100, 365] on div "Prospects" at bounding box center [108, 372] width 43 height 15
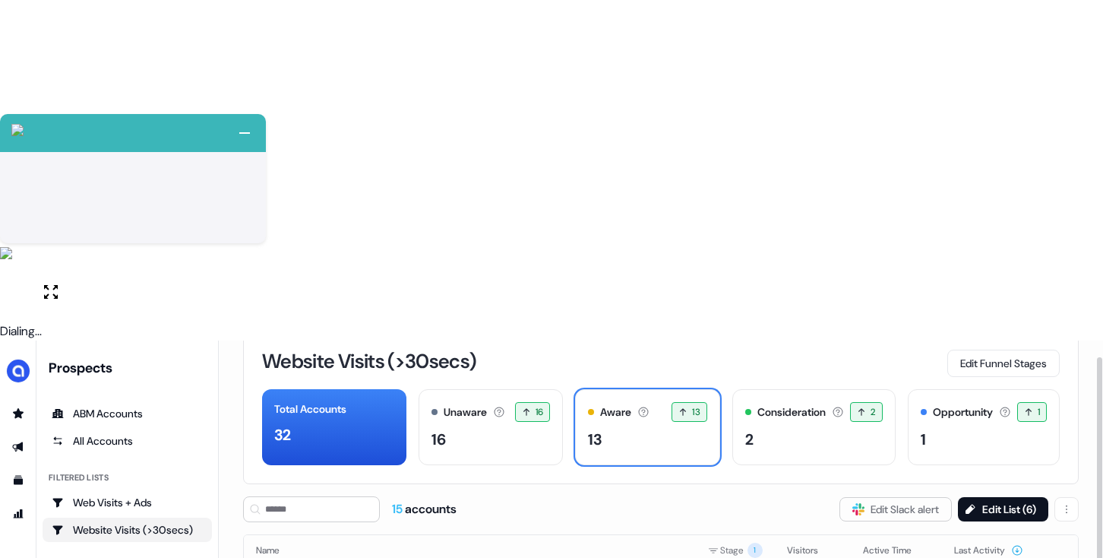
scroll to position [107, 0]
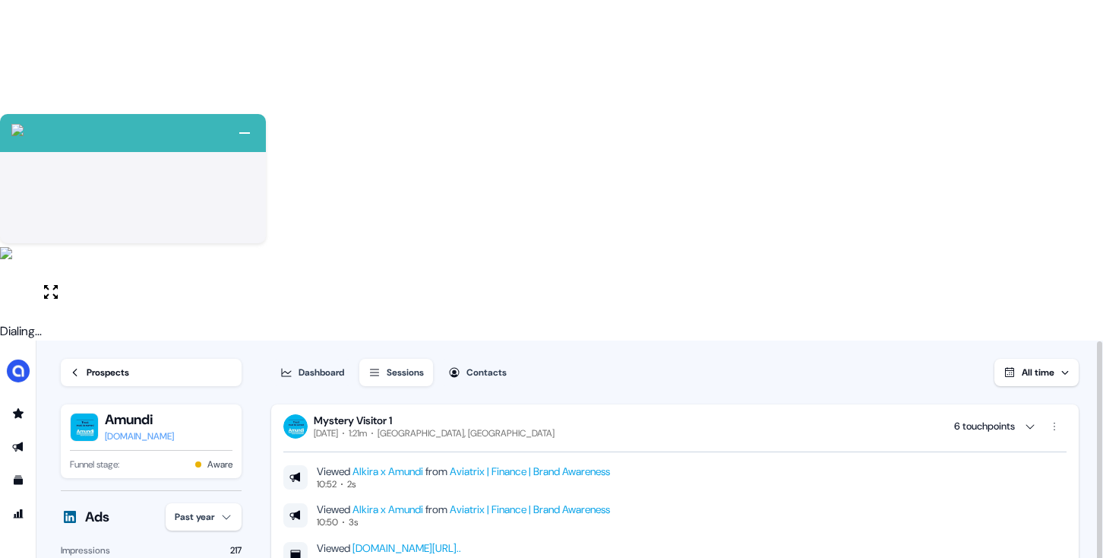
click at [1017, 359] on button "All time" at bounding box center [1036, 372] width 84 height 27
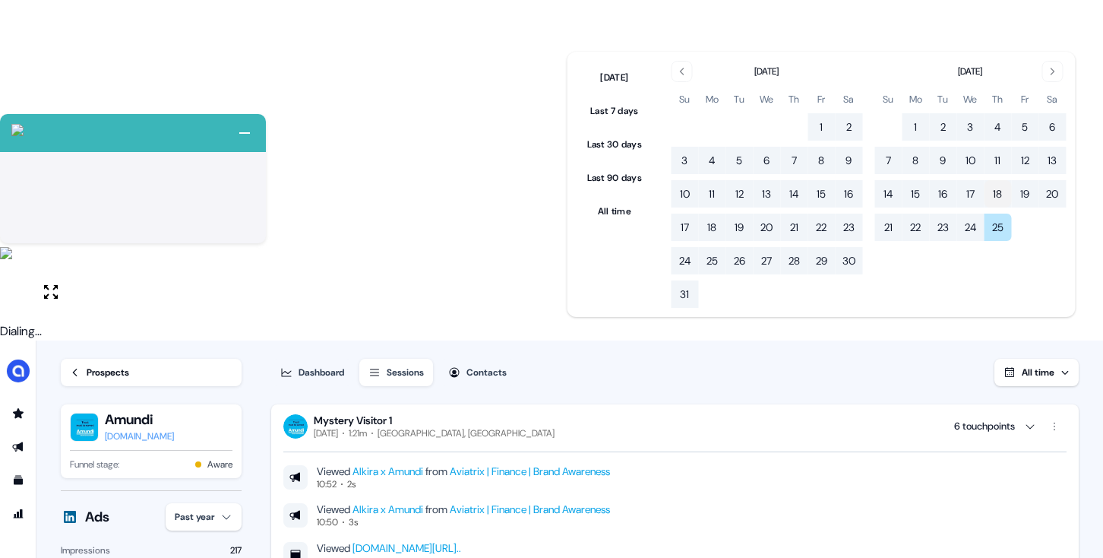
click at [1007, 194] on button "18" at bounding box center [997, 193] width 27 height 27
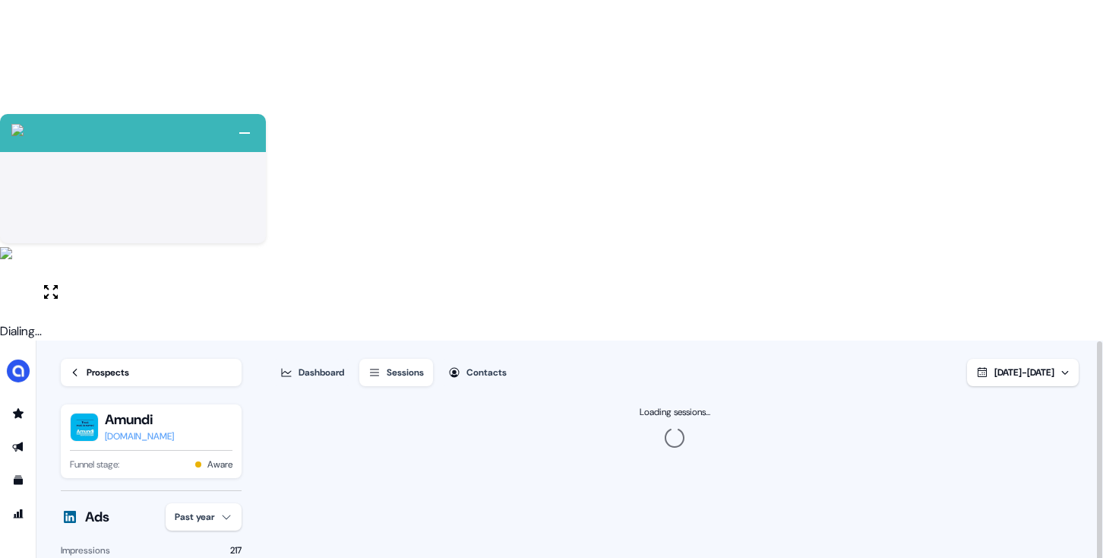
click at [348, 359] on button "Dashboard" at bounding box center [312, 372] width 82 height 27
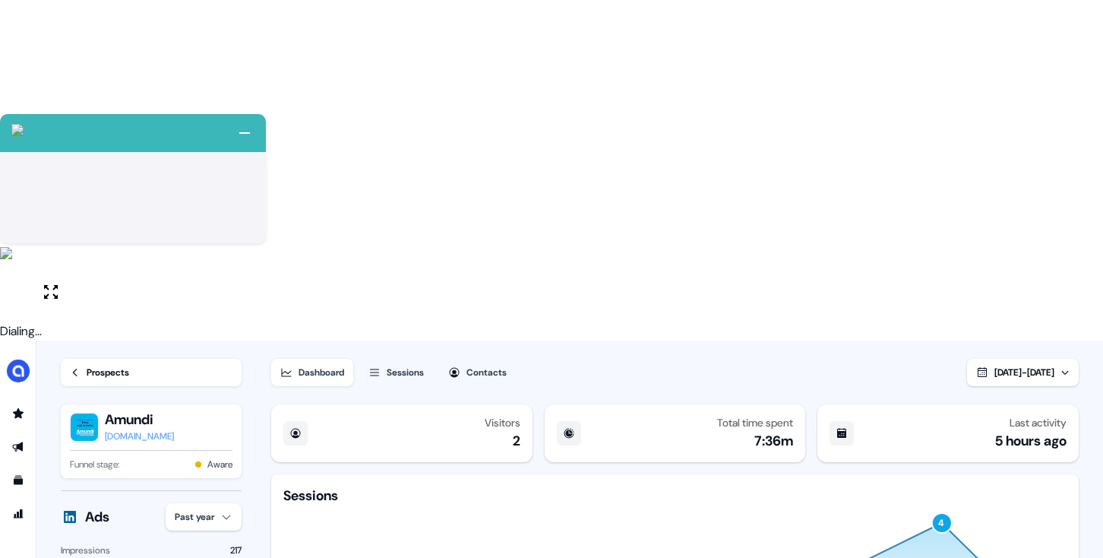
click at [408, 359] on button "Sessions" at bounding box center [396, 372] width 74 height 27
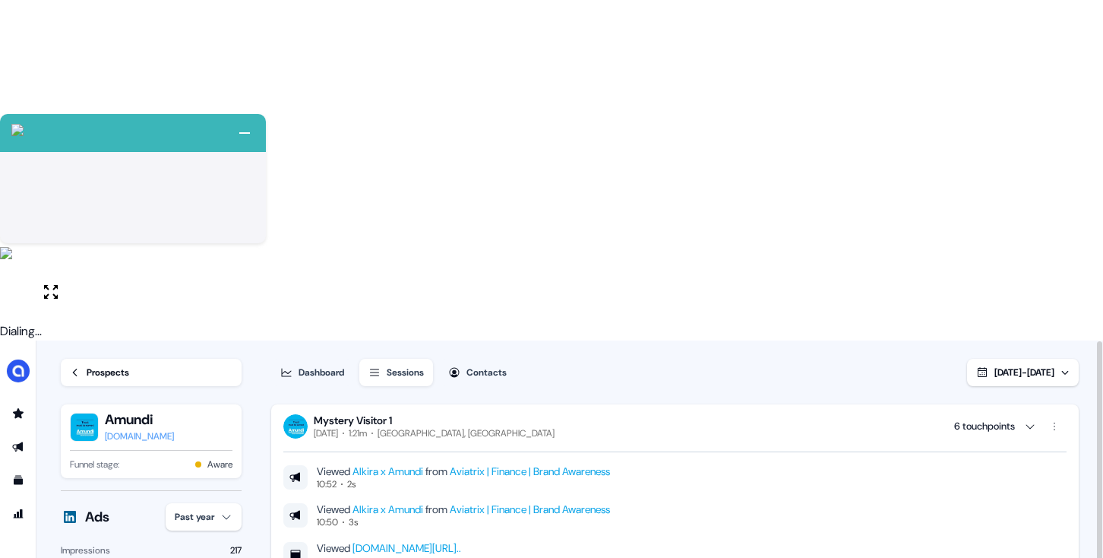
click at [461, 541] on link "www.alkira.com/?utm_campaign=Amundi%20%257C%20Brand%20Awareness&utm_source=link…" at bounding box center [407, 548] width 109 height 14
click at [96, 365] on div "Prospects" at bounding box center [108, 372] width 43 height 15
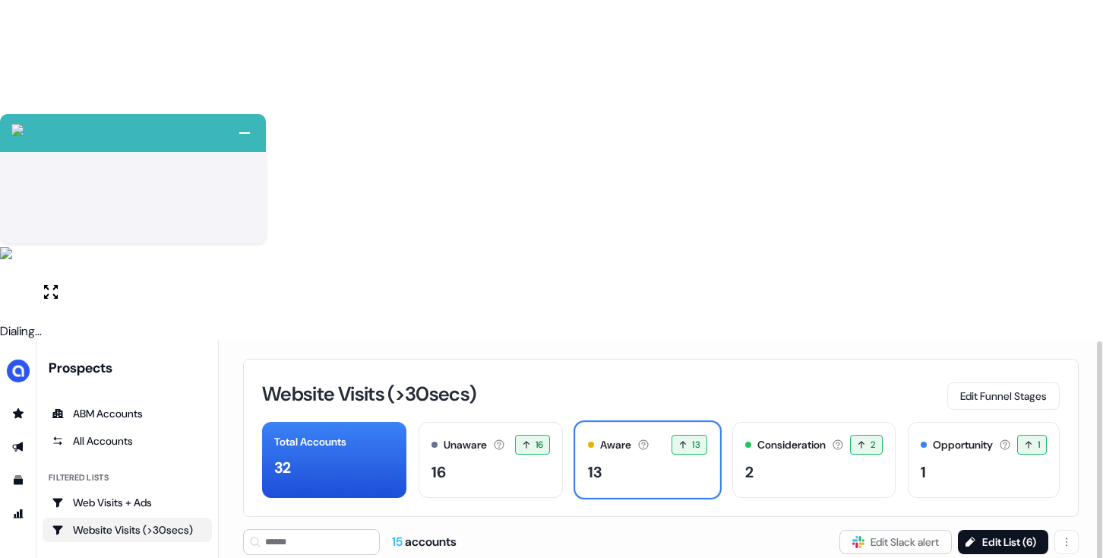
scroll to position [107, 0]
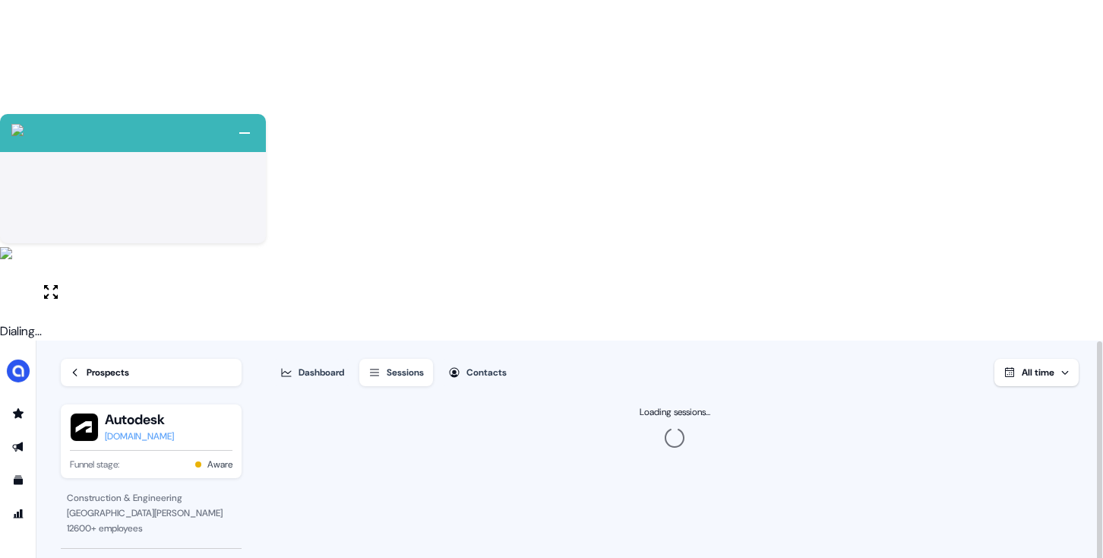
click at [1039, 366] on span "All time" at bounding box center [1038, 372] width 33 height 12
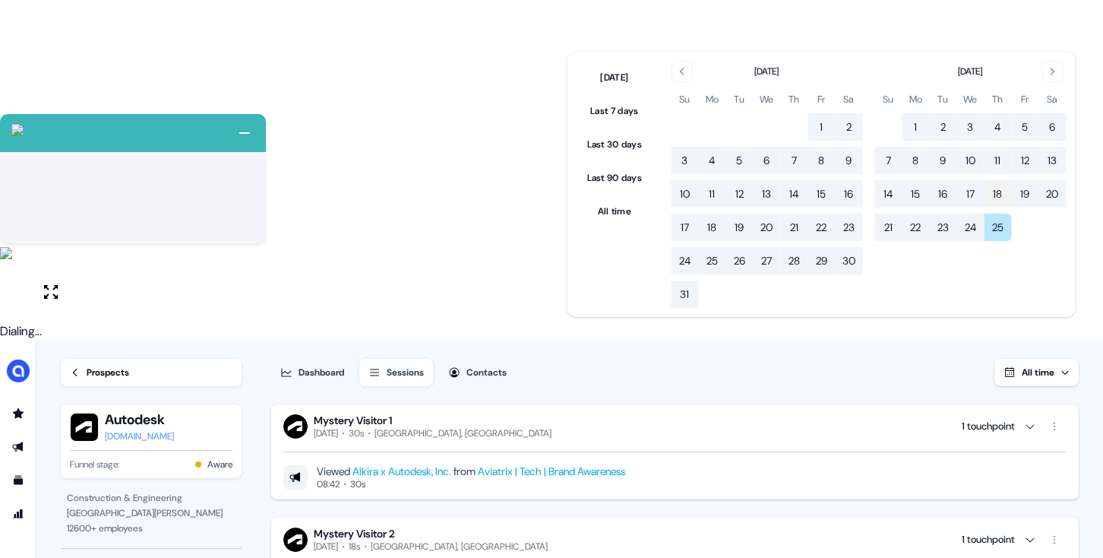
click at [997, 185] on button "18" at bounding box center [997, 193] width 27 height 27
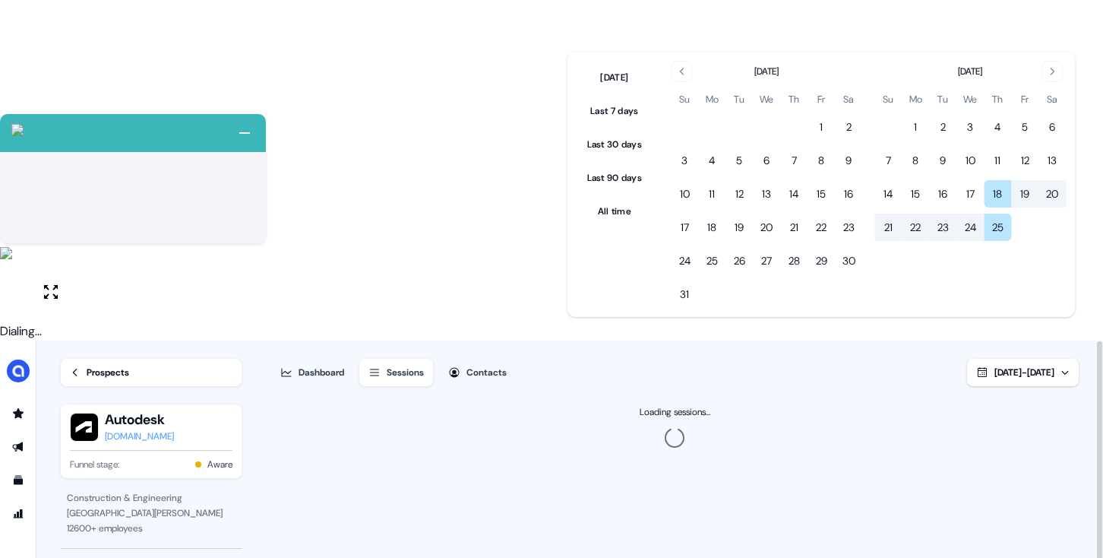
click at [618, 340] on div "Dashboard Sessions Contacts Sep 18, 2025 - Sep 25, 2025" at bounding box center [675, 363] width 808 height 46
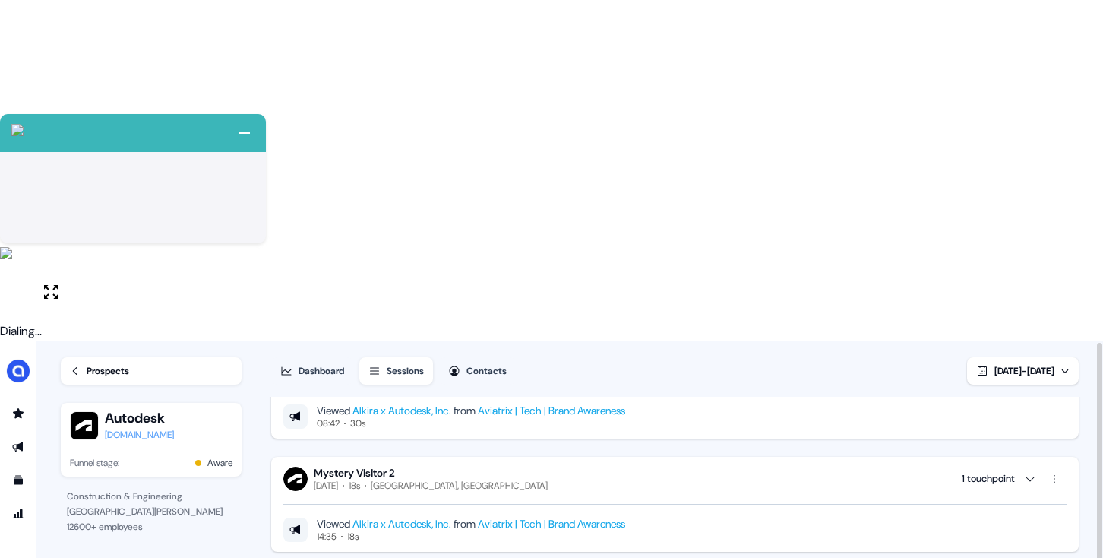
scroll to position [62, 0]
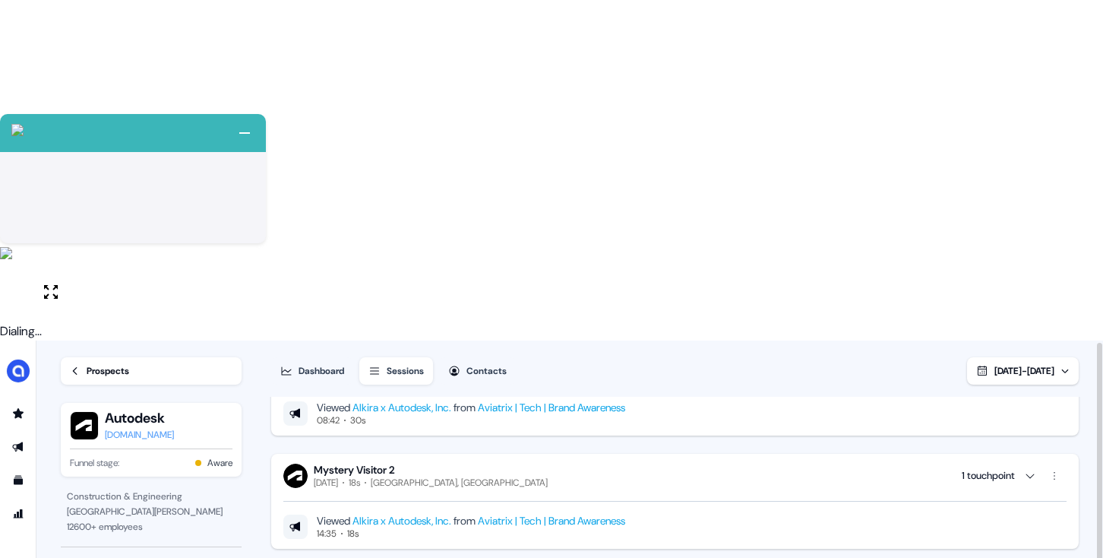
click at [69, 357] on link "Prospects" at bounding box center [151, 370] width 181 height 27
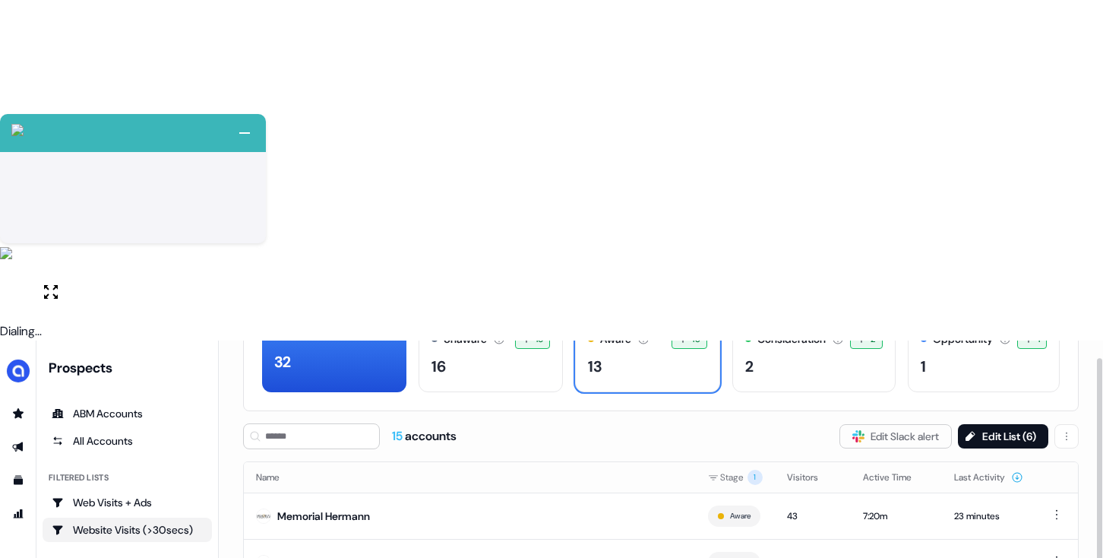
scroll to position [107, 0]
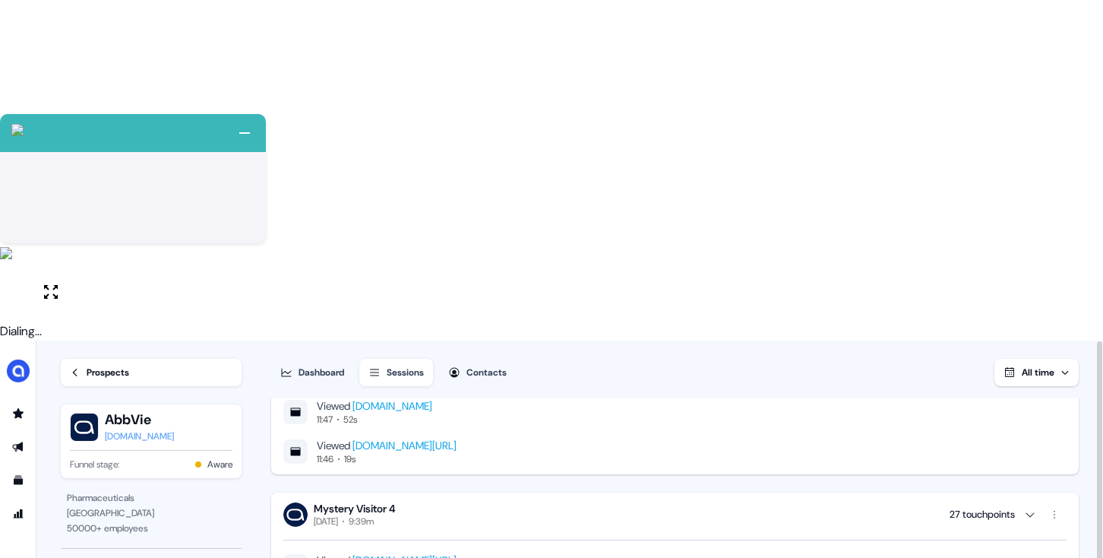
scroll to position [523, 0]
click at [1022, 366] on span "All time" at bounding box center [1038, 372] width 33 height 12
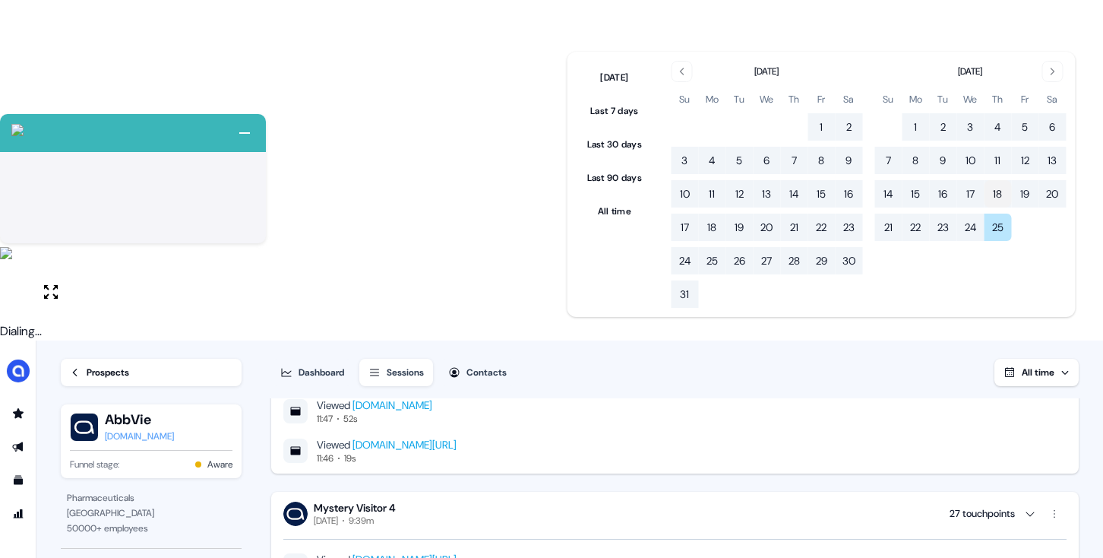
click at [1009, 197] on button "18" at bounding box center [997, 193] width 27 height 27
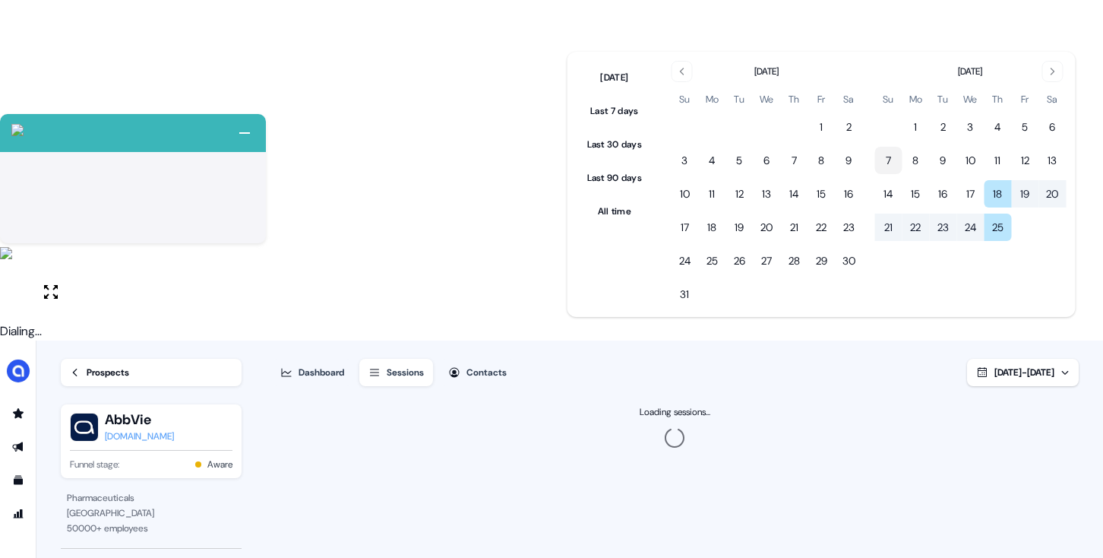
scroll to position [0, 0]
click at [569, 340] on div "Dashboard Sessions Contacts Sep 18, 2025 - Sep 25, 2025" at bounding box center [675, 363] width 808 height 46
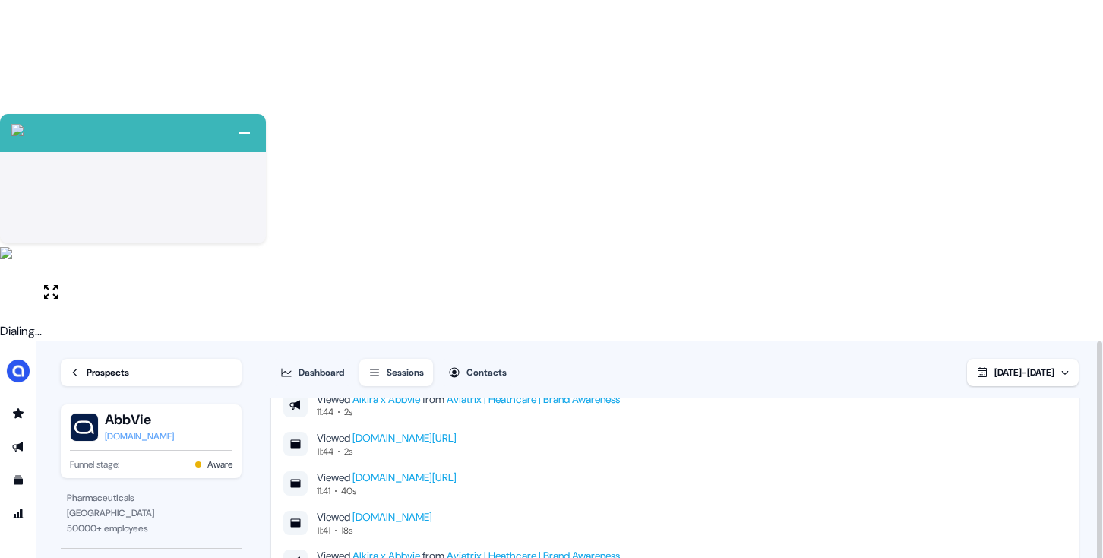
scroll to position [1037, 0]
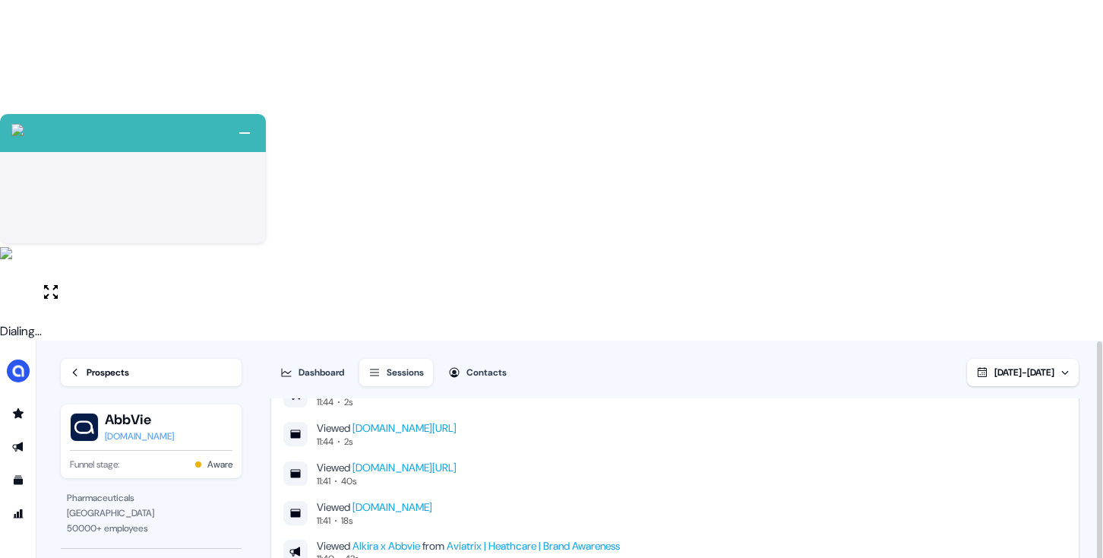
click at [330, 359] on button "Dashboard" at bounding box center [312, 372] width 82 height 27
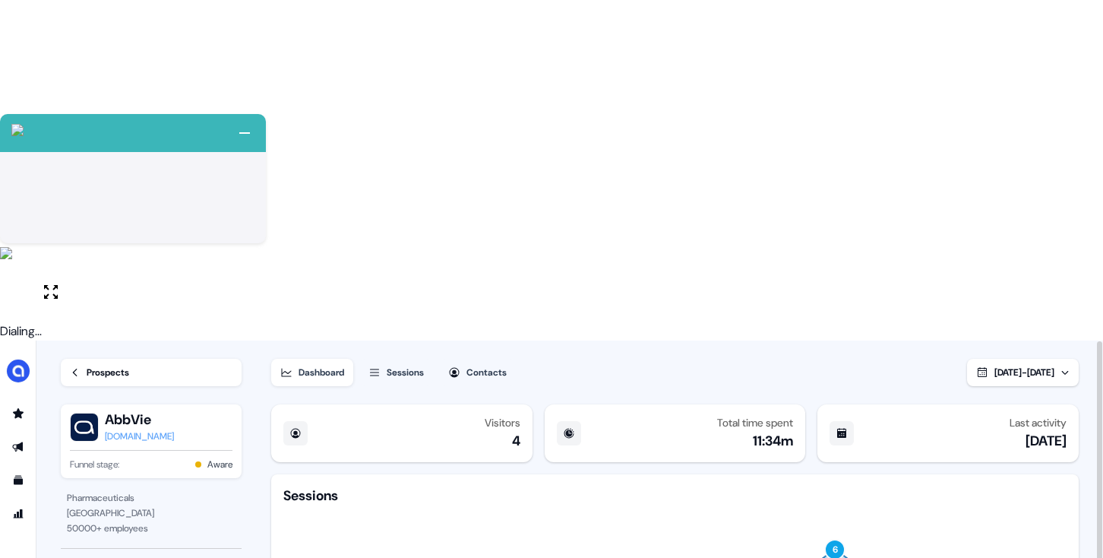
click at [410, 359] on button "Sessions" at bounding box center [396, 372] width 74 height 27
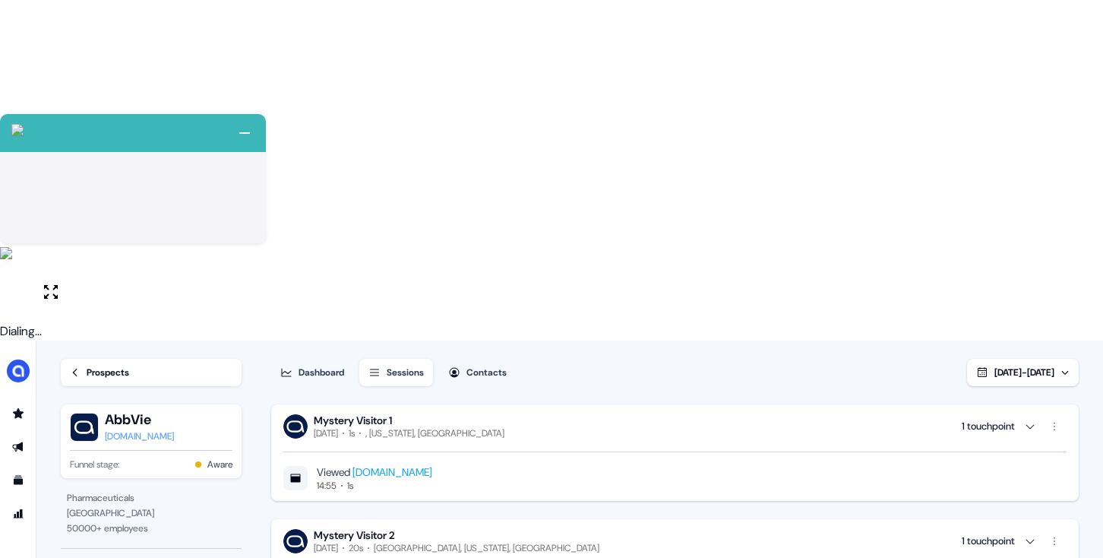
scroll to position [1252, 0]
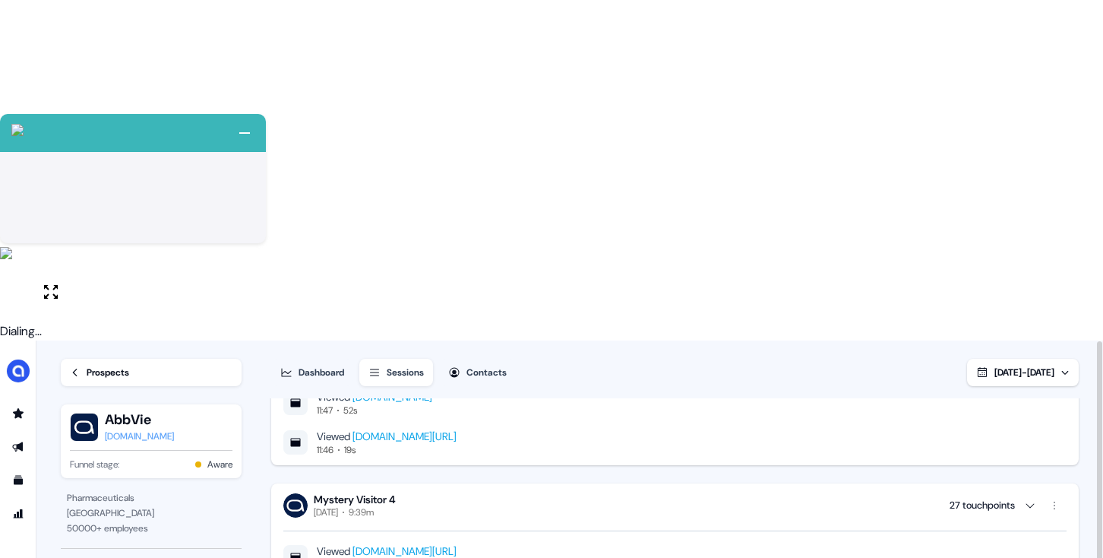
click at [323, 340] on div "Dashboard Sessions Contacts Sep 18, 2025 - Sep 25, 2025" at bounding box center [675, 363] width 808 height 46
click at [327, 365] on div "Dashboard" at bounding box center [322, 372] width 46 height 15
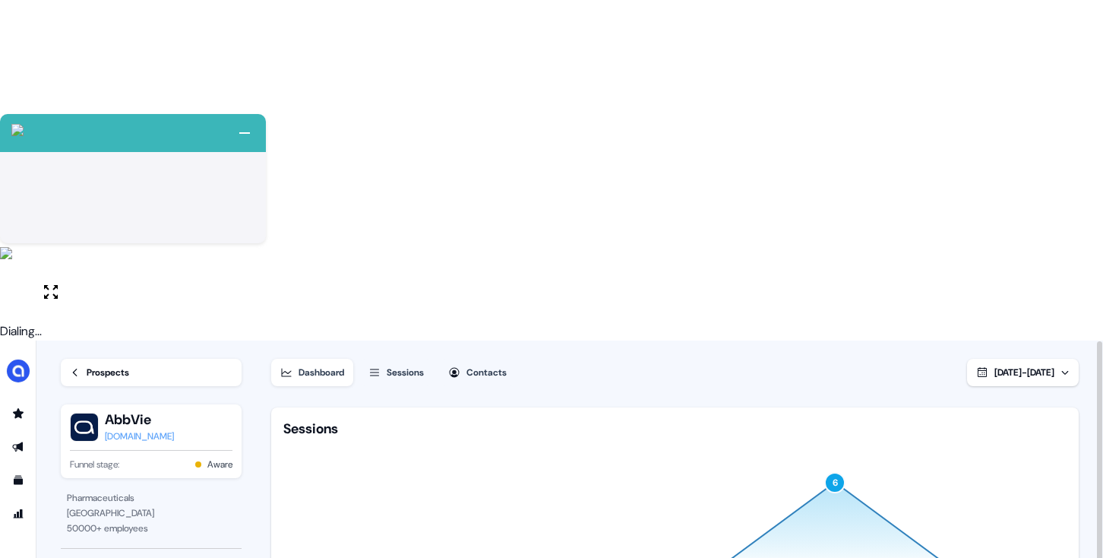
click at [120, 365] on div "Prospects" at bounding box center [108, 372] width 43 height 15
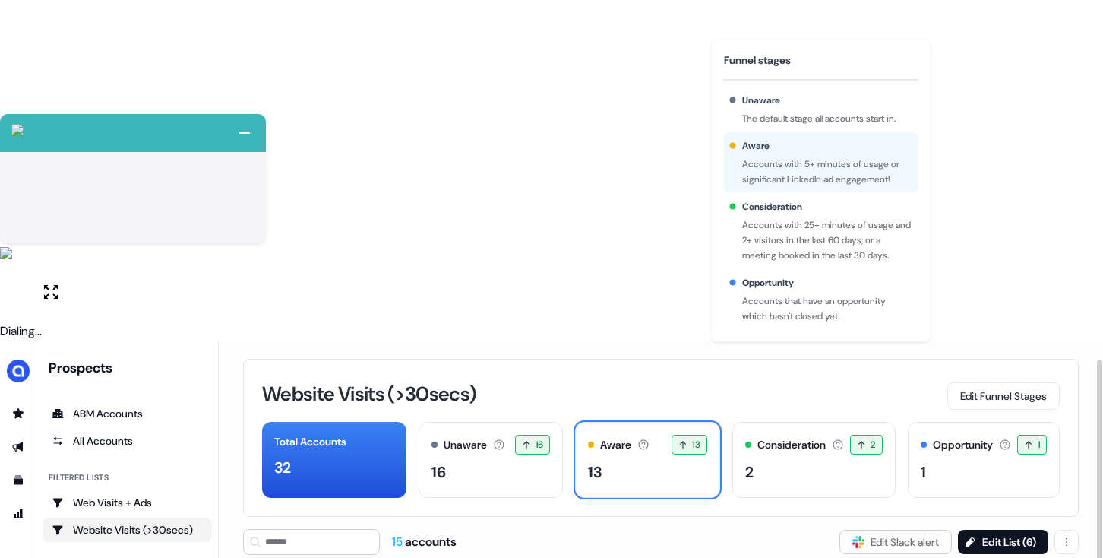
scroll to position [107, 0]
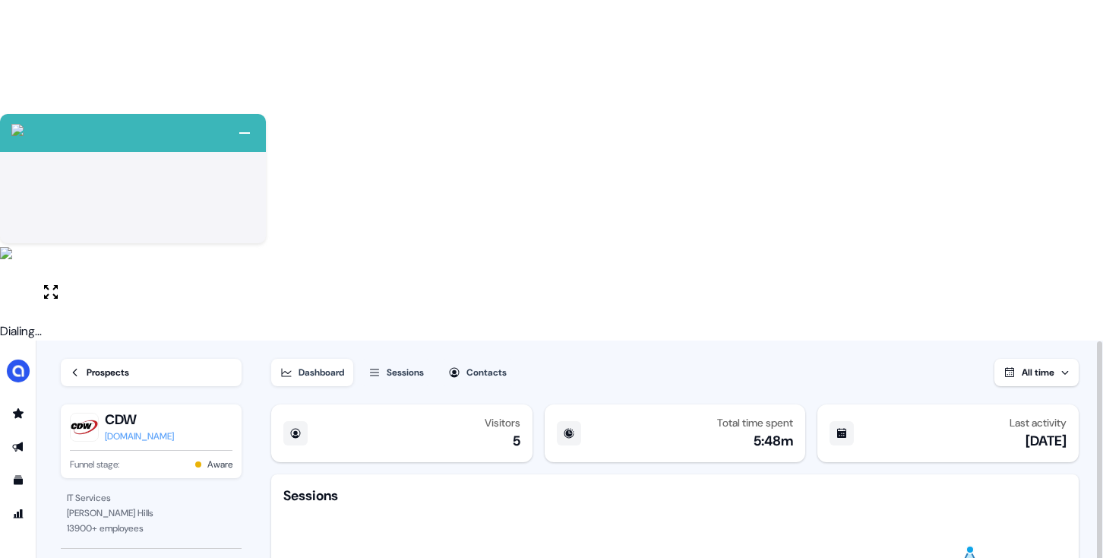
click at [1028, 366] on span "All time" at bounding box center [1038, 372] width 33 height 12
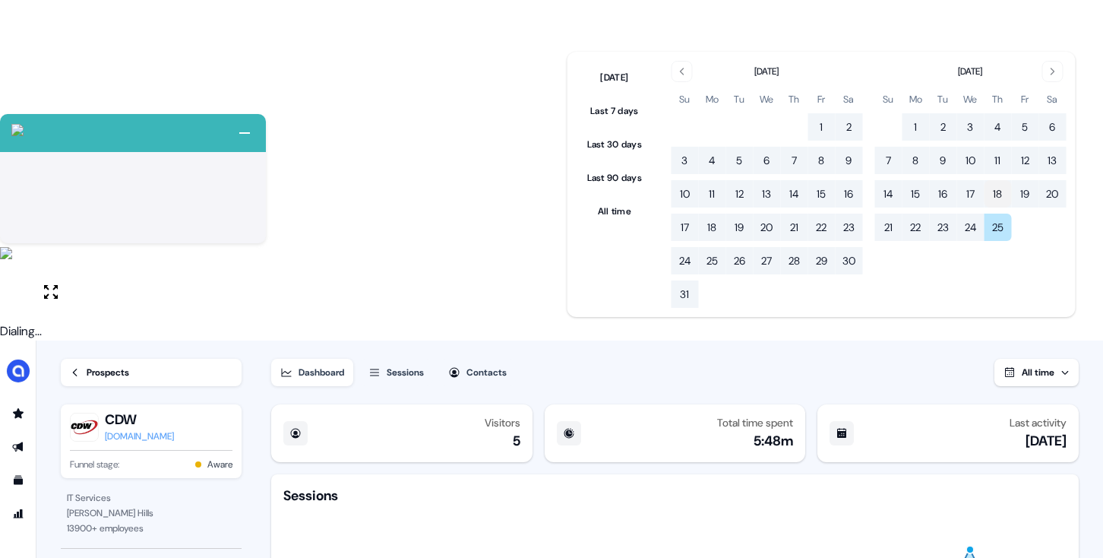
click at [995, 202] on button "18" at bounding box center [997, 193] width 27 height 27
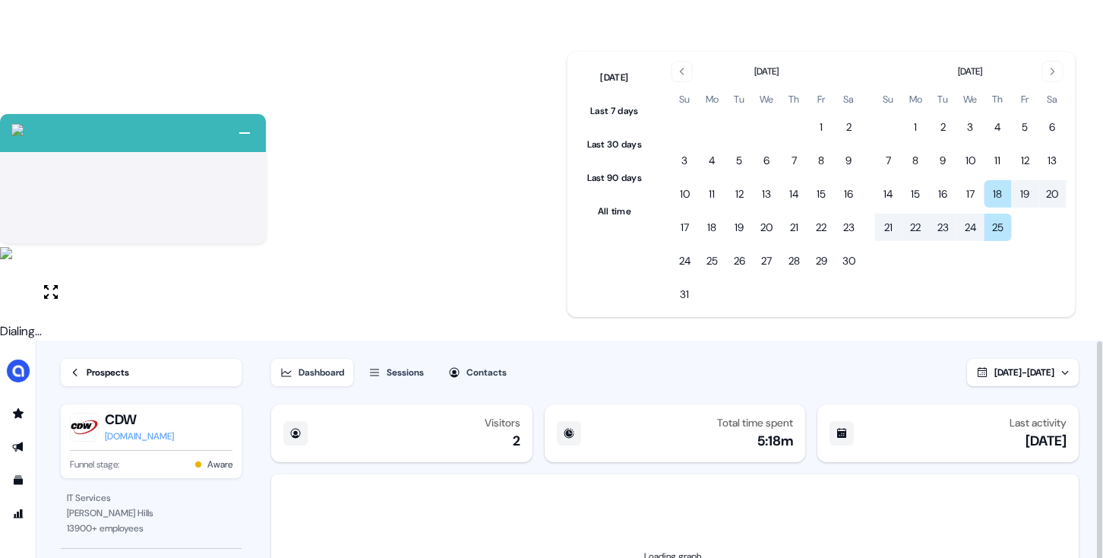
click at [582, 340] on div "Dashboard Sessions Contacts Sep 18, 2025 - Sep 25, 2025" at bounding box center [675, 363] width 808 height 46
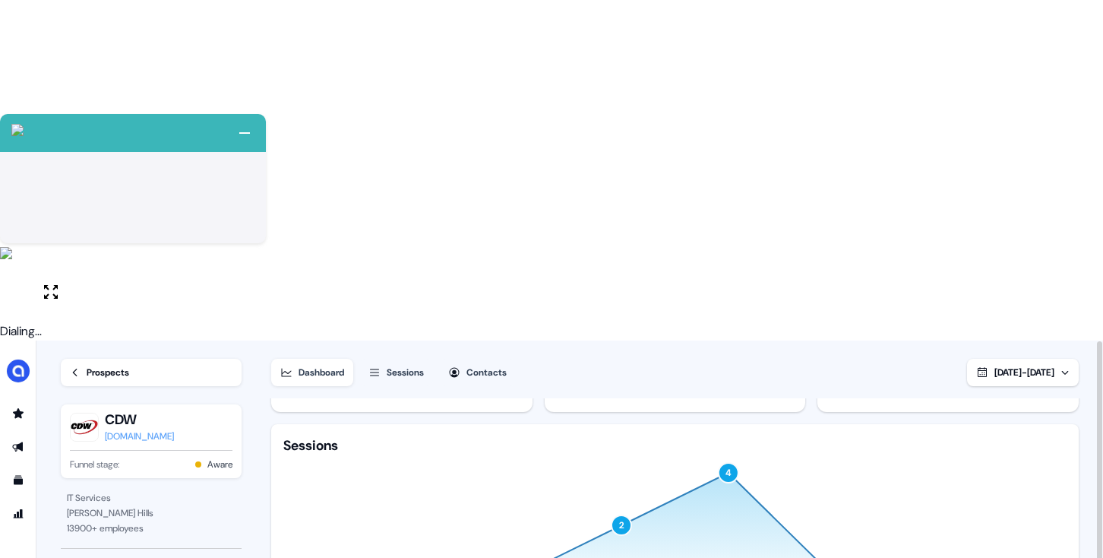
scroll to position [67, 0]
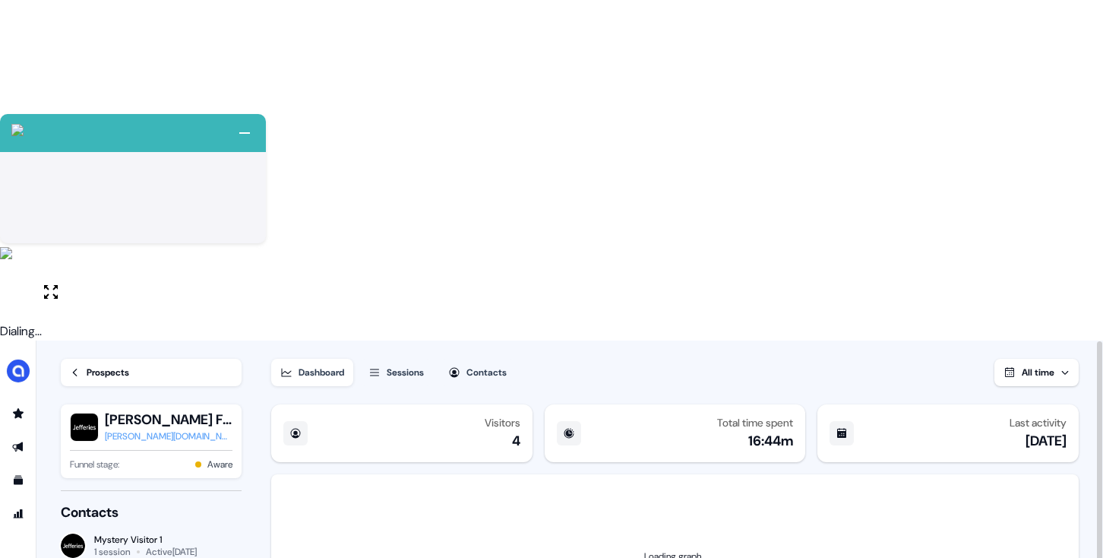
click at [1015, 359] on button "All time" at bounding box center [1036, 372] width 84 height 27
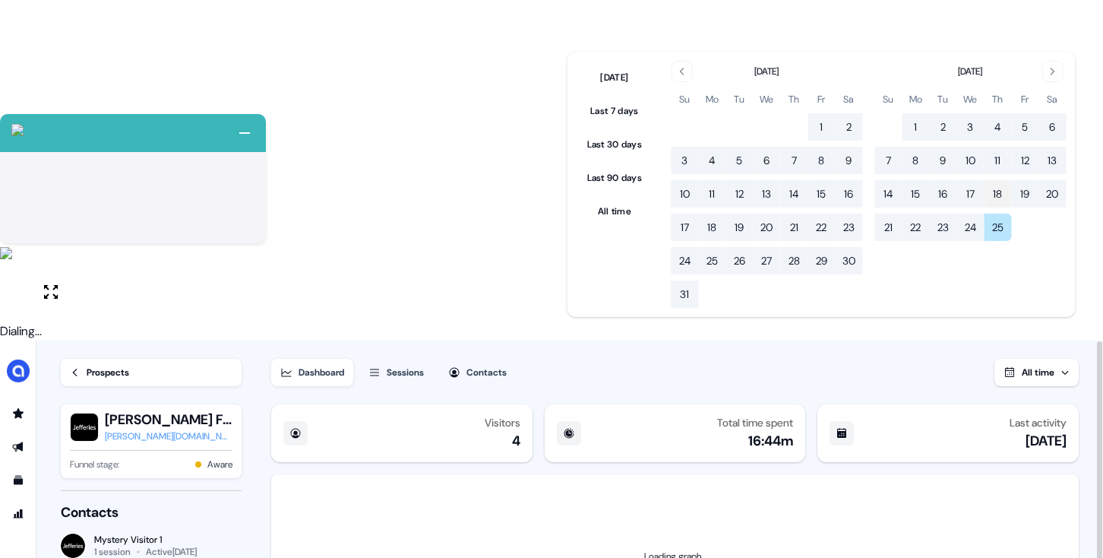
click at [992, 193] on button "18" at bounding box center [997, 193] width 27 height 27
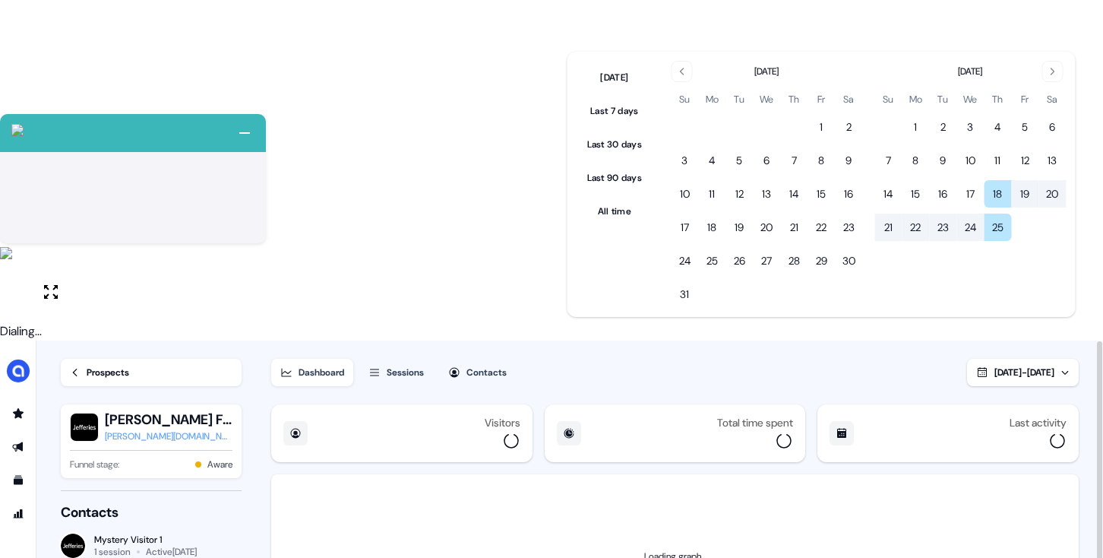
click at [561, 340] on div "Dashboard Sessions Contacts Sep 18, 2025 - Sep 25, 2025" at bounding box center [675, 363] width 808 height 46
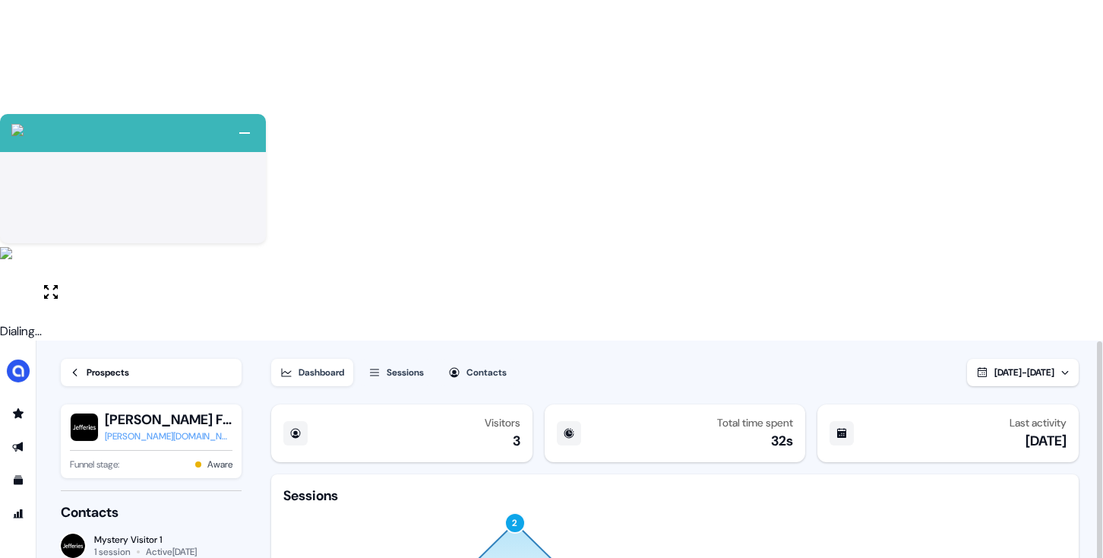
click at [433, 359] on button "Sessions" at bounding box center [396, 372] width 74 height 27
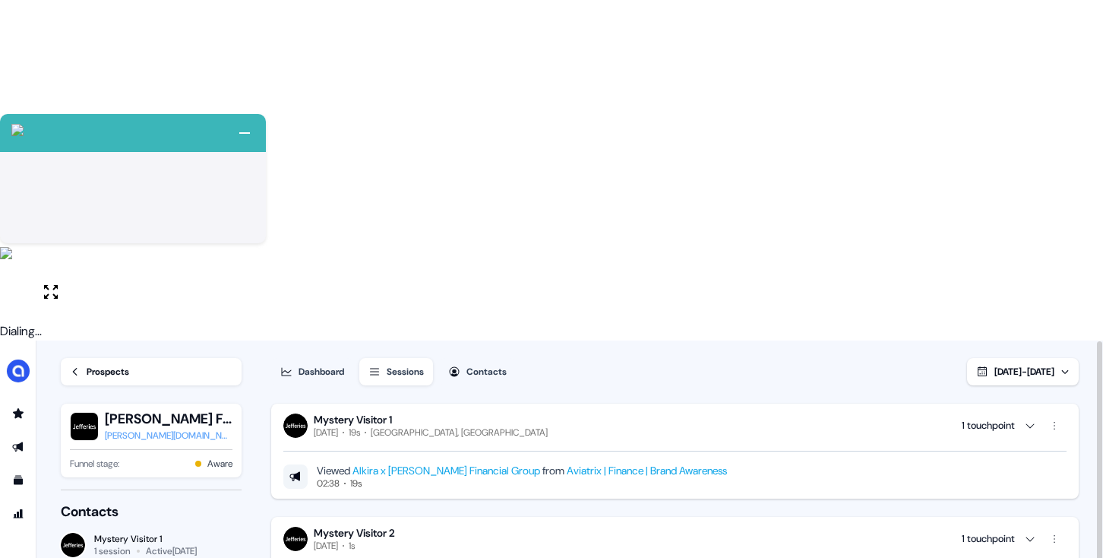
scroll to position [2, 0]
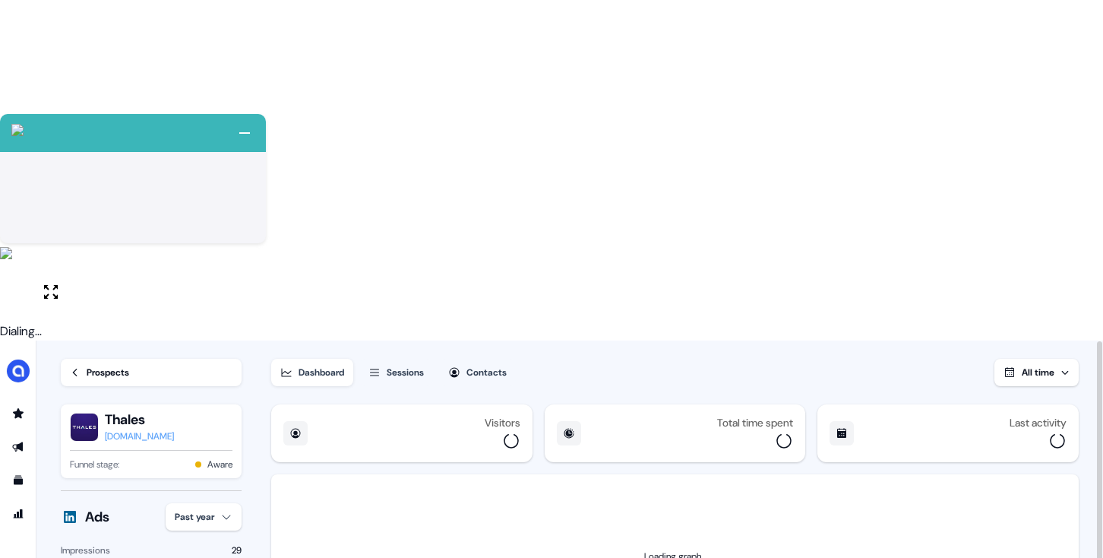
click at [409, 359] on button "Sessions" at bounding box center [396, 372] width 74 height 27
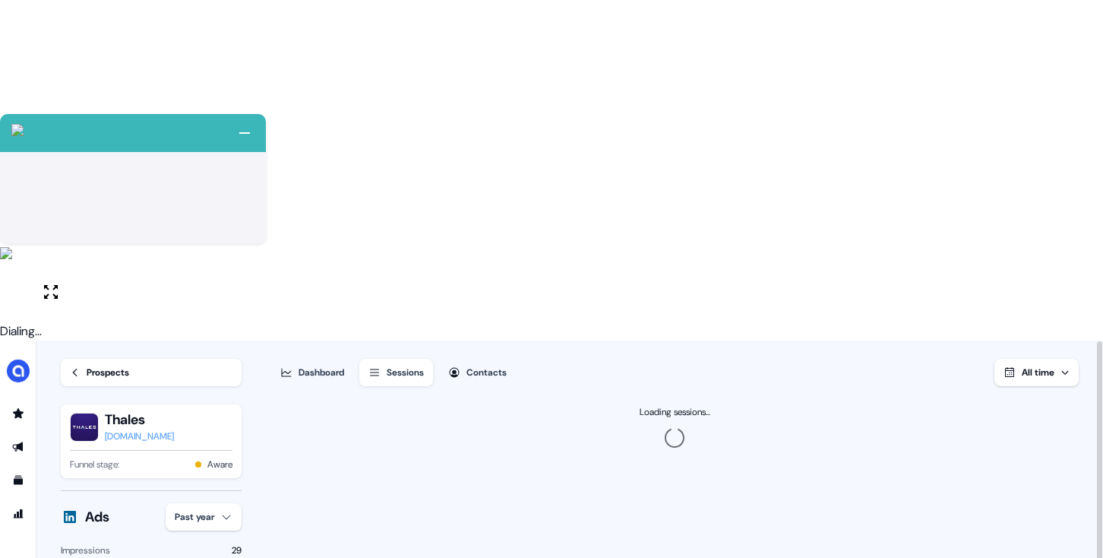
click at [1050, 359] on button "All time" at bounding box center [1036, 372] width 84 height 27
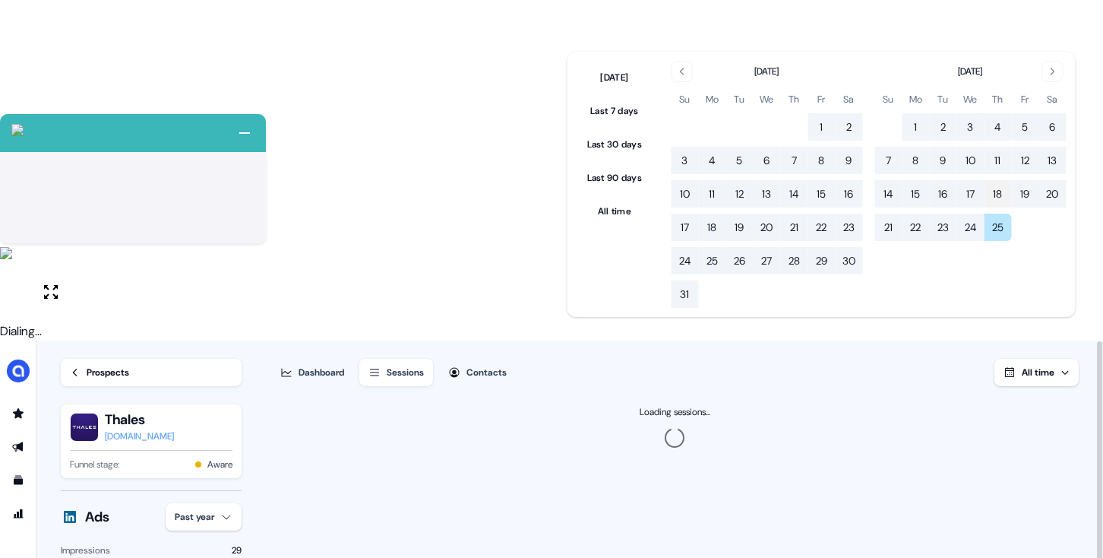
click at [999, 184] on button "18" at bounding box center [997, 193] width 27 height 27
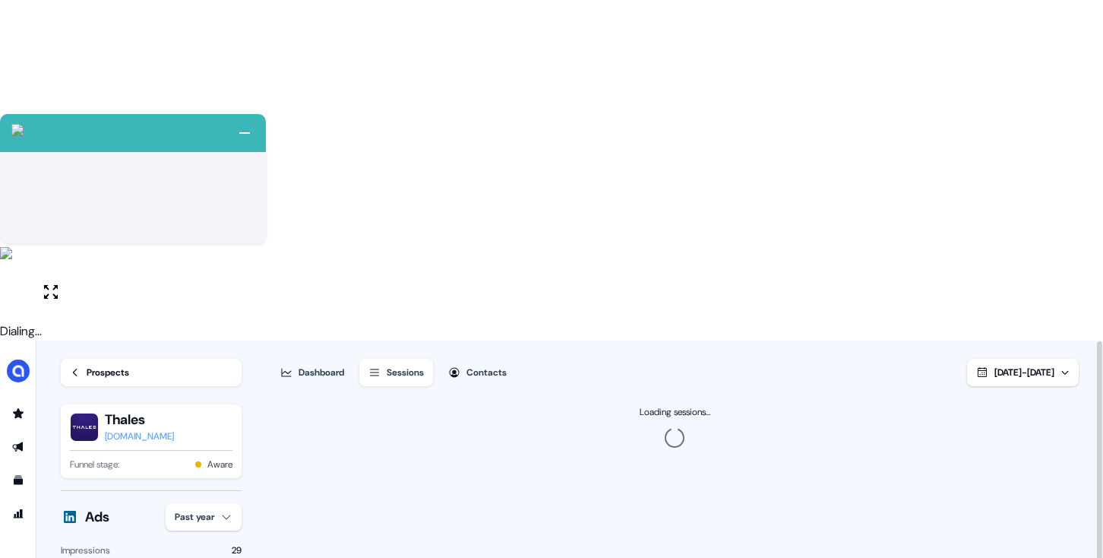
click at [584, 340] on div "Dashboard Sessions Contacts Sep 18, 2025 - Sep 25, 2025" at bounding box center [675, 363] width 808 height 46
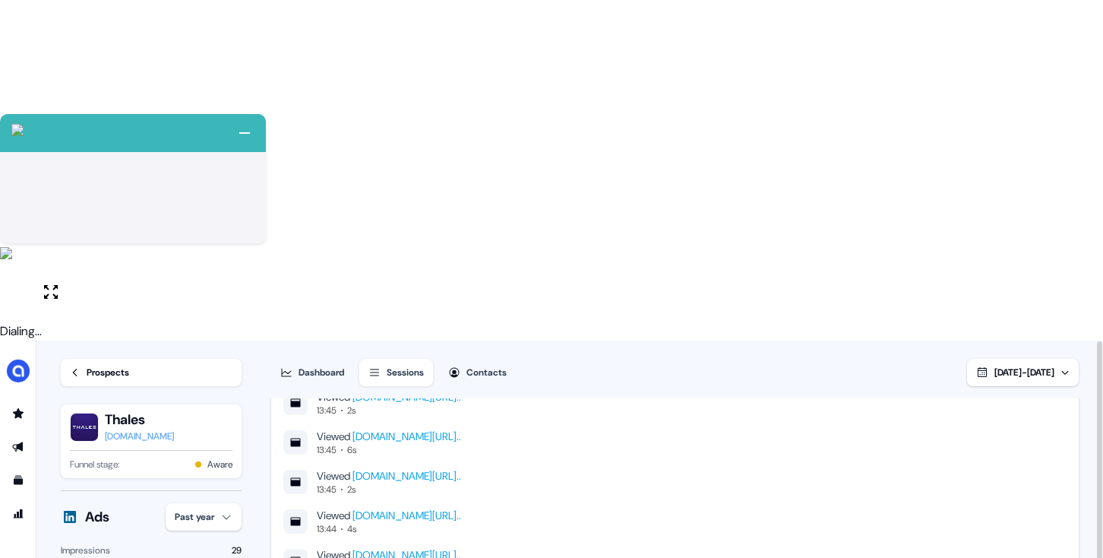
scroll to position [2, 0]
click at [20, 476] on icon "Go to templates" at bounding box center [18, 480] width 9 height 9
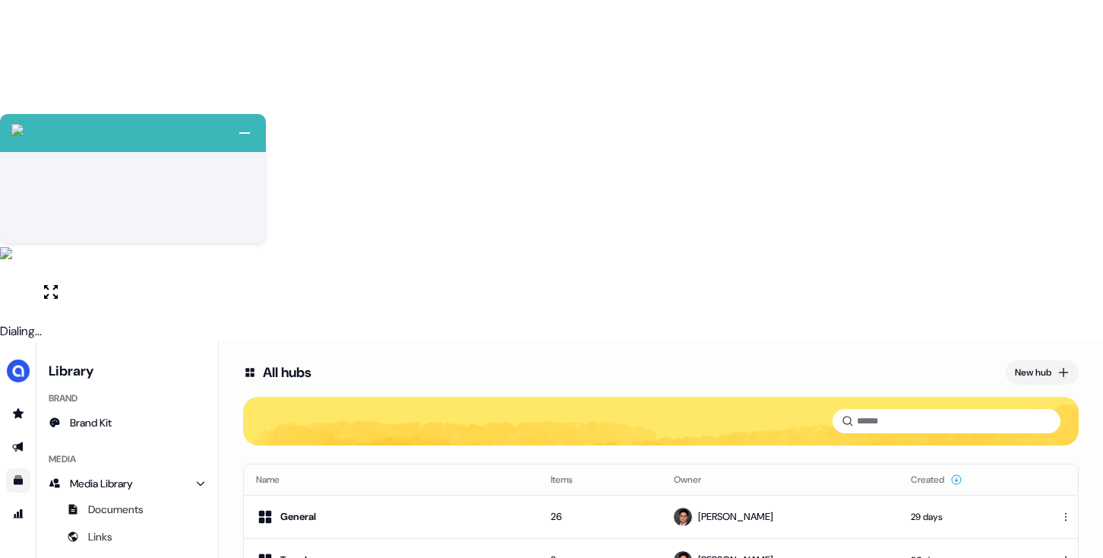
click at [1059, 256] on html "+ Next Auto dialer paused! Go to your dialing tab to continue. 225 Paused" at bounding box center [551, 449] width 1103 height 898
click at [1064, 258] on html "+ Next Auto dialer paused! Go to your dialing tab to continue. 225 Paused" at bounding box center [551, 449] width 1103 height 898
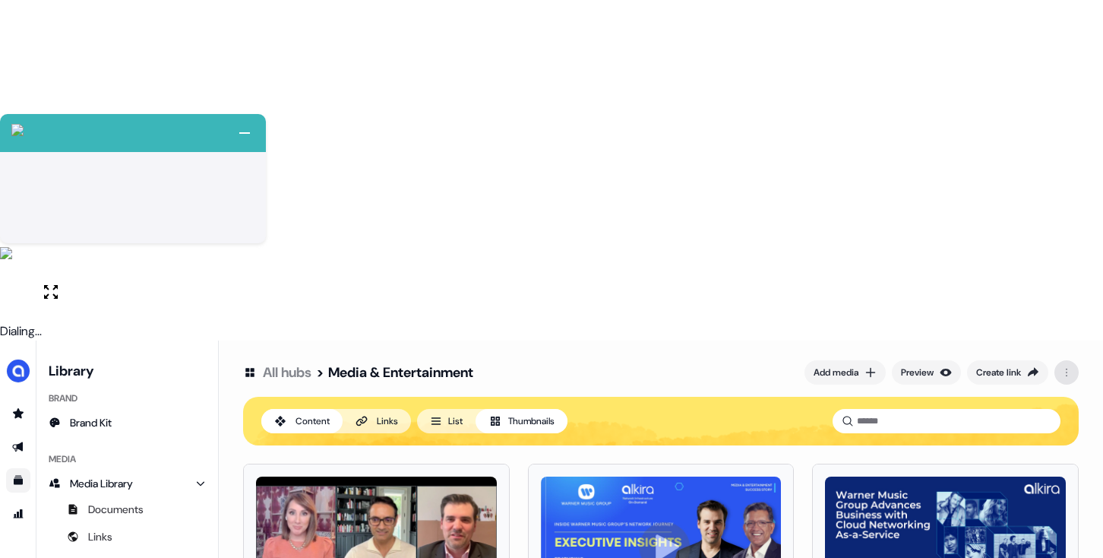
click at [1059, 36] on html "+ Next Auto dialer paused! Go to your dialing tab to continue. 225 Paused" at bounding box center [551, 449] width 1103 height 898
click at [1063, 33] on html "+ Next Auto dialer paused! Go to your dialing tab to continue. 225 Paused" at bounding box center [551, 449] width 1103 height 898
click at [691, 359] on div "All hubs > Media & Entertainment Add media Preview Create link" at bounding box center [661, 372] width 836 height 27
click at [914, 360] on button "Preview" at bounding box center [926, 372] width 69 height 24
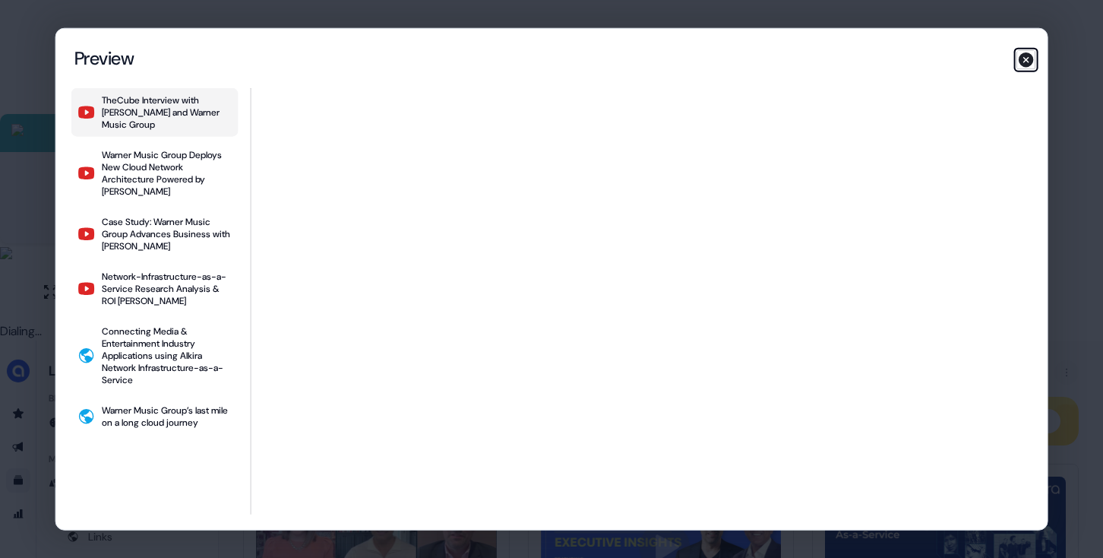
click at [1028, 56] on icon "button" at bounding box center [1026, 59] width 15 height 15
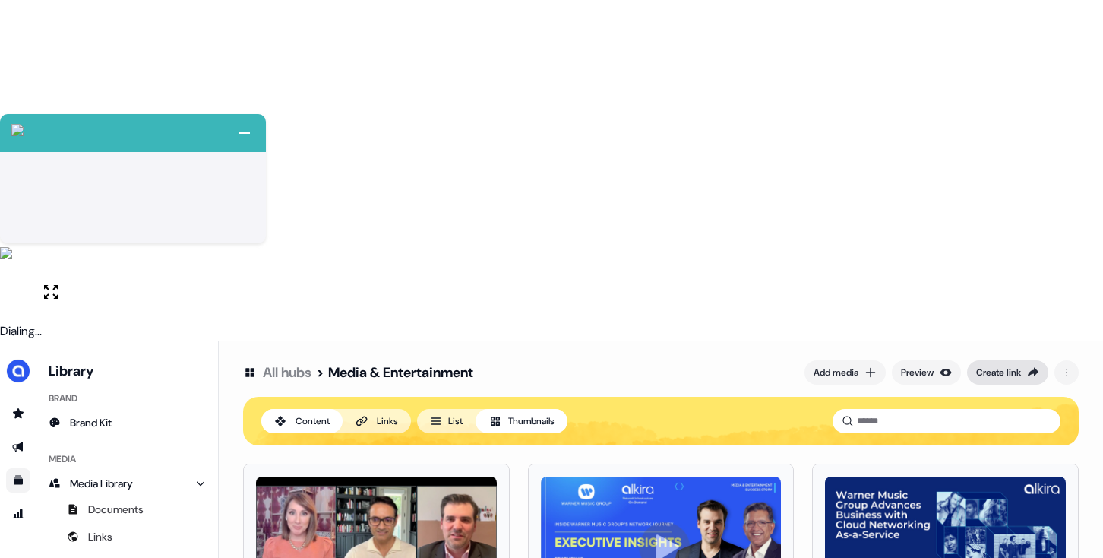
click at [1036, 360] on button "Create link" at bounding box center [1007, 372] width 81 height 24
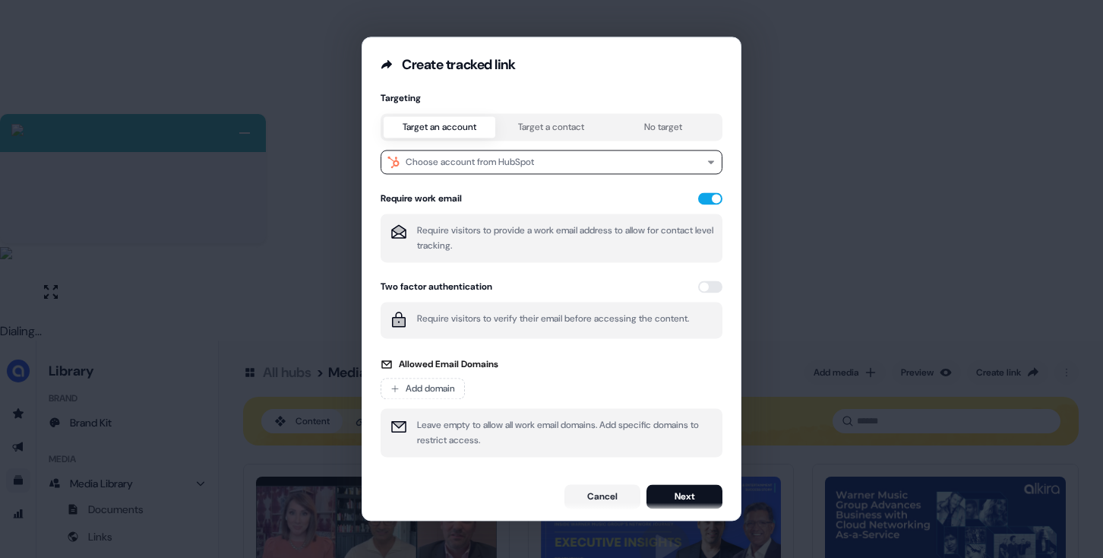
click at [288, 109] on div "Create tracked link Targeting Target an account Target a contact No target Choo…" at bounding box center [551, 279] width 1103 height 558
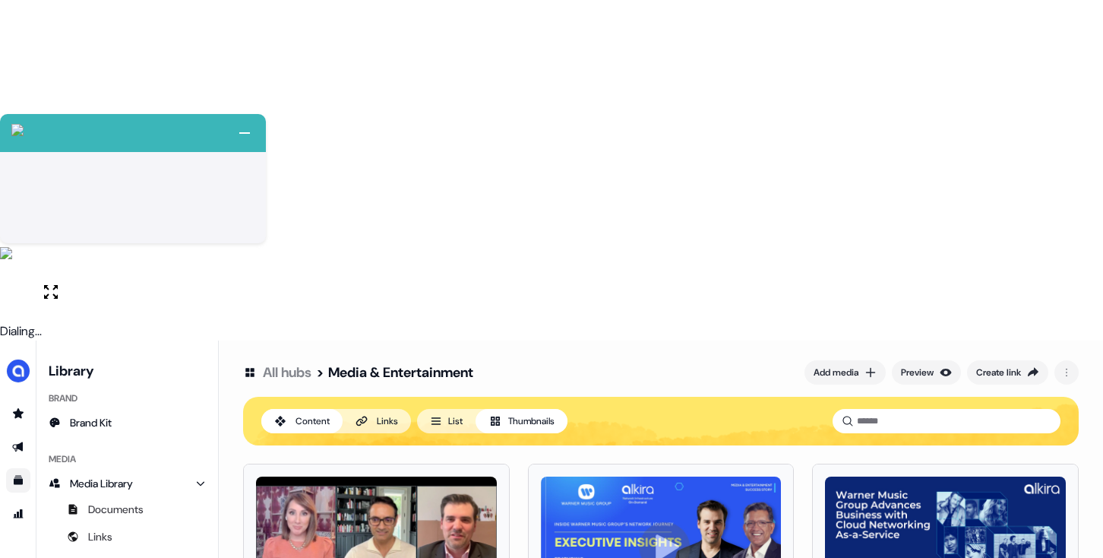
click at [19, 401] on ul "side nav menu" at bounding box center [18, 463] width 36 height 125
click at [18, 441] on icon "Go to outbound experience" at bounding box center [18, 447] width 12 height 12
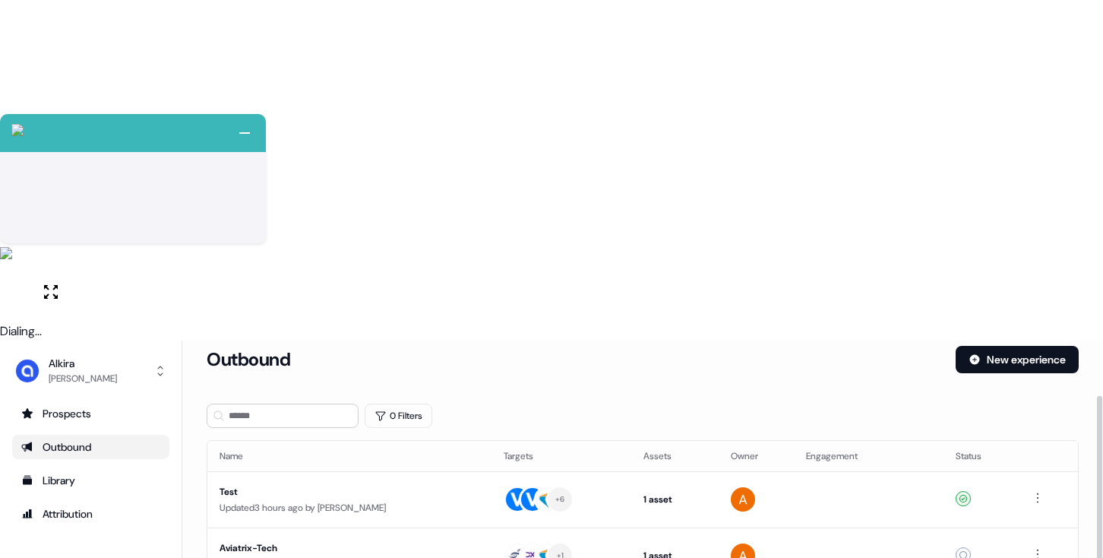
scroll to position [103, 0]
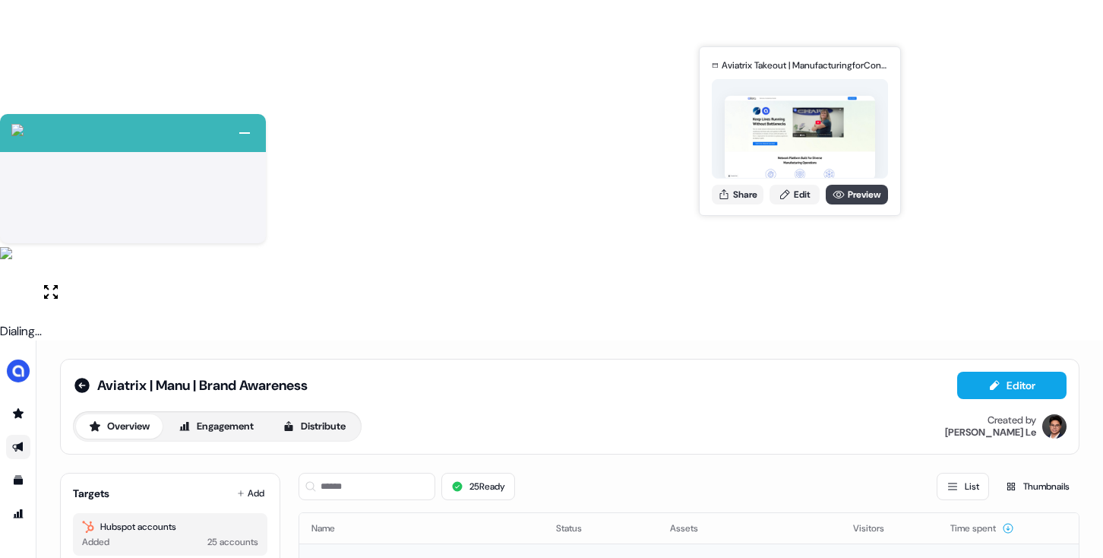
click at [844, 197] on link "Preview" at bounding box center [857, 195] width 62 height 20
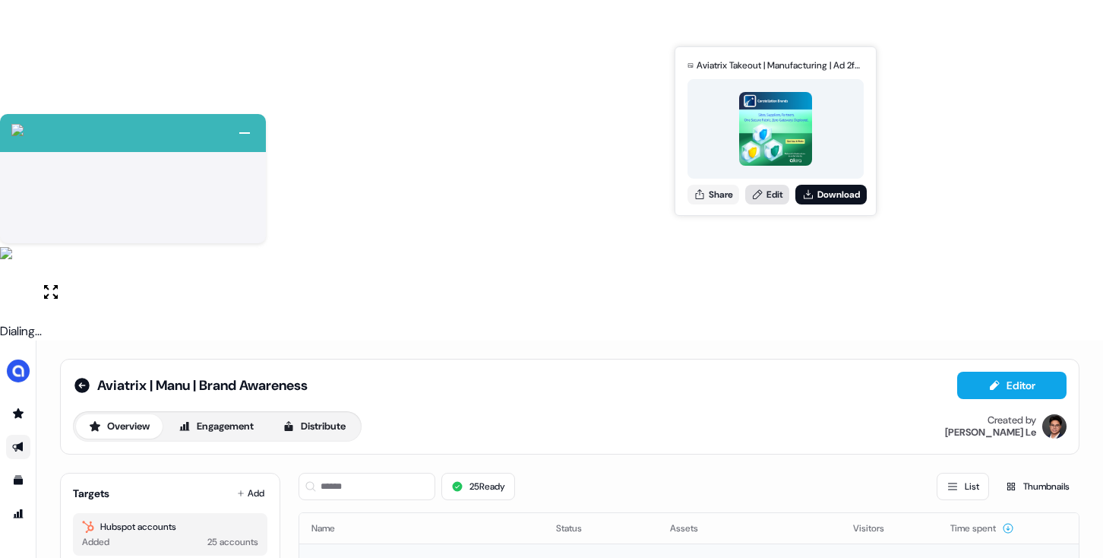
click at [770, 191] on link "Edit" at bounding box center [767, 195] width 44 height 20
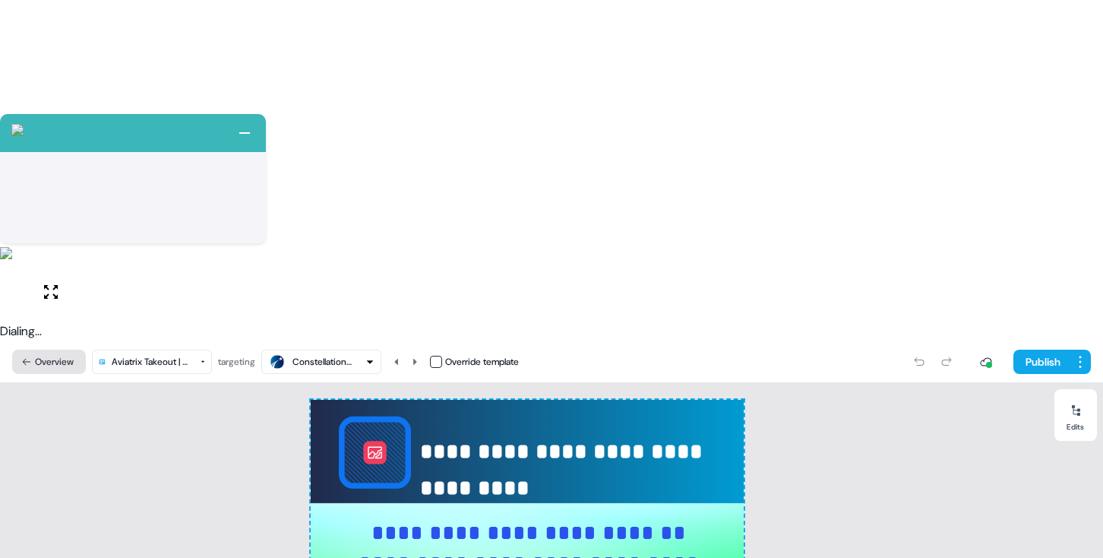
click at [36, 349] on button "Overview" at bounding box center [49, 361] width 74 height 24
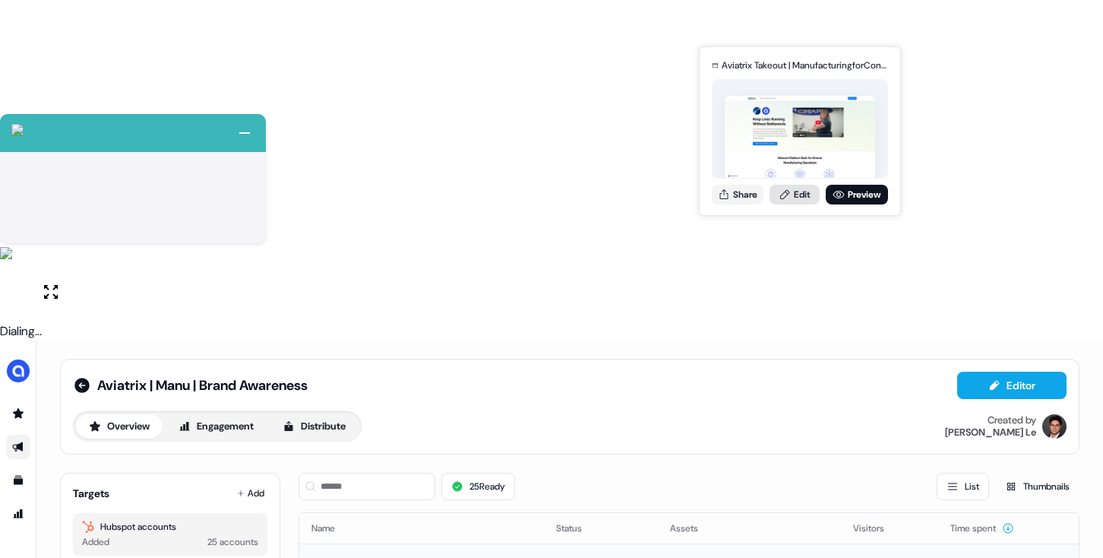
click at [792, 198] on link "Edit" at bounding box center [795, 195] width 50 height 20
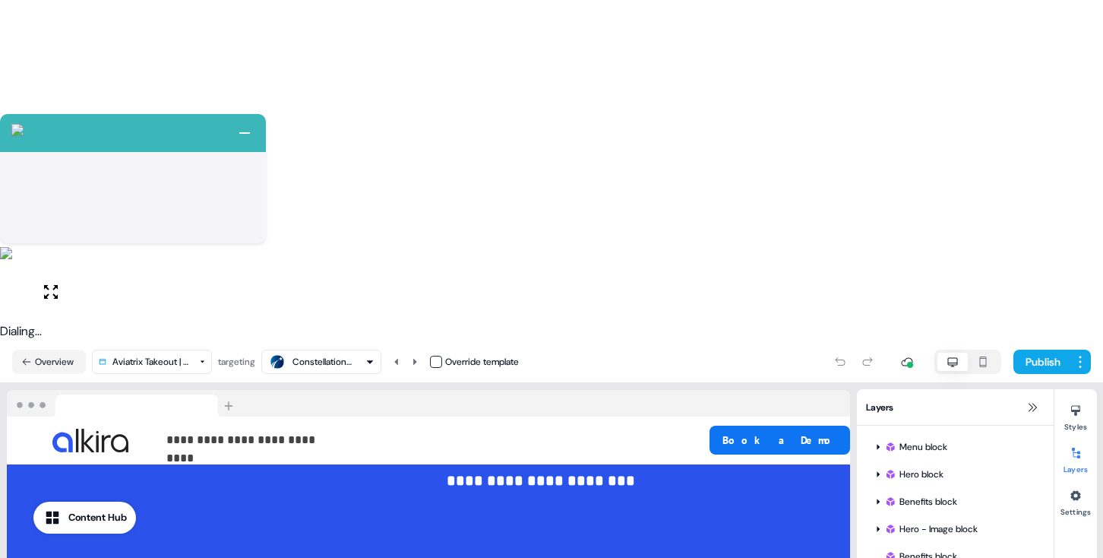
scroll to position [1754, 0]
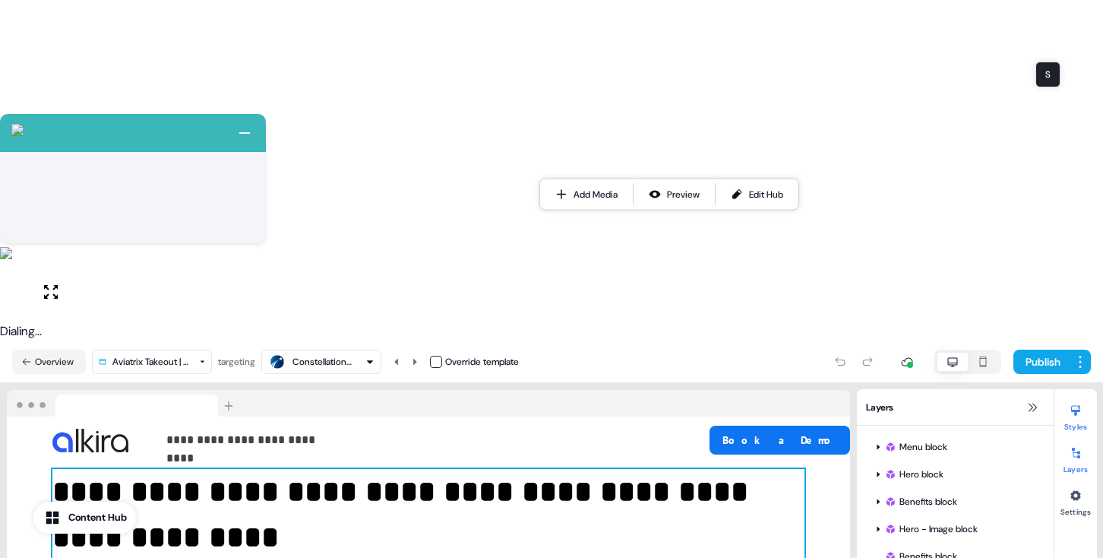
click at [1077, 404] on icon at bounding box center [1076, 410] width 12 height 12
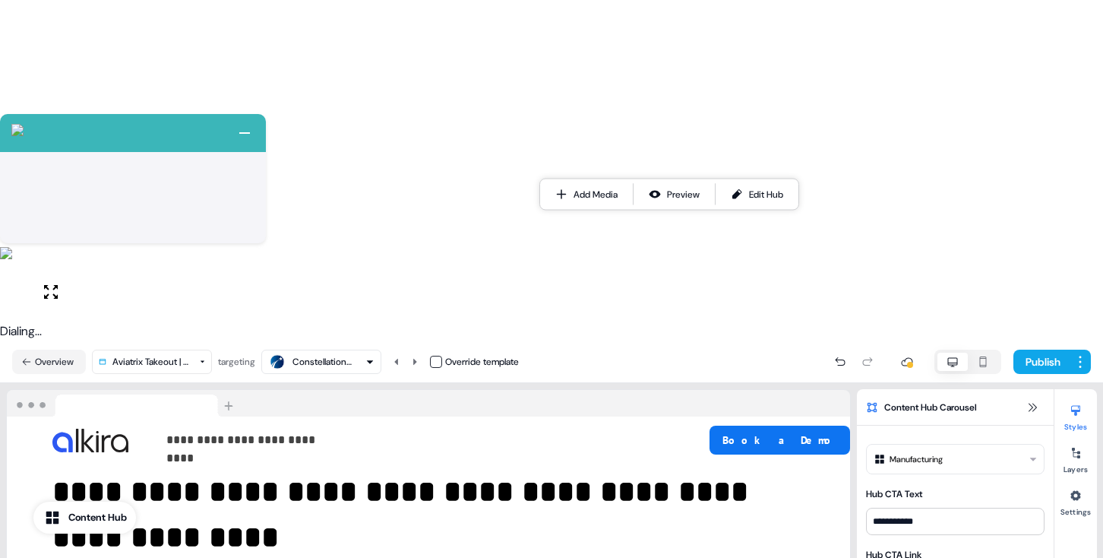
type input "**********"
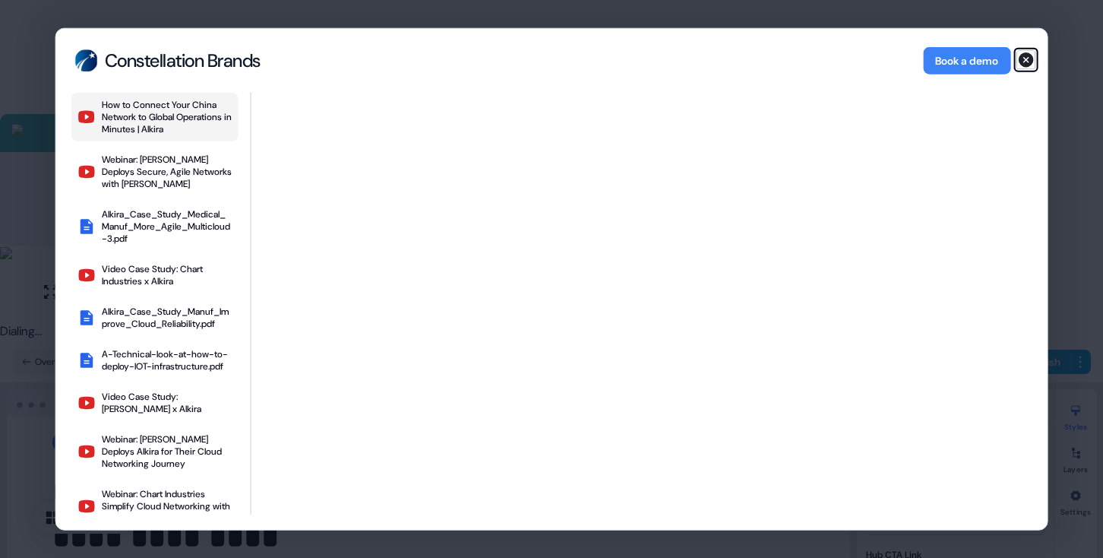
click at [1024, 63] on icon "button" at bounding box center [1026, 59] width 15 height 15
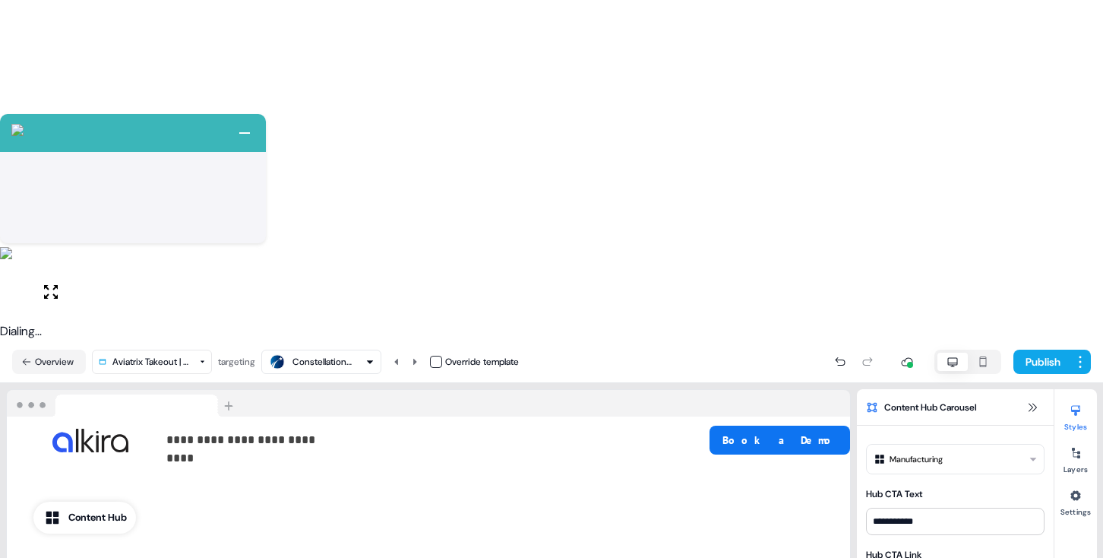
scroll to position [2499, 0]
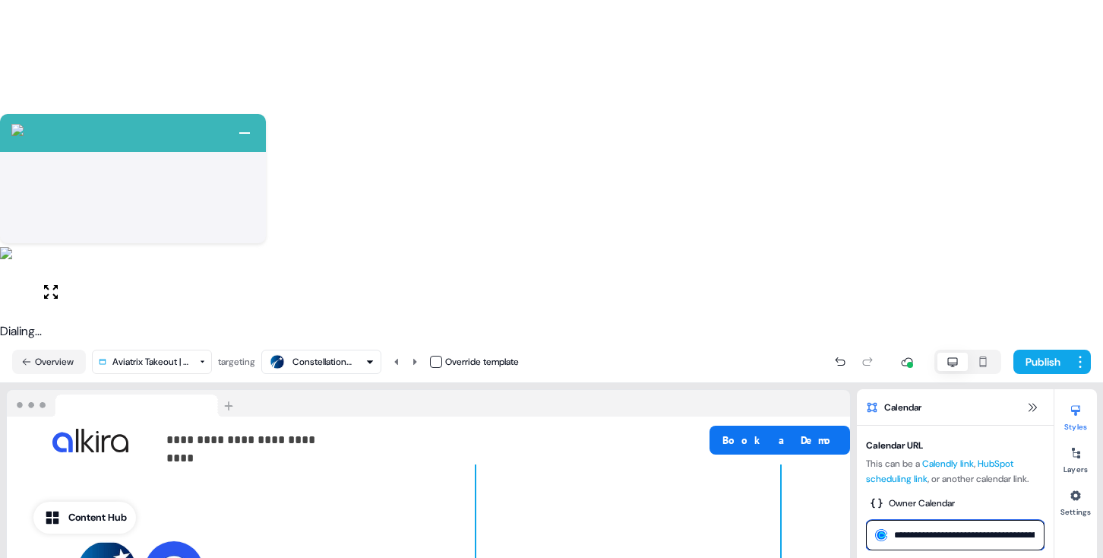
click at [931, 520] on input "**********" at bounding box center [955, 535] width 179 height 30
click at [930, 520] on input "**********" at bounding box center [955, 535] width 179 height 30
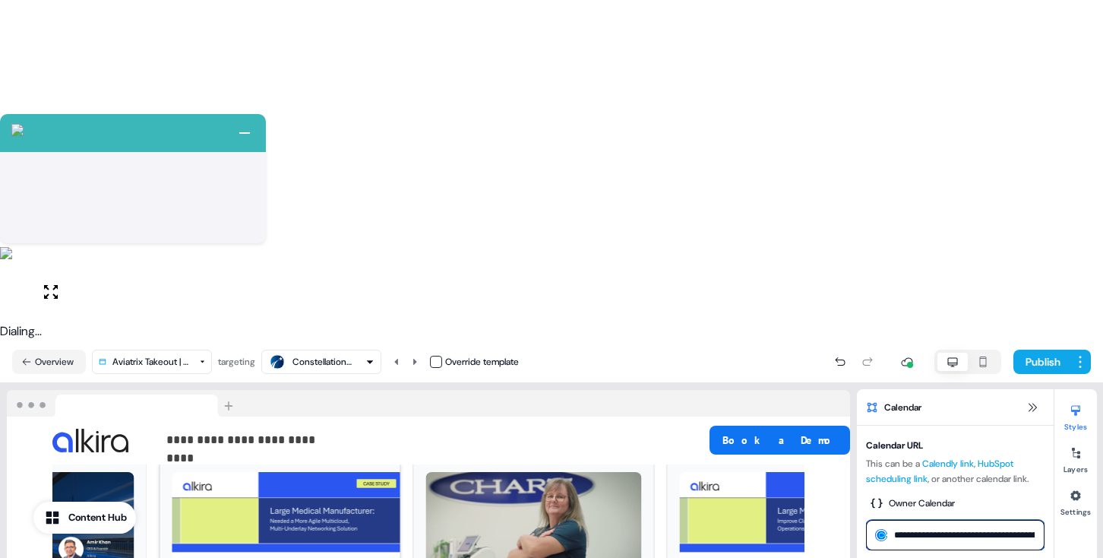
scroll to position [1740, 0]
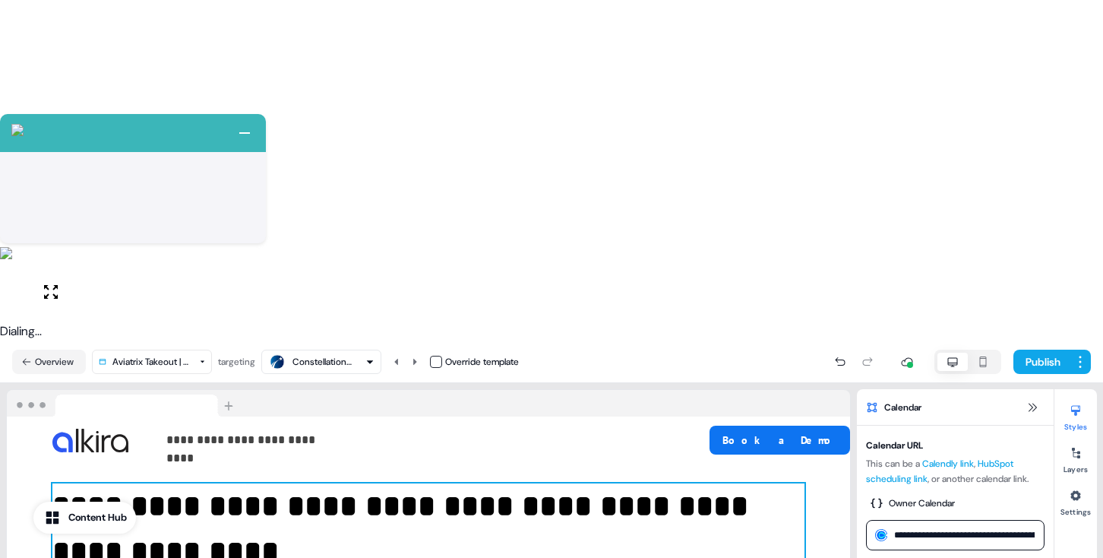
click at [414, 483] on p "**********" at bounding box center [428, 528] width 752 height 91
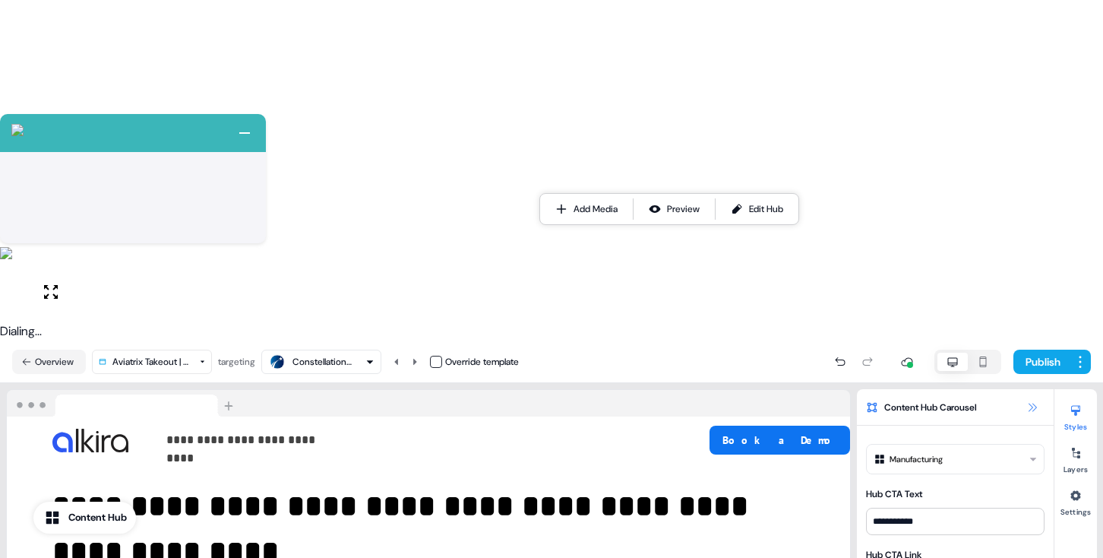
click at [1037, 401] on icon at bounding box center [1032, 407] width 12 height 12
click at [1029, 398] on button at bounding box center [1032, 407] width 18 height 18
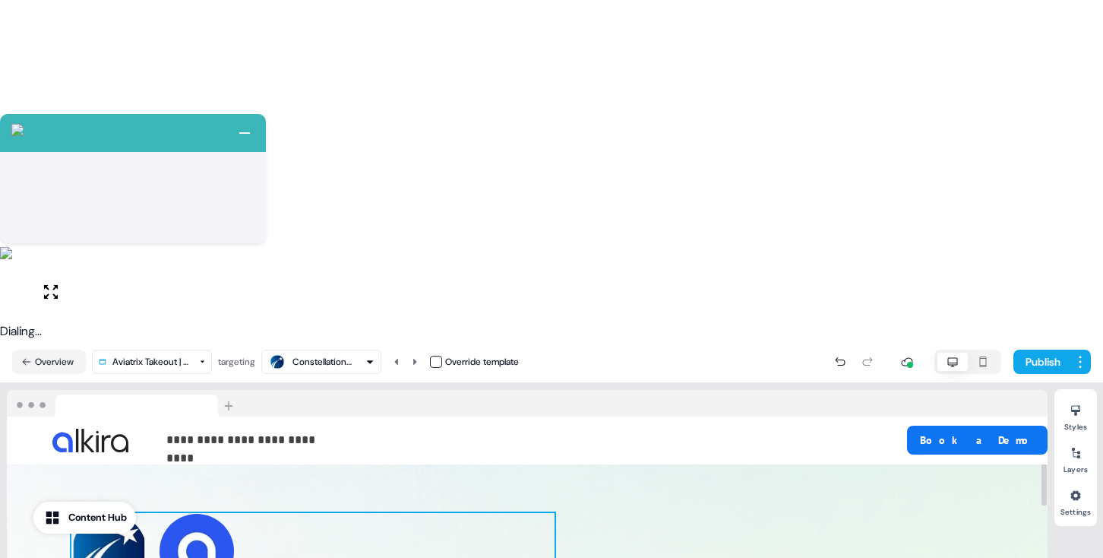
scroll to position [43, 0]
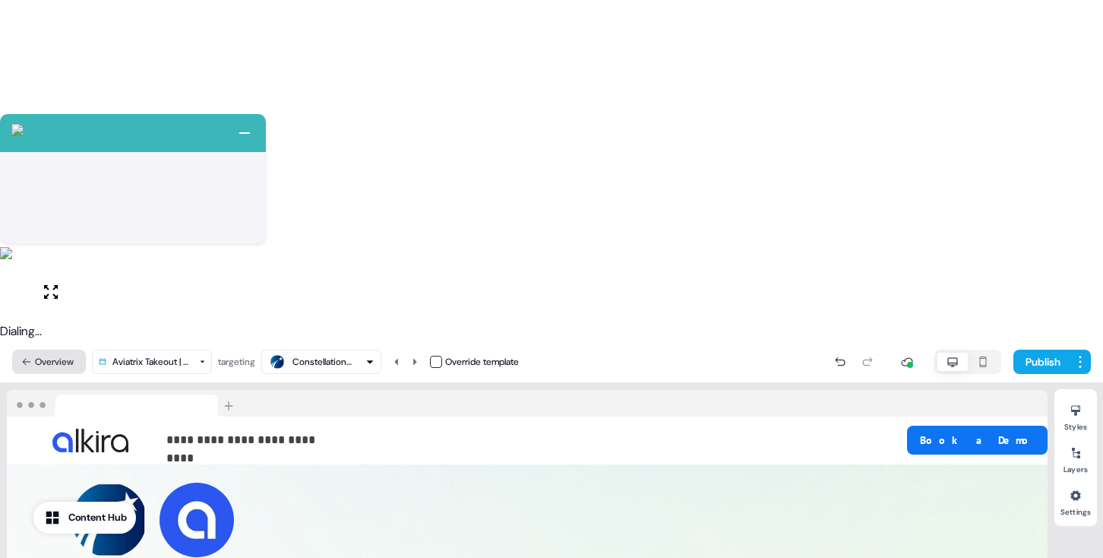
click at [49, 349] on button "Overview" at bounding box center [49, 361] width 74 height 24
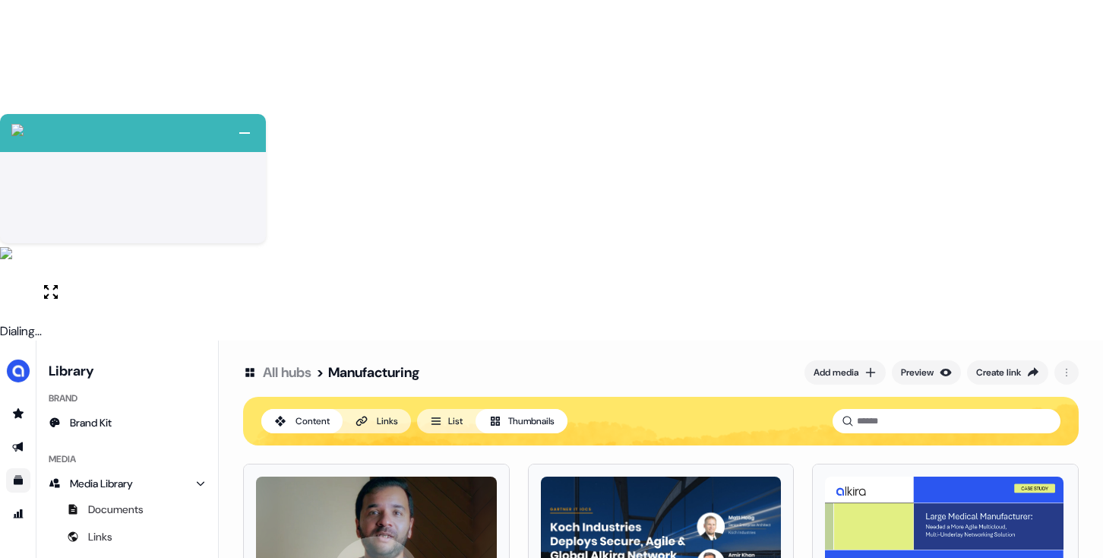
click at [397, 413] on div "Links" at bounding box center [387, 420] width 21 height 15
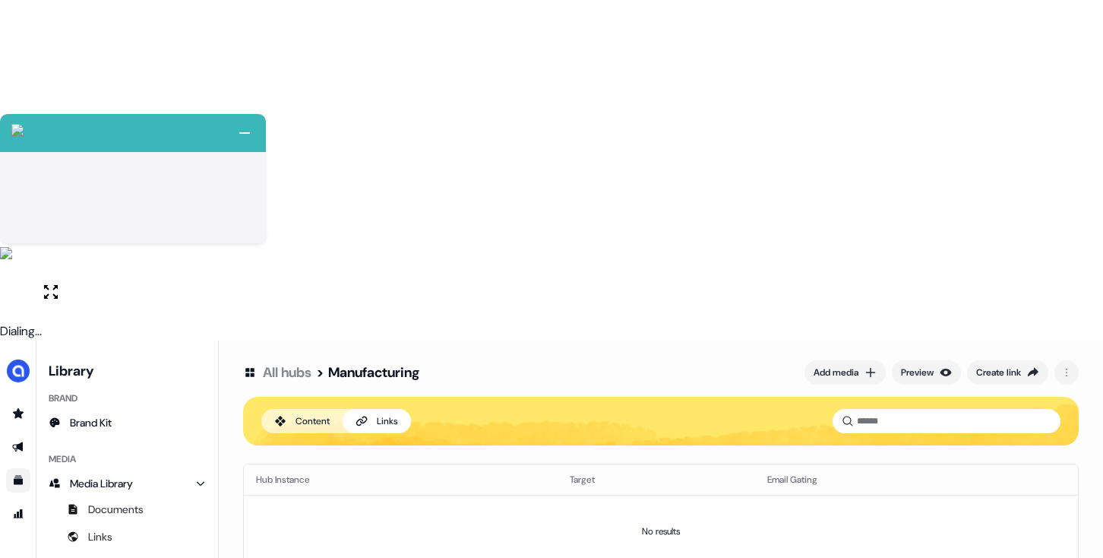
click at [315, 413] on div "Content" at bounding box center [313, 420] width 34 height 15
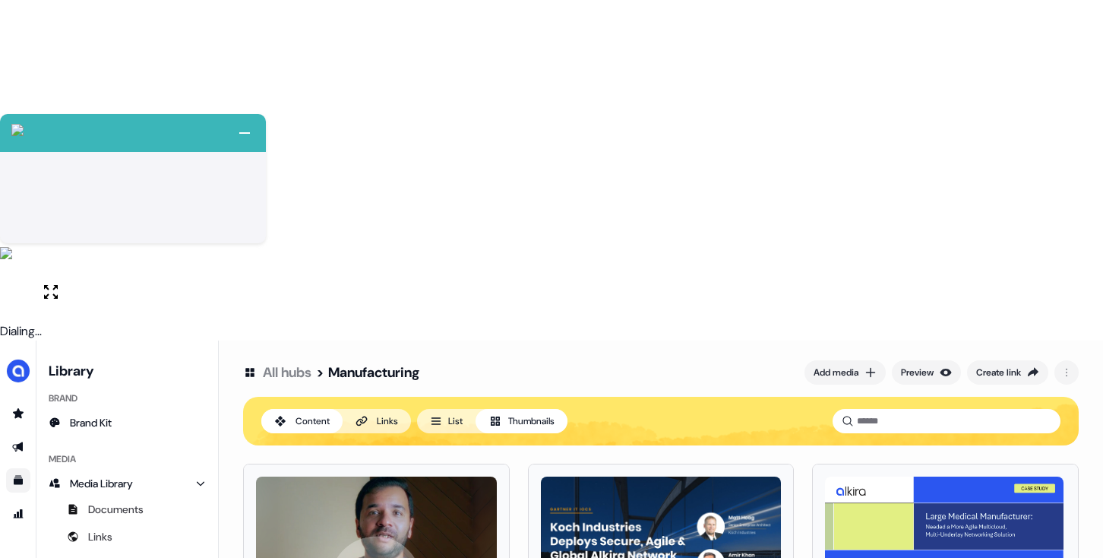
click at [375, 409] on button "Links" at bounding box center [377, 421] width 68 height 24
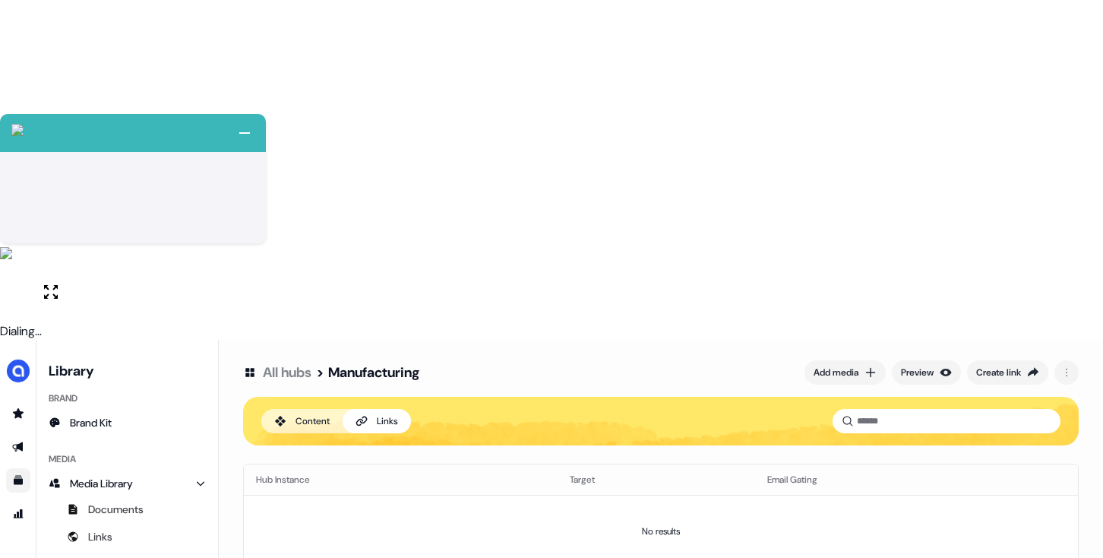
click at [312, 413] on div "Content" at bounding box center [313, 420] width 34 height 15
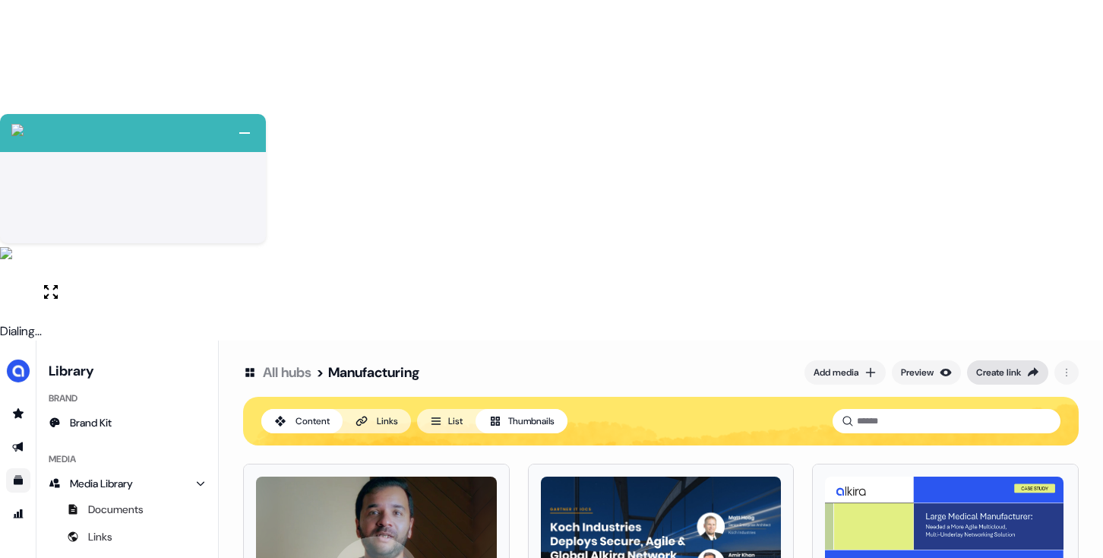
click at [1015, 365] on div "Create link" at bounding box center [998, 372] width 45 height 15
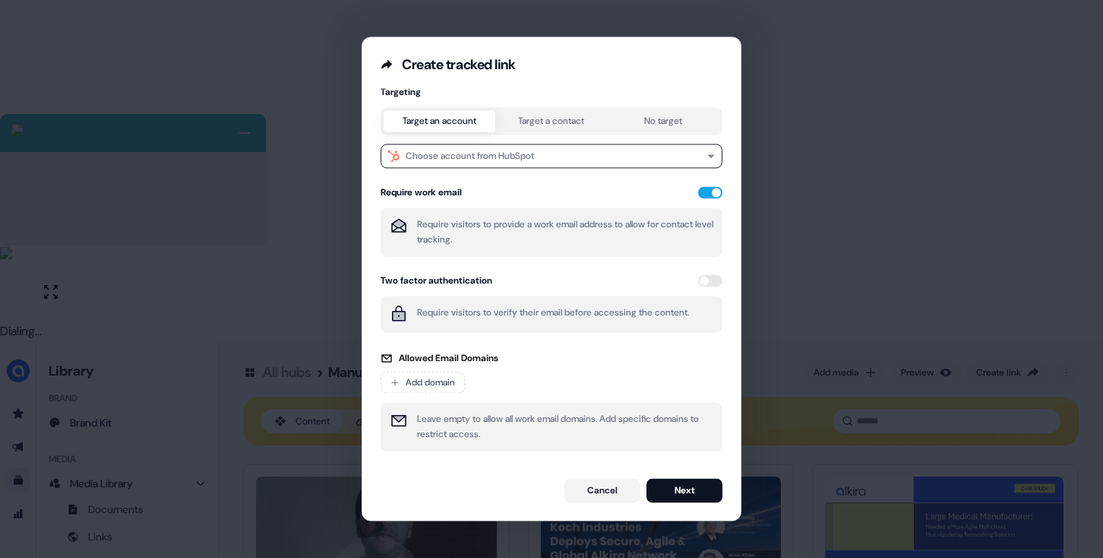
scroll to position [7, 0]
click at [713, 281] on button "button" at bounding box center [710, 279] width 24 height 12
click at [712, 283] on button "button" at bounding box center [710, 279] width 24 height 12
click at [672, 119] on div "Targeting Target an account Target a contact No target Choose account from HubS…" at bounding box center [552, 272] width 342 height 374
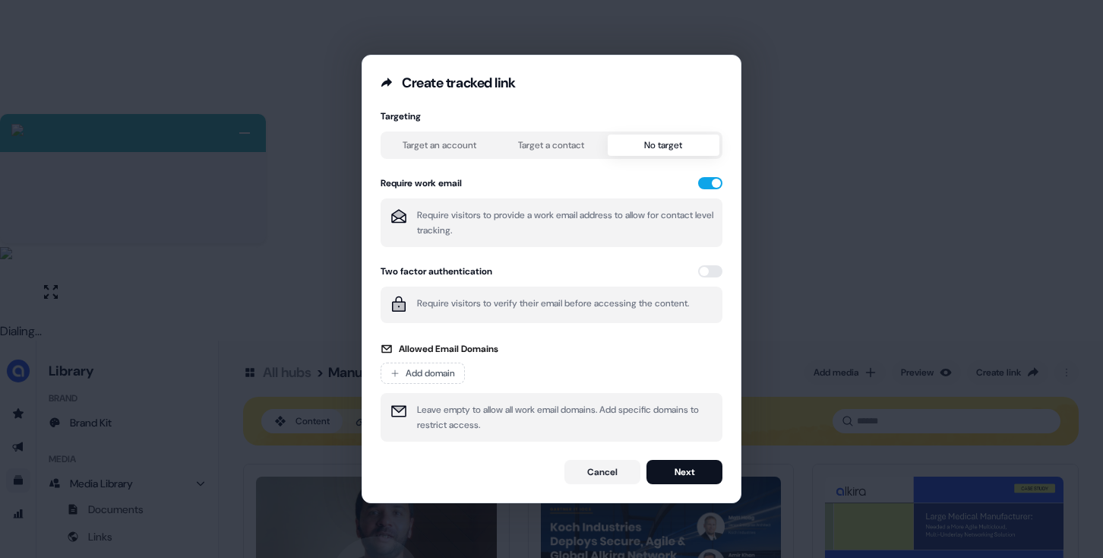
click at [469, 139] on div "Target an account Target a contact No target" at bounding box center [552, 144] width 342 height 27
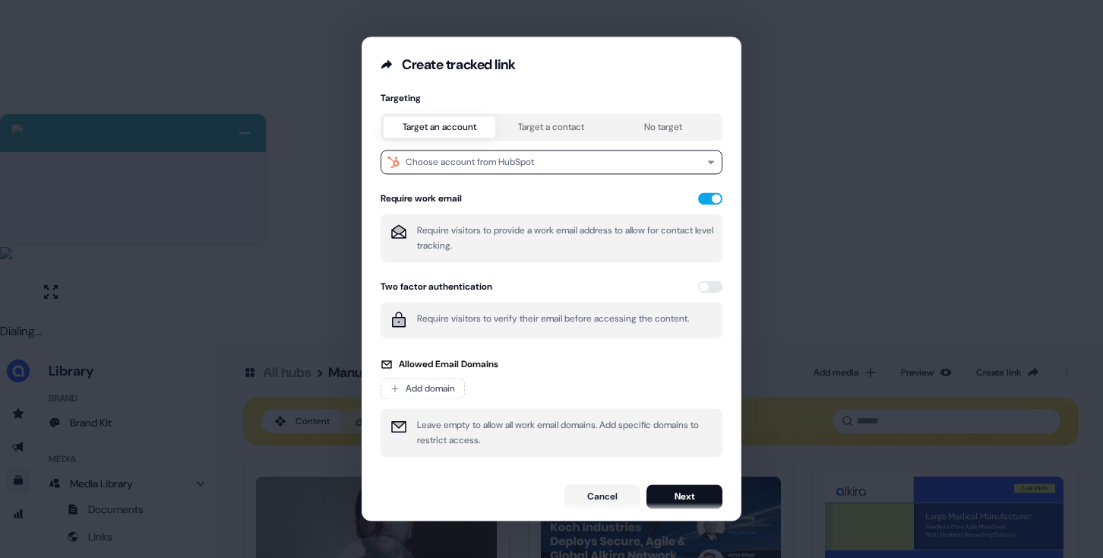
click at [628, 127] on div "Targeting Target an account Target a contact No target Choose account from HubS…" at bounding box center [552, 279] width 342 height 374
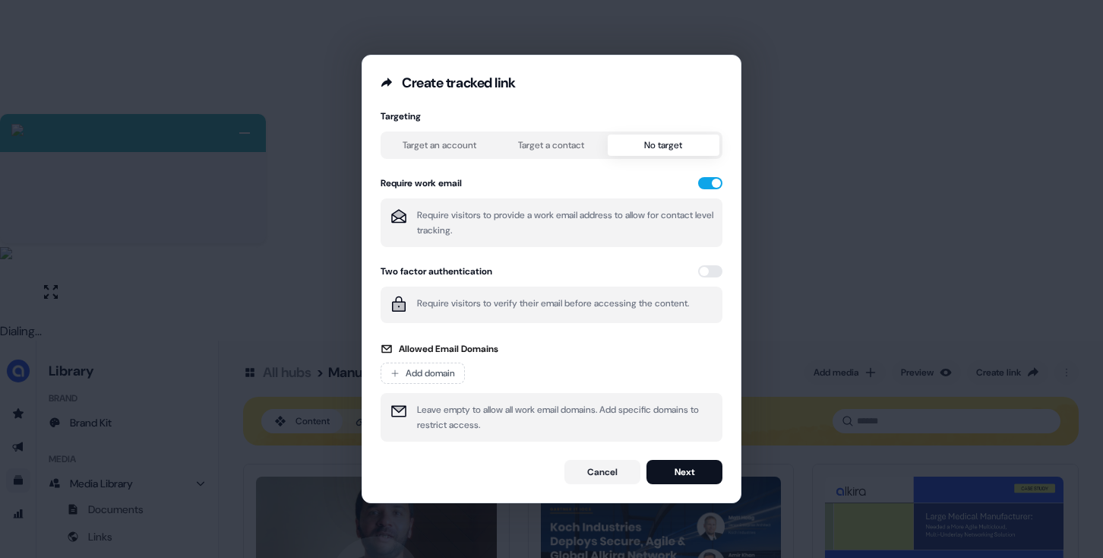
click at [678, 465] on button "Next" at bounding box center [685, 472] width 76 height 24
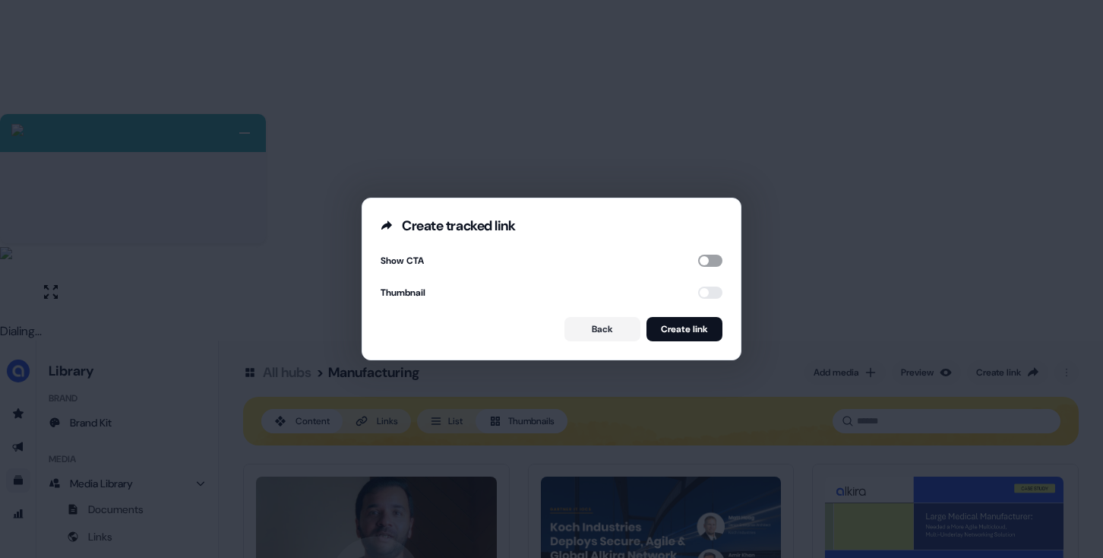
click at [698, 259] on button "button" at bounding box center [710, 261] width 24 height 12
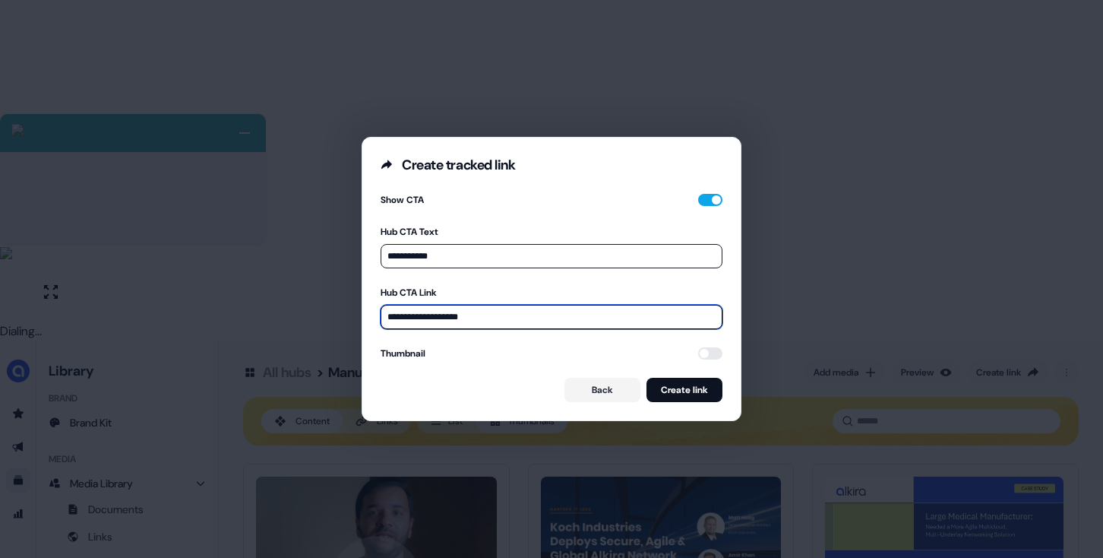
click at [514, 311] on input "**********" at bounding box center [552, 317] width 342 height 24
click at [449, 329] on form "**********" at bounding box center [552, 297] width 342 height 210
click at [453, 317] on input "**********" at bounding box center [552, 317] width 342 height 24
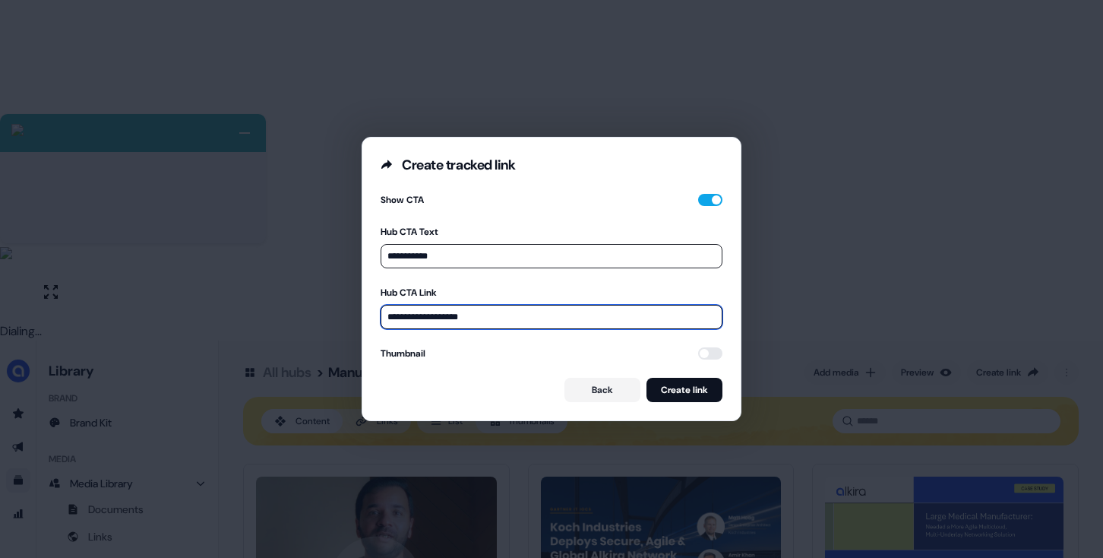
click at [453, 317] on input "**********" at bounding box center [552, 317] width 342 height 24
paste input "**********"
type input "**********"
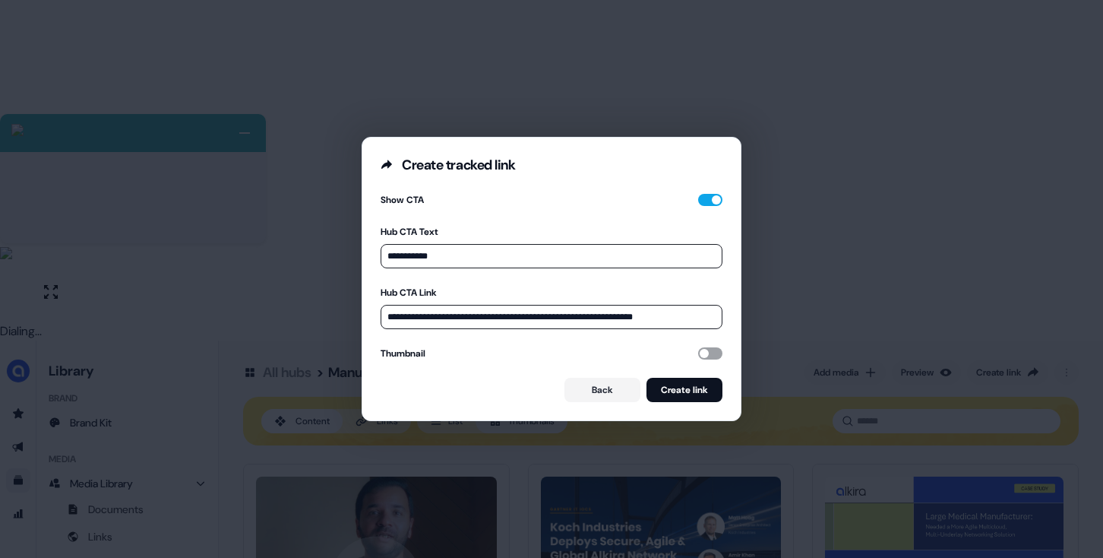
click at [700, 348] on button "button" at bounding box center [710, 353] width 24 height 12
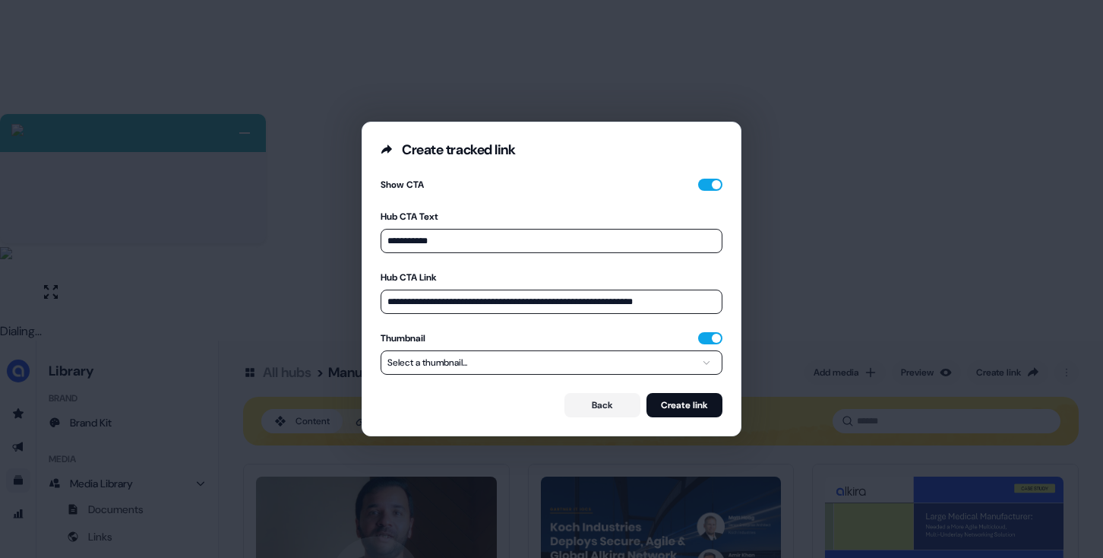
click at [570, 363] on button "Select a thumbnail..." at bounding box center [552, 362] width 342 height 24
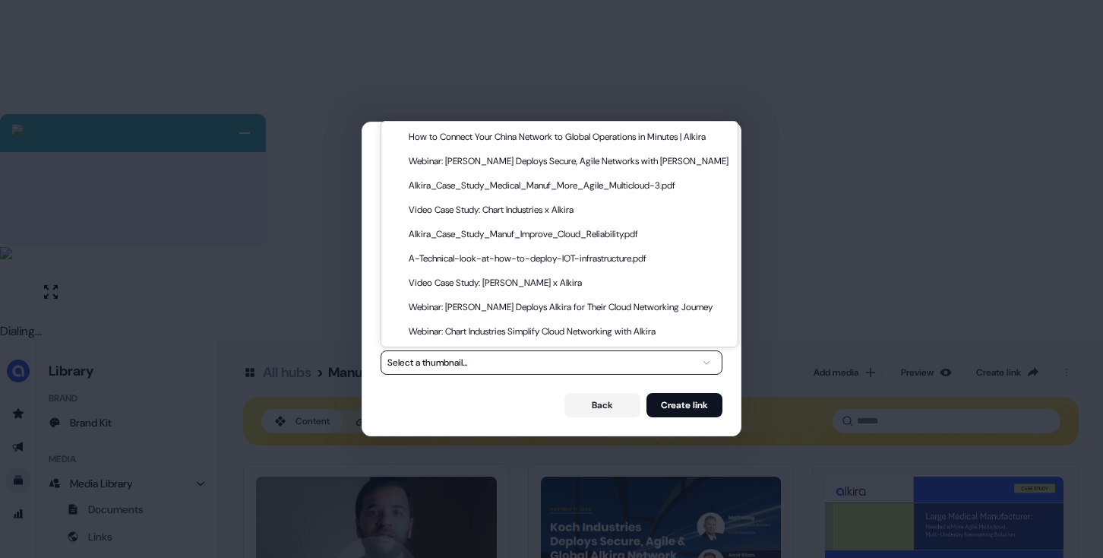
click at [570, 363] on button "Select a thumbnail..." at bounding box center [552, 362] width 342 height 24
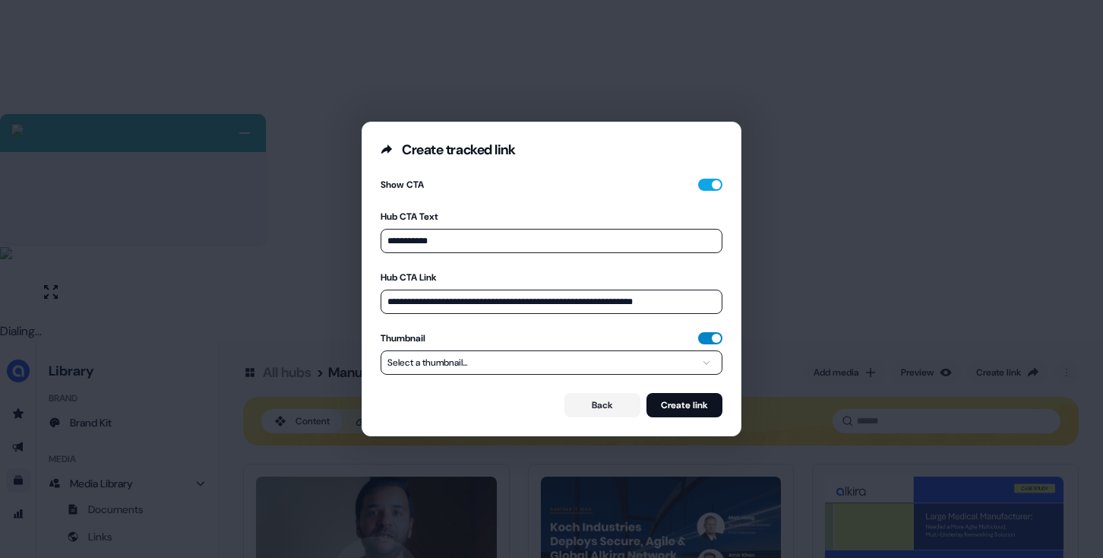
click at [711, 337] on button "button" at bounding box center [710, 338] width 24 height 12
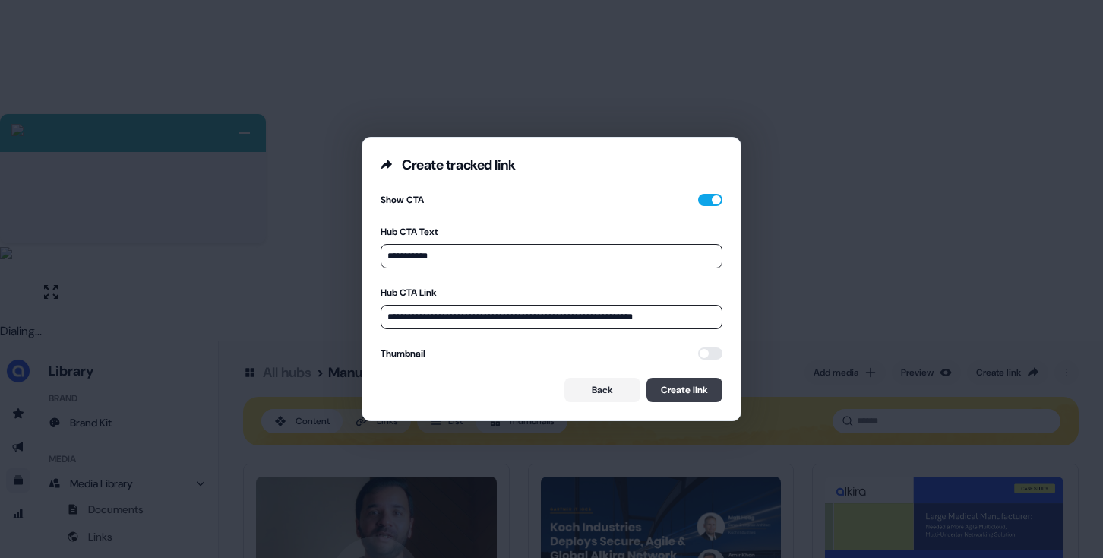
click at [675, 390] on button "Create link" at bounding box center [685, 390] width 76 height 24
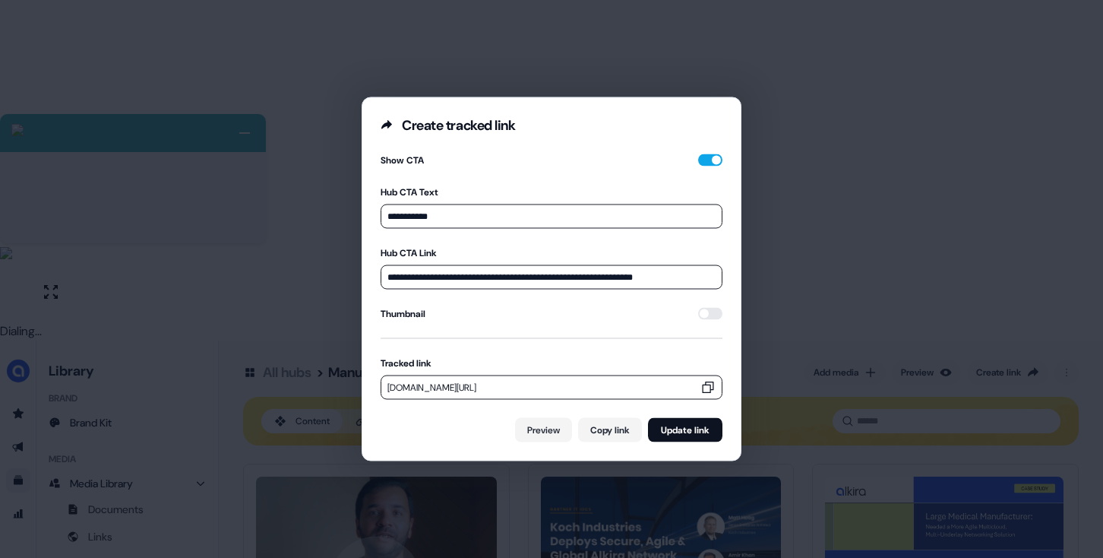
click at [704, 387] on icon "button" at bounding box center [707, 387] width 15 height 15
